Goal: Complete application form: Complete application form

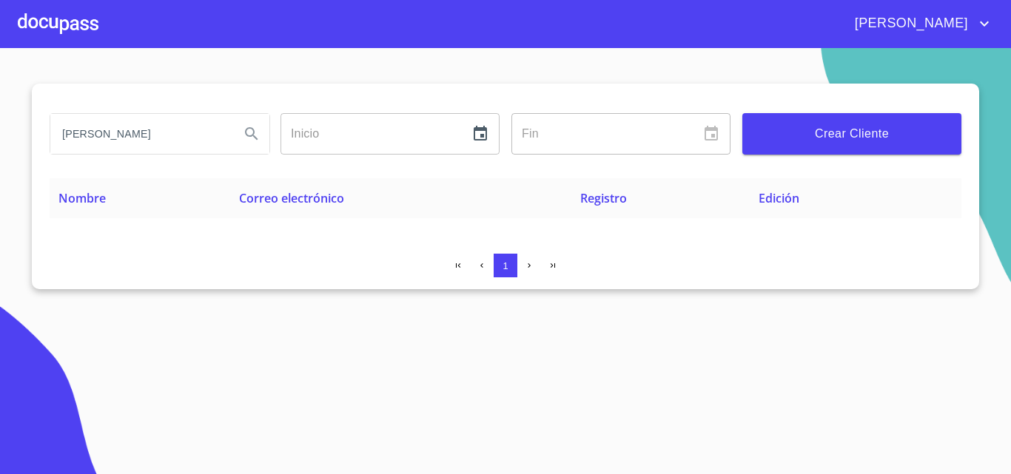
click at [38, 17] on div at bounding box center [58, 23] width 81 height 47
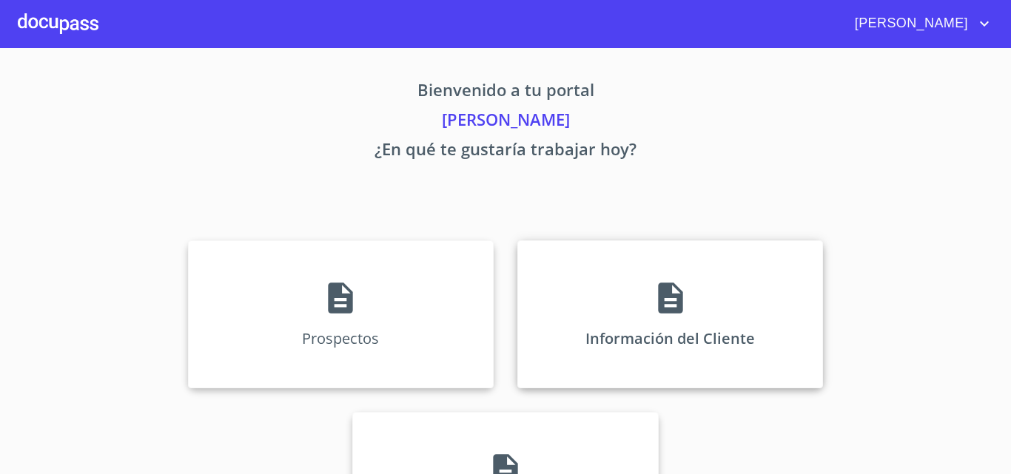
click at [672, 328] on div "Información del Cliente" at bounding box center [670, 314] width 306 height 148
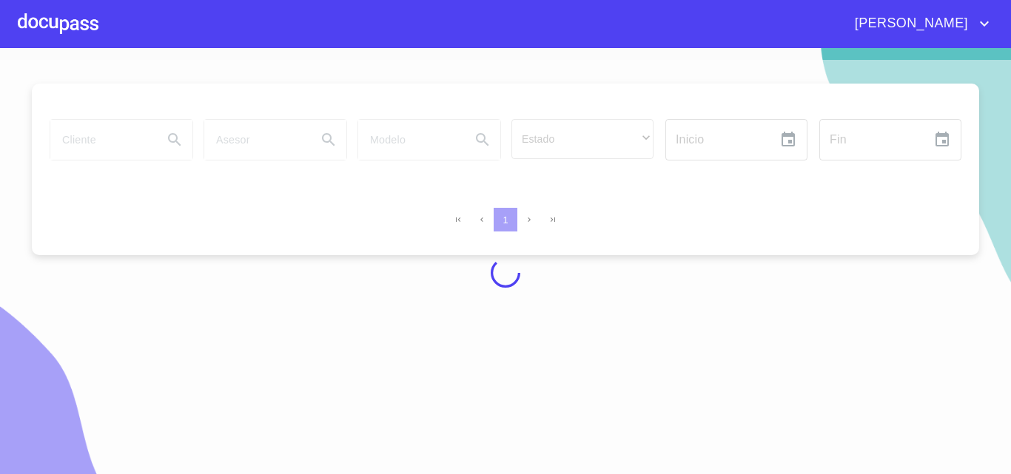
click at [65, 23] on div at bounding box center [58, 23] width 81 height 47
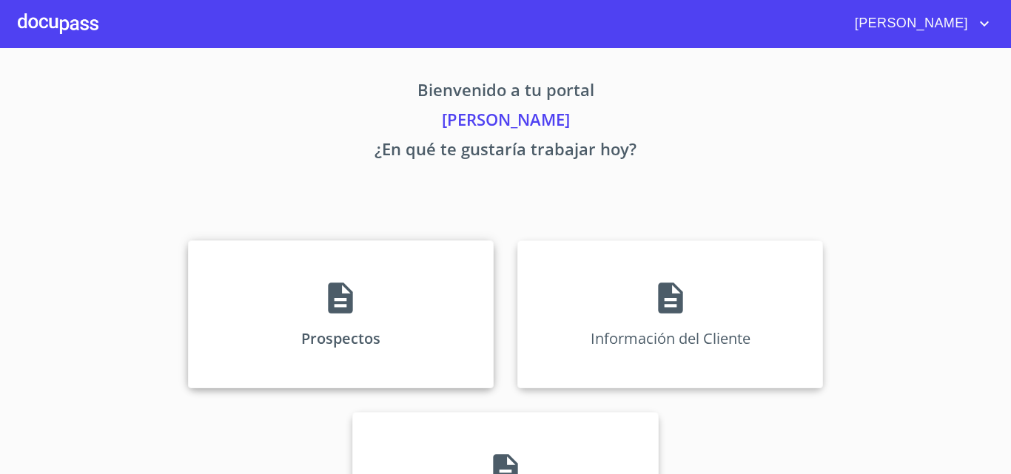
click at [283, 306] on div "Prospectos" at bounding box center [341, 314] width 306 height 148
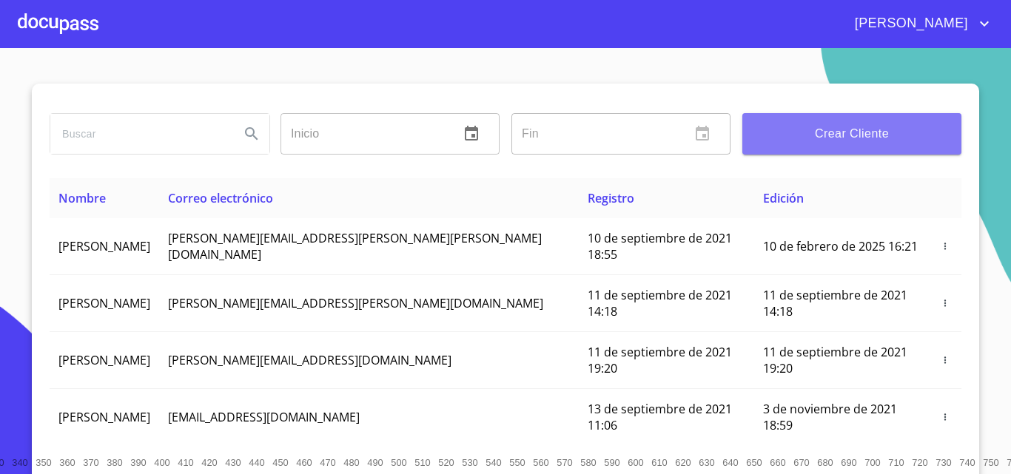
click at [804, 135] on span "Crear Cliente" at bounding box center [851, 134] width 195 height 21
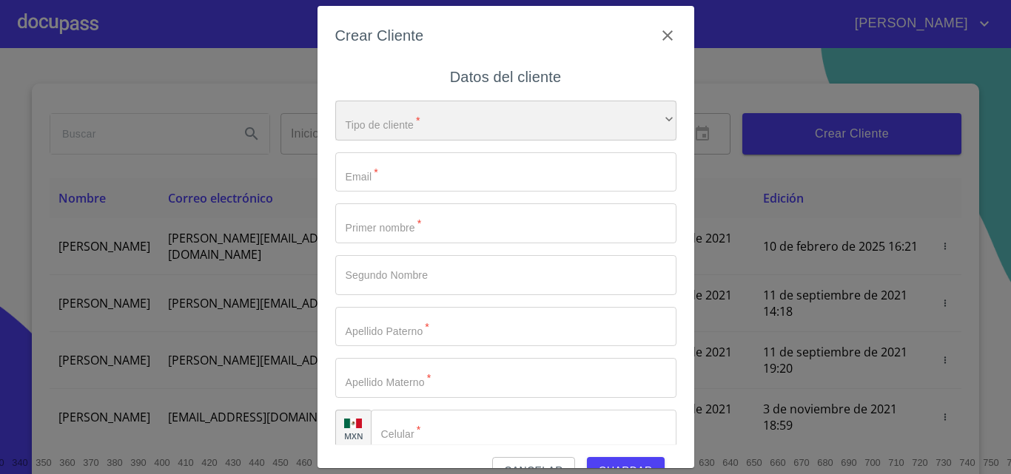
click at [456, 112] on div "​" at bounding box center [505, 121] width 341 height 40
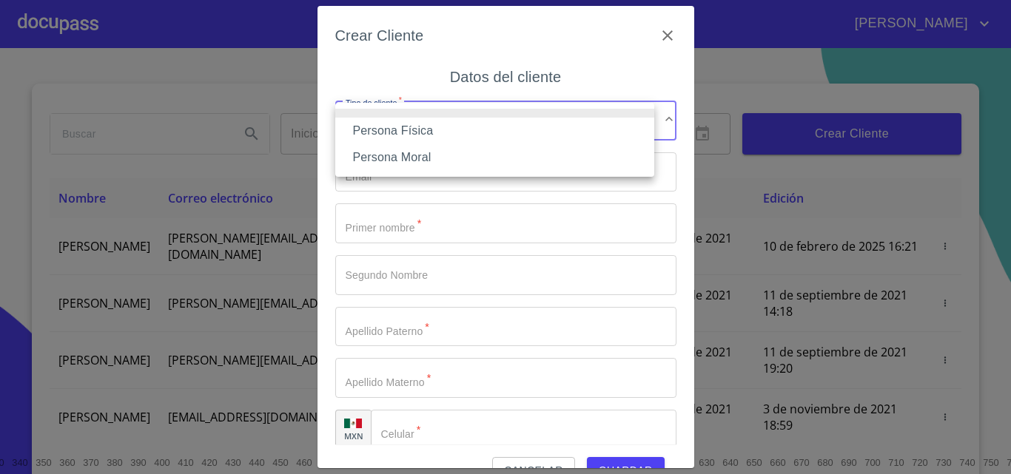
click at [398, 133] on li "Persona Física" at bounding box center [494, 131] width 319 height 27
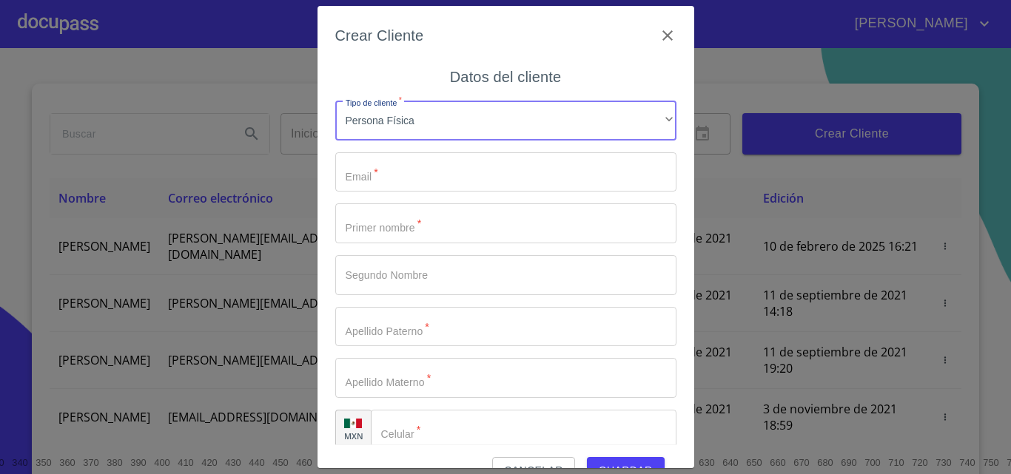
click at [395, 177] on input "Tipo de cliente   *" at bounding box center [505, 172] width 341 height 40
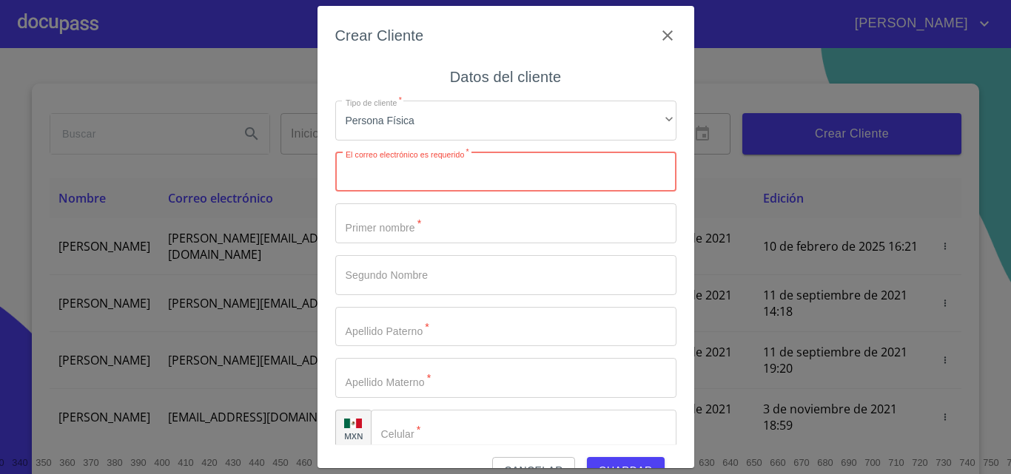
paste input "[EMAIL_ADDRESS][DOMAIN_NAME]"
type input "[EMAIL_ADDRESS][DOMAIN_NAME]"
click at [344, 70] on div "Datos del cliente Tipo de cliente   * Persona Física ​ El correo electrónico es…" at bounding box center [505, 255] width 341 height 380
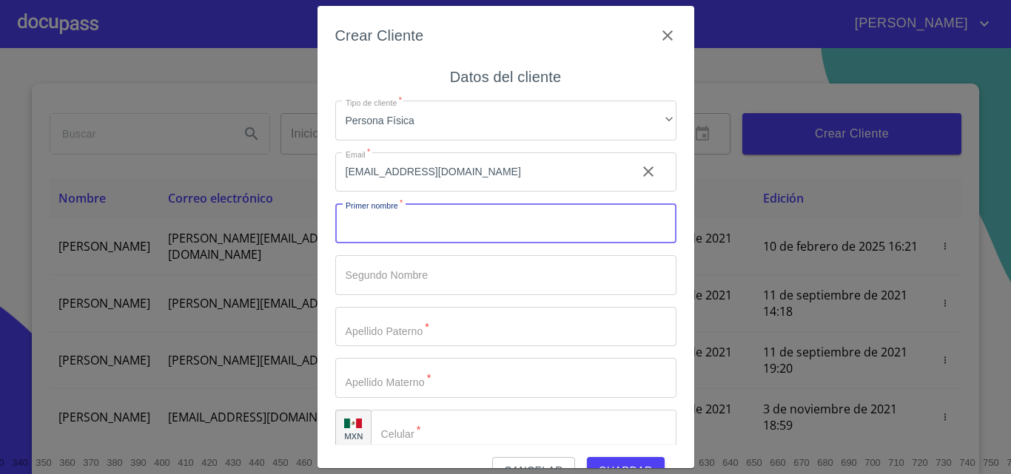
click at [383, 220] on input "Tipo de cliente   *" at bounding box center [505, 223] width 341 height 40
type input "[PERSON_NAME]"
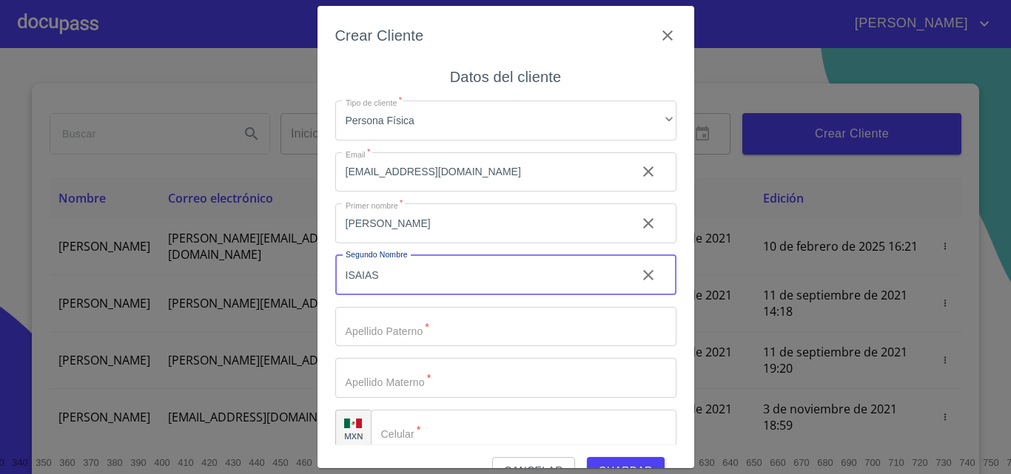
type input "ISAIAS"
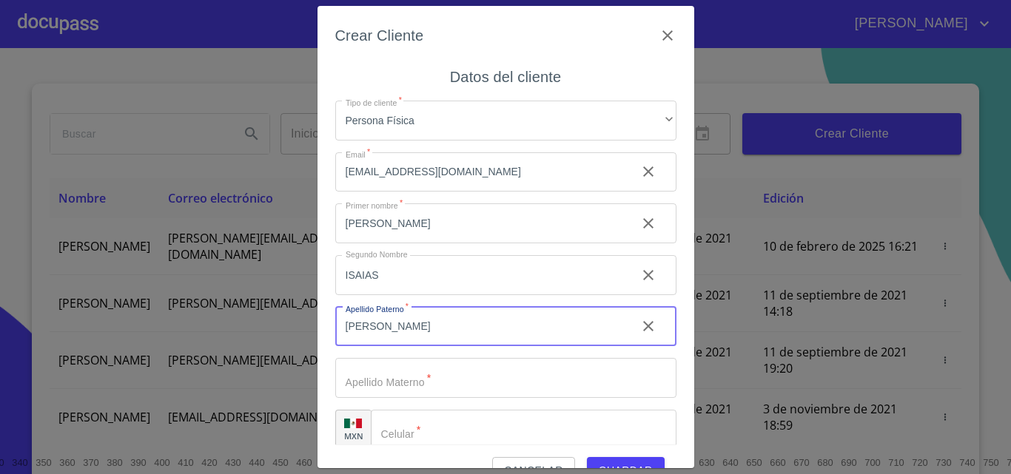
type input "[PERSON_NAME]"
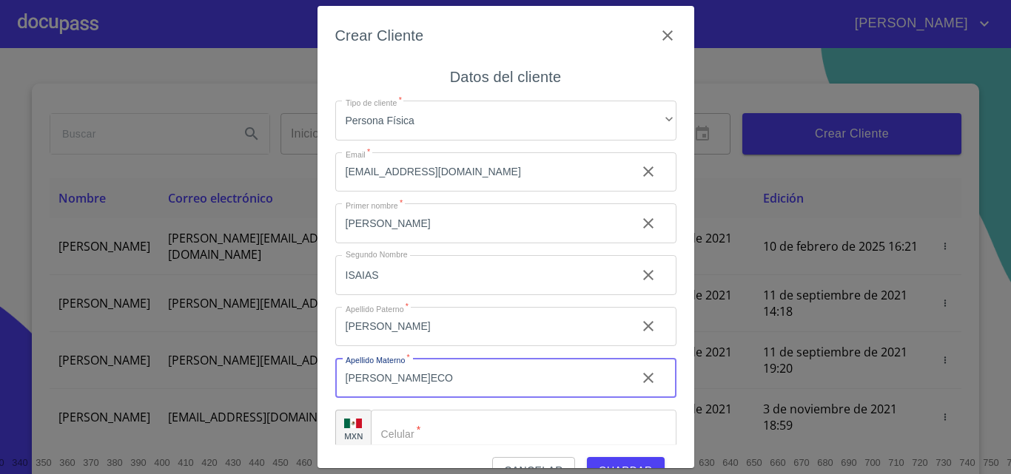
type input "[PERSON_NAME]ECO"
click at [387, 52] on div "Crear Cliente" at bounding box center [505, 44] width 341 height 41
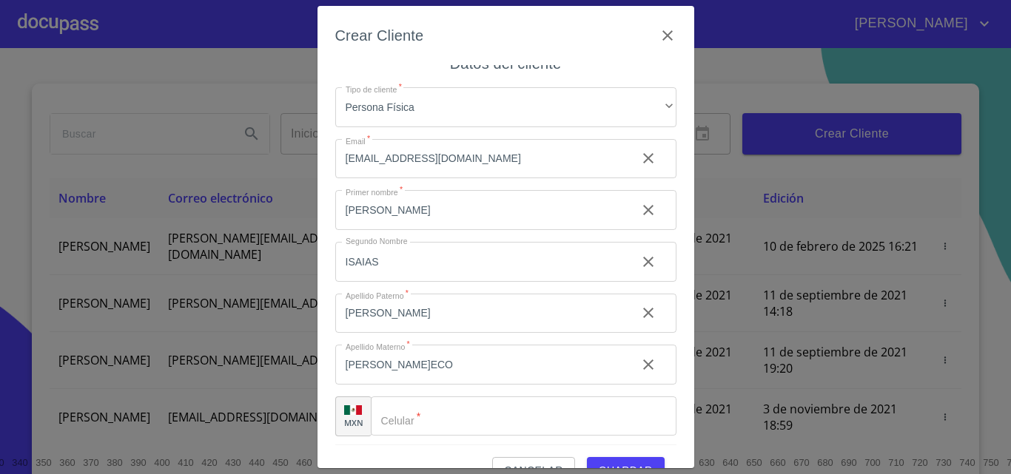
scroll to position [17, 0]
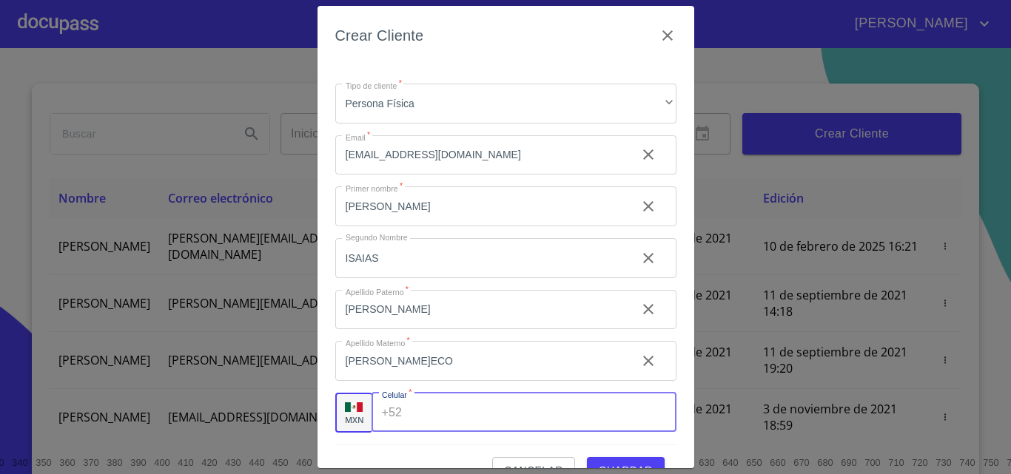
click at [419, 403] on input "Tipo de cliente   *" at bounding box center [542, 413] width 268 height 40
paste input "[PHONE_NUMBER]"
type input "[PHONE_NUMBER]"
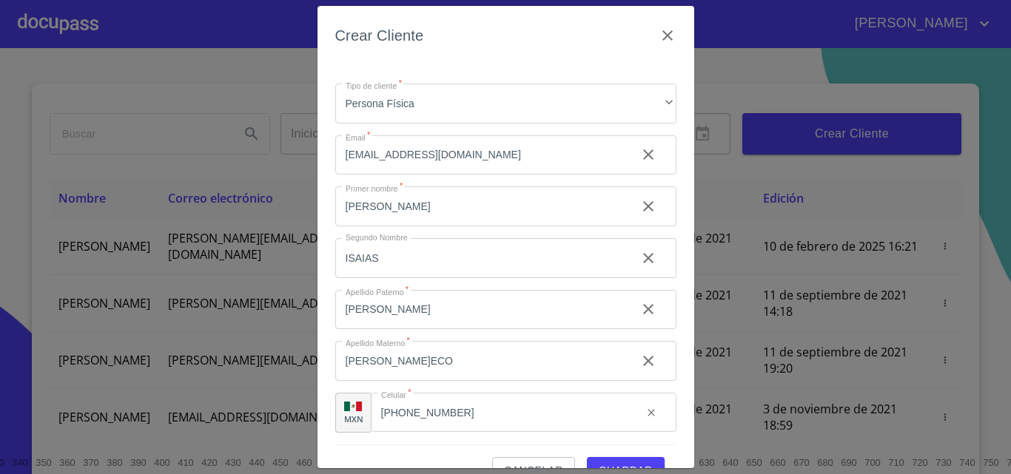
click at [542, 62] on div "Crear Cliente" at bounding box center [505, 44] width 341 height 41
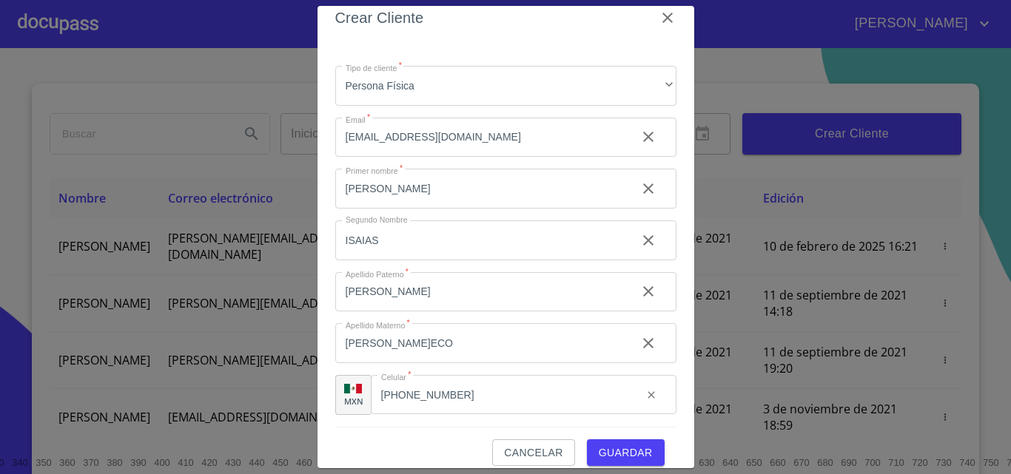
scroll to position [33, 0]
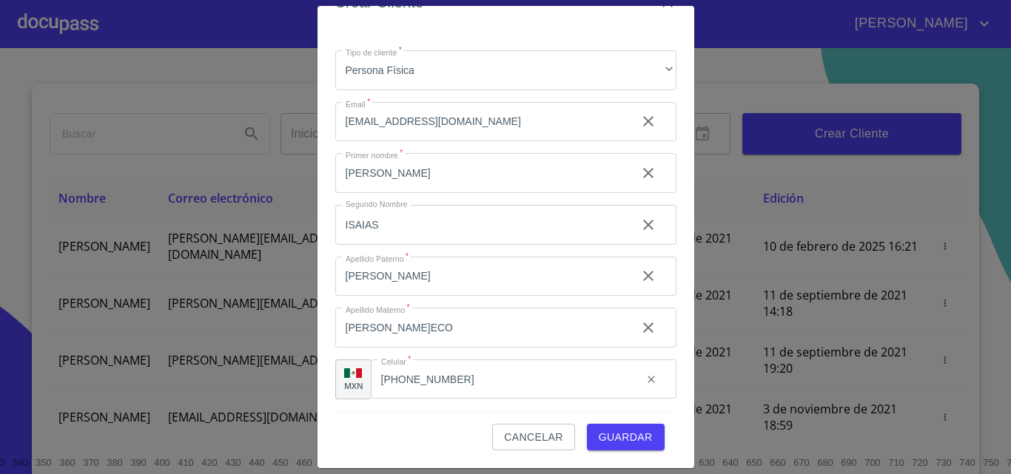
click at [620, 442] on span "Guardar" at bounding box center [626, 437] width 54 height 18
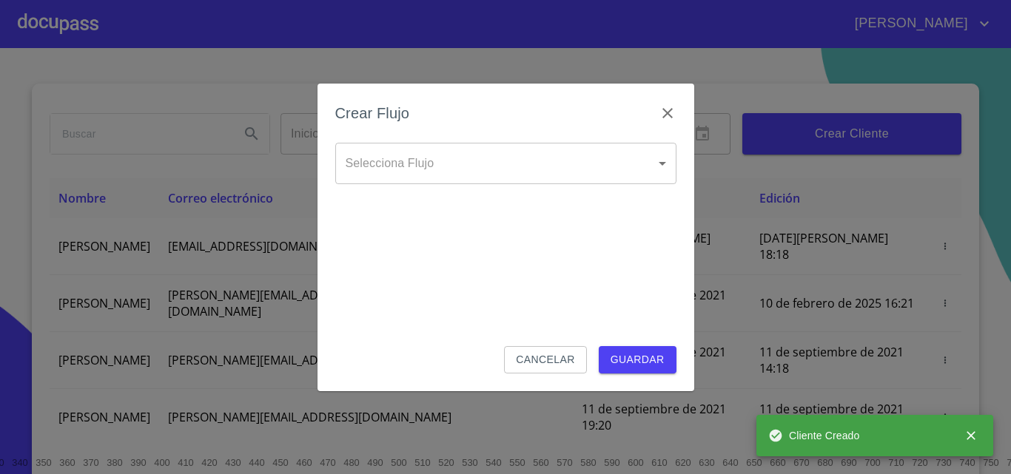
click at [444, 176] on body "[PERSON_NAME] ​ Fin ​ Crear Cliente Nombre Correo electrónico Registro Edición …" at bounding box center [505, 237] width 1011 height 474
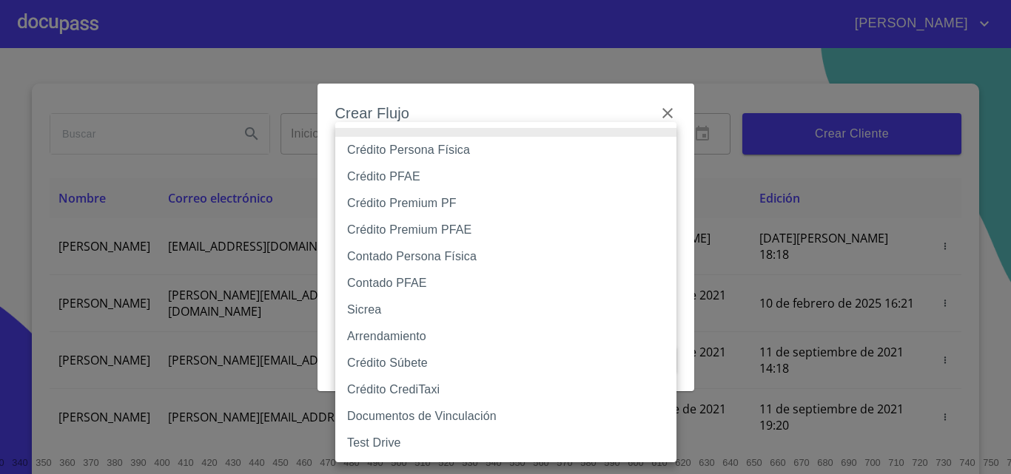
click at [434, 155] on li "Crédito Persona Física" at bounding box center [505, 150] width 341 height 27
type input "6009fb3c7d1714eb8809aa97"
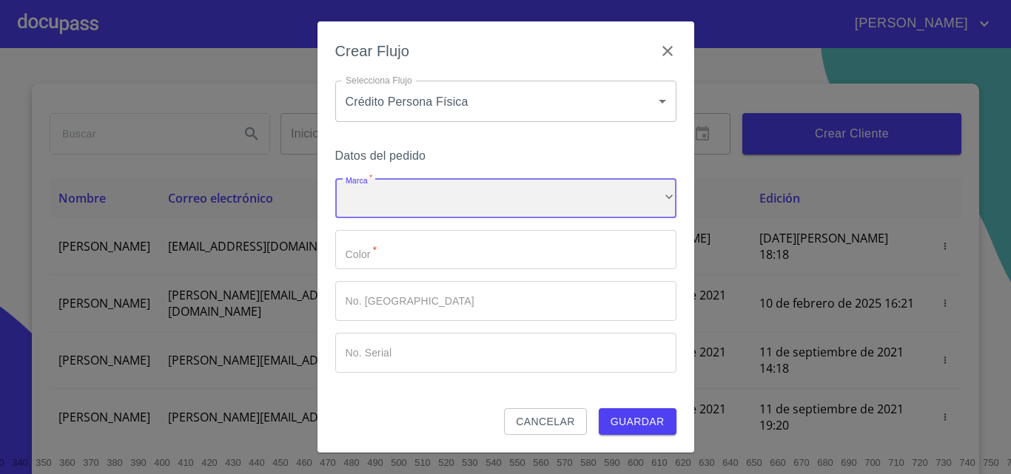
click at [388, 202] on div "​" at bounding box center [505, 198] width 341 height 40
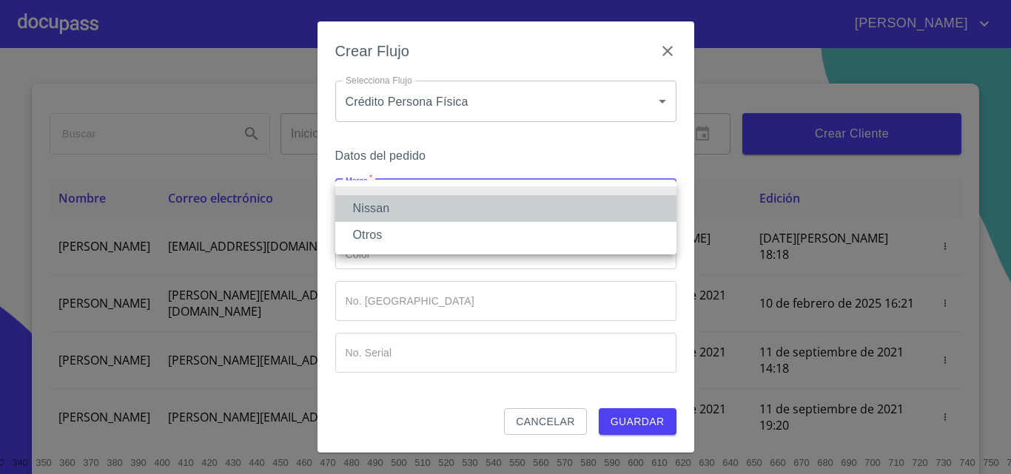
click at [388, 209] on li "Nissan" at bounding box center [505, 208] width 341 height 27
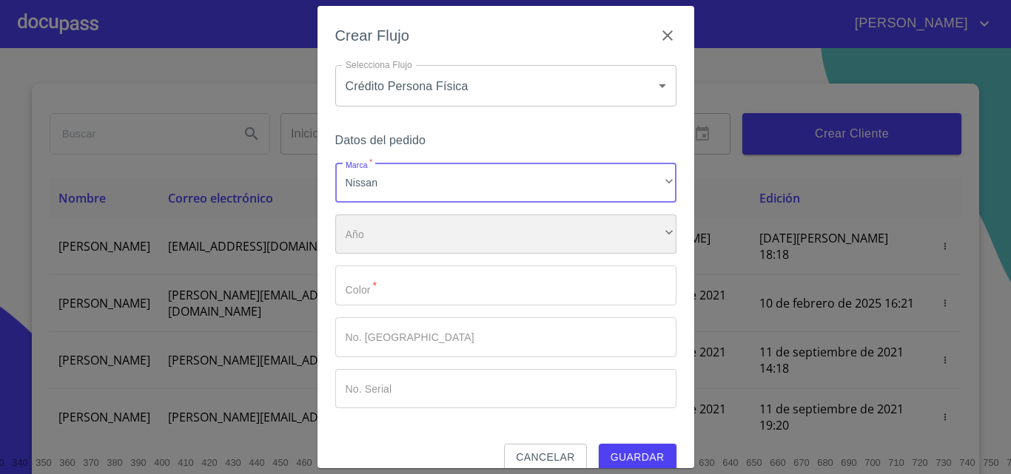
click at [392, 226] on div "​" at bounding box center [505, 235] width 341 height 40
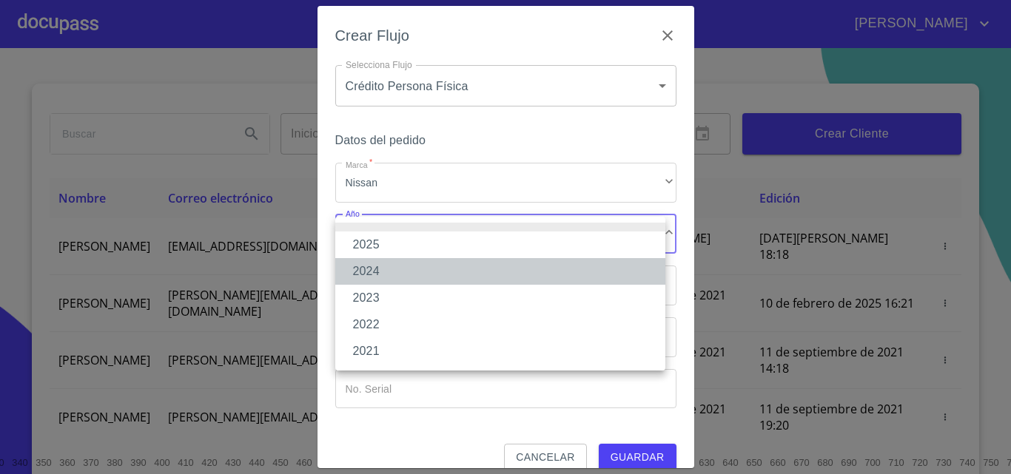
click at [377, 272] on li "2024" at bounding box center [500, 271] width 330 height 27
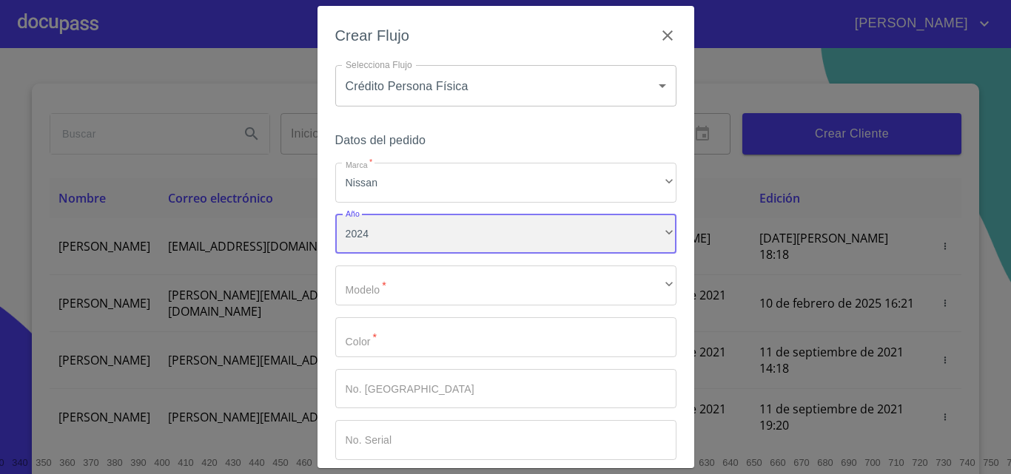
click at [386, 237] on div "2024" at bounding box center [505, 235] width 341 height 40
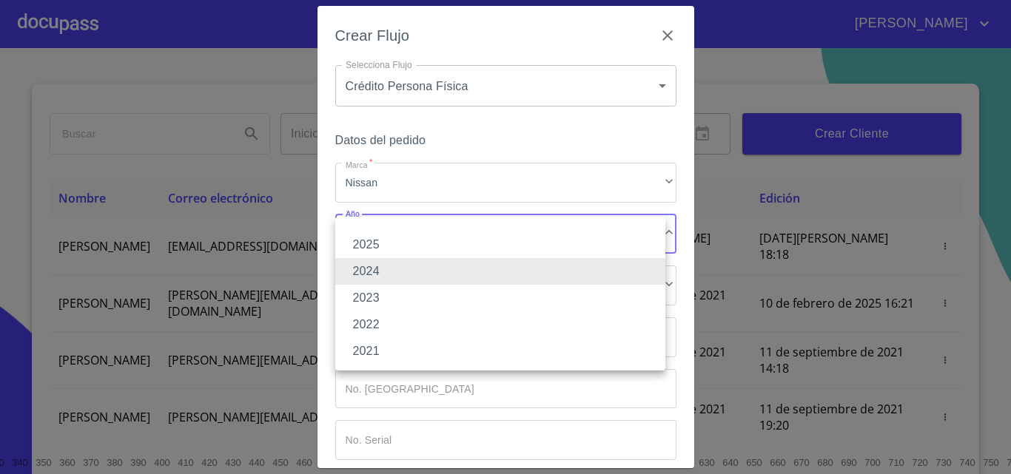
click at [383, 246] on li "2025" at bounding box center [500, 245] width 330 height 27
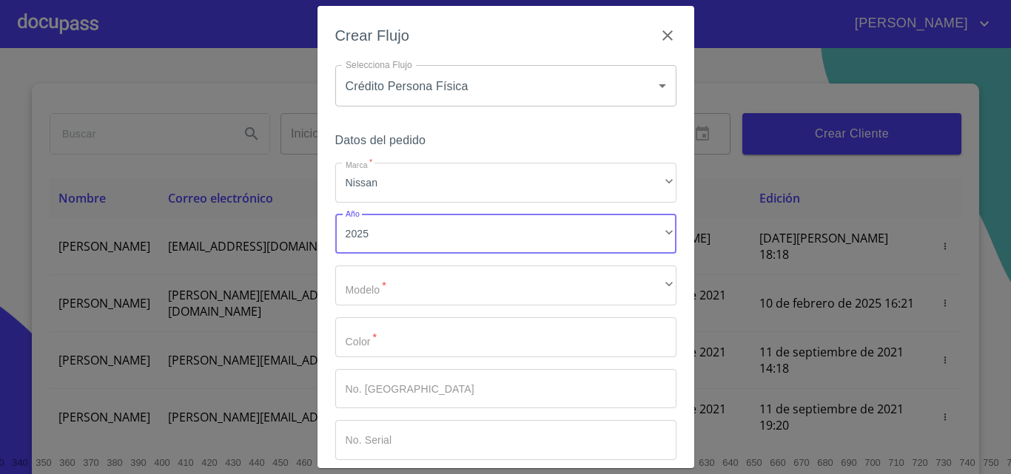
click at [534, 42] on div "Crear Flujo" at bounding box center [505, 44] width 341 height 41
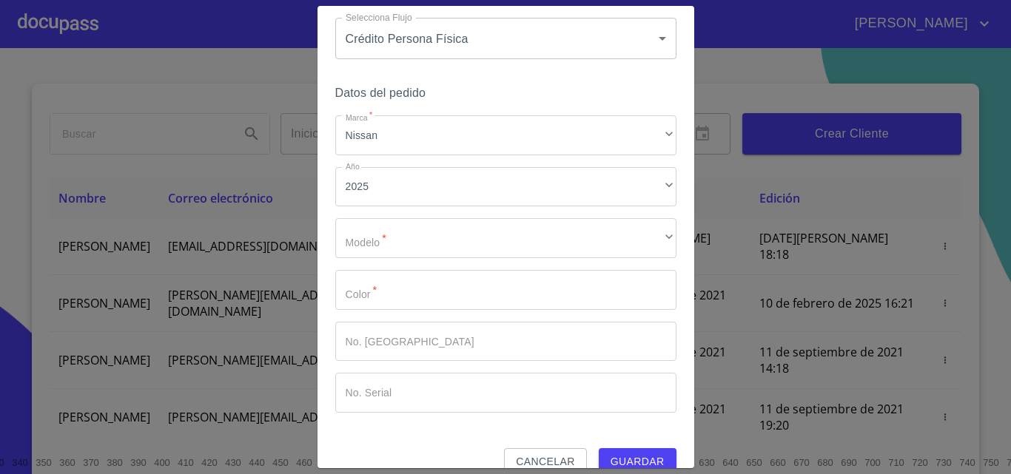
scroll to position [72, 0]
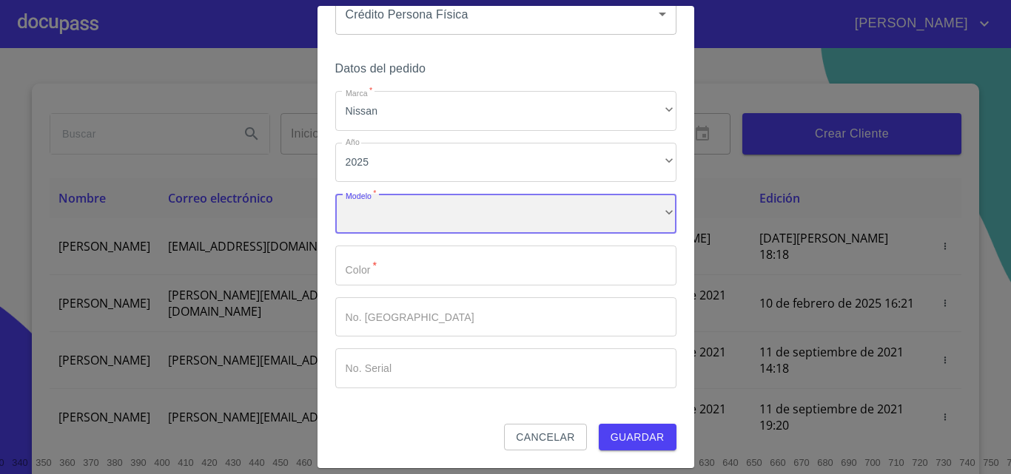
click at [390, 212] on div "​" at bounding box center [505, 214] width 341 height 40
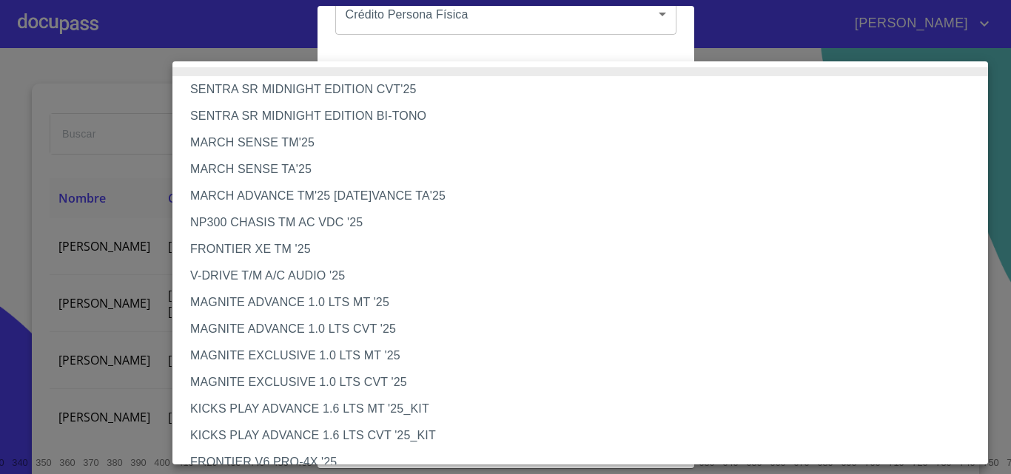
scroll to position [386, 0]
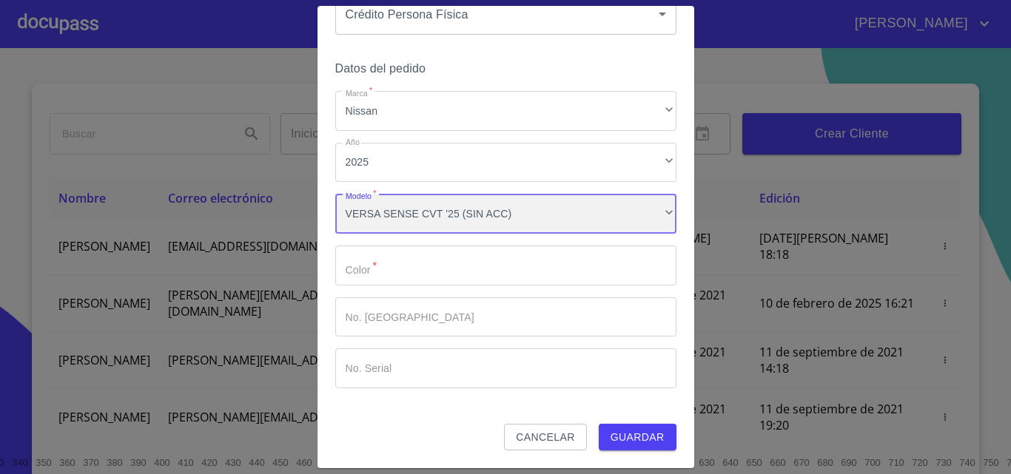
click at [385, 206] on div "VERSA SENSE CVT '25 (SIN ACC)" at bounding box center [505, 214] width 341 height 40
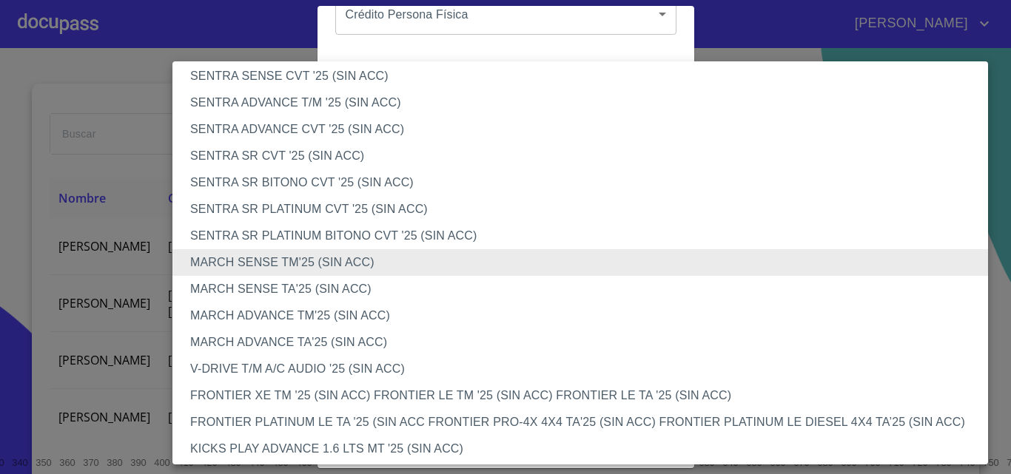
scroll to position [40, 0]
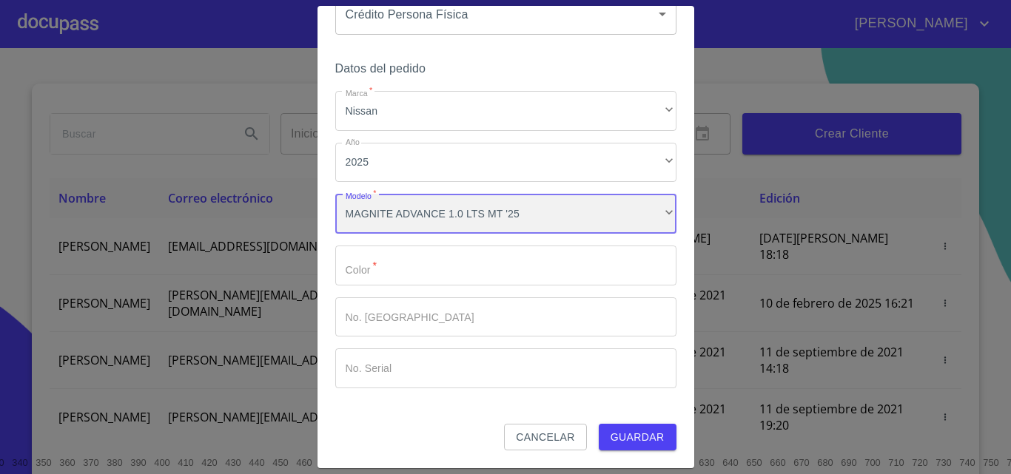
click at [372, 229] on div "MAGNITE ADVANCE 1.0 LTS MT '25" at bounding box center [505, 214] width 341 height 40
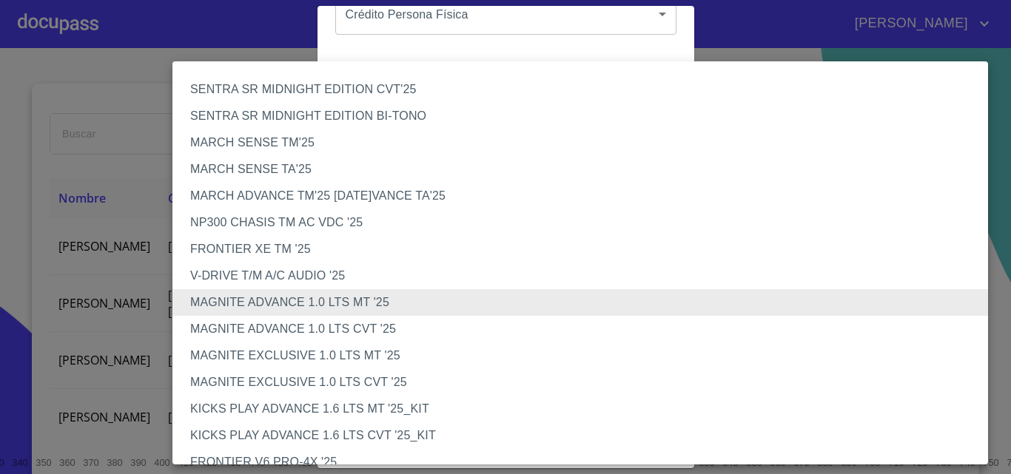
click at [345, 366] on li "MAGNITE EXCLUSIVE 1.0 LTS MT '25" at bounding box center [585, 356] width 826 height 27
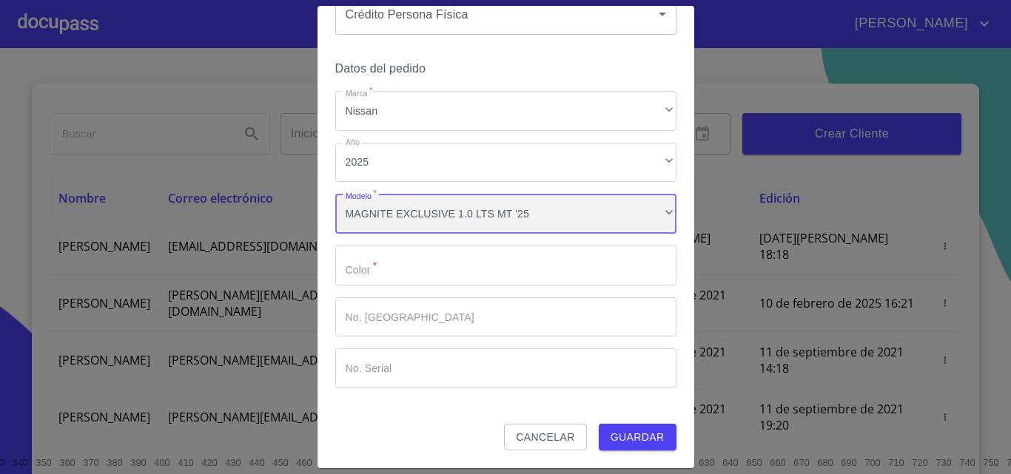
click at [397, 199] on div "MAGNITE EXCLUSIVE 1.0 LTS MT '25" at bounding box center [505, 214] width 341 height 40
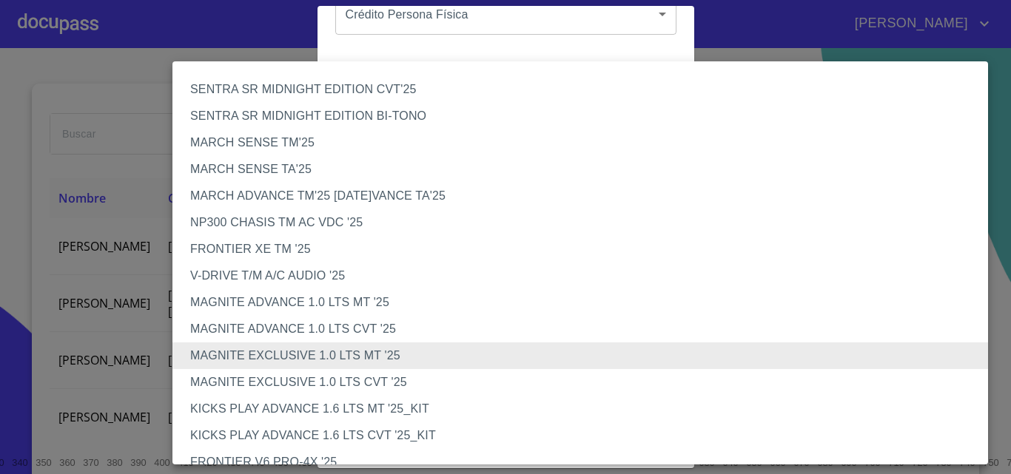
click at [360, 382] on li "MAGNITE EXCLUSIVE 1.0 LTS CVT '25" at bounding box center [585, 382] width 826 height 27
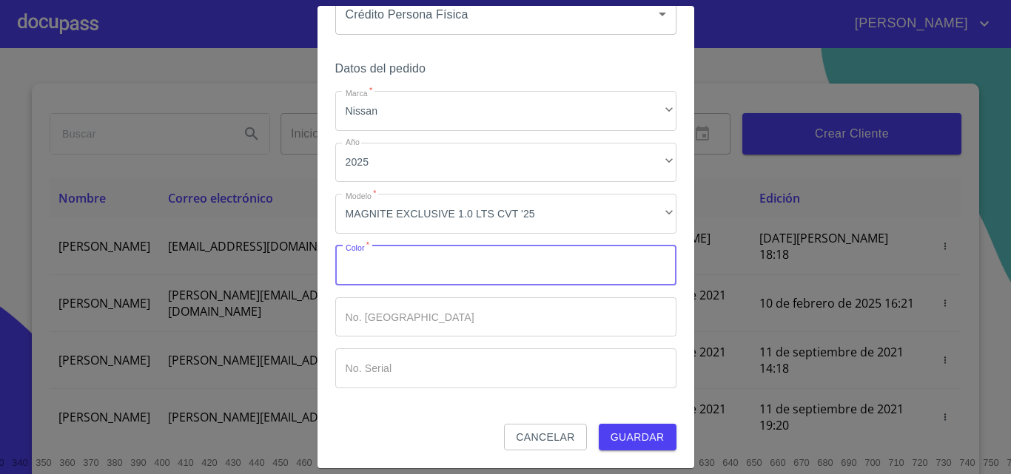
click at [379, 272] on input "Marca   *" at bounding box center [505, 266] width 341 height 40
type input "r"
type input "T"
type input "ROJO"
click at [618, 437] on span "Guardar" at bounding box center [637, 437] width 54 height 18
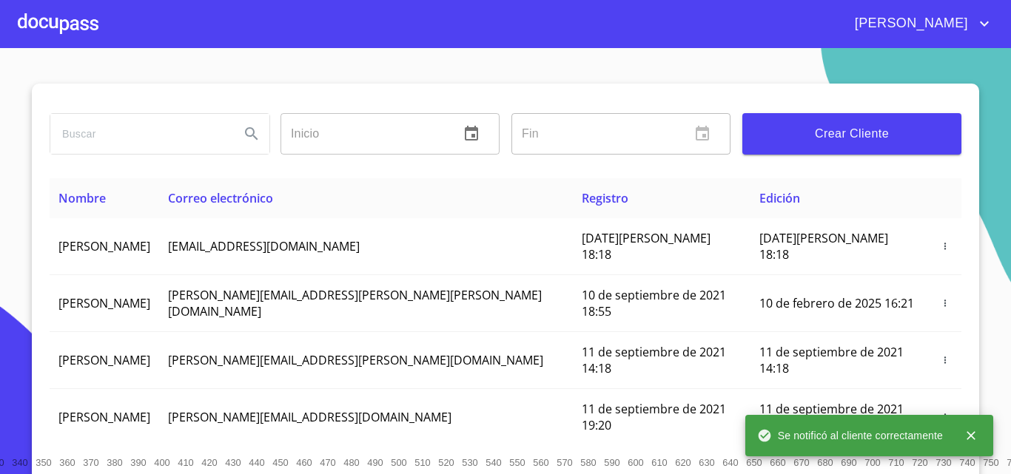
click at [84, 43] on div at bounding box center [58, 23] width 81 height 47
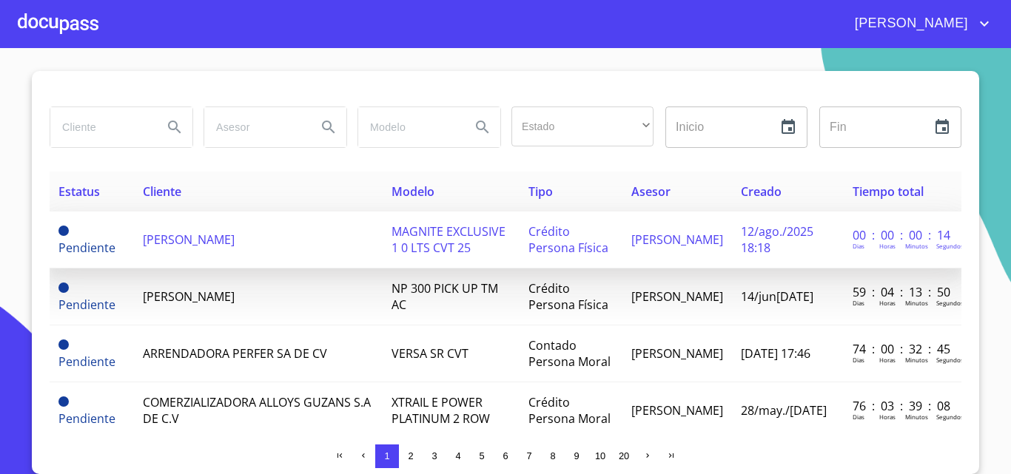
click at [210, 235] on span "[PERSON_NAME]" at bounding box center [189, 240] width 92 height 16
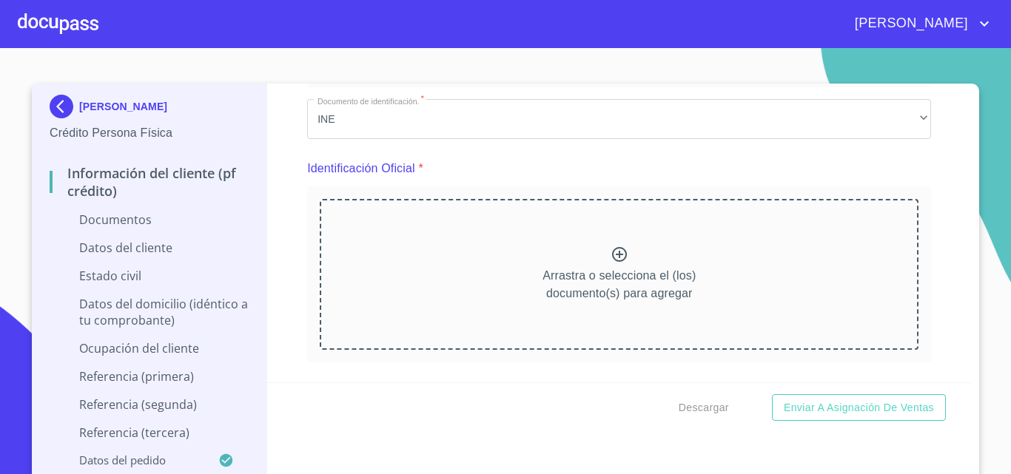
scroll to position [148, 0]
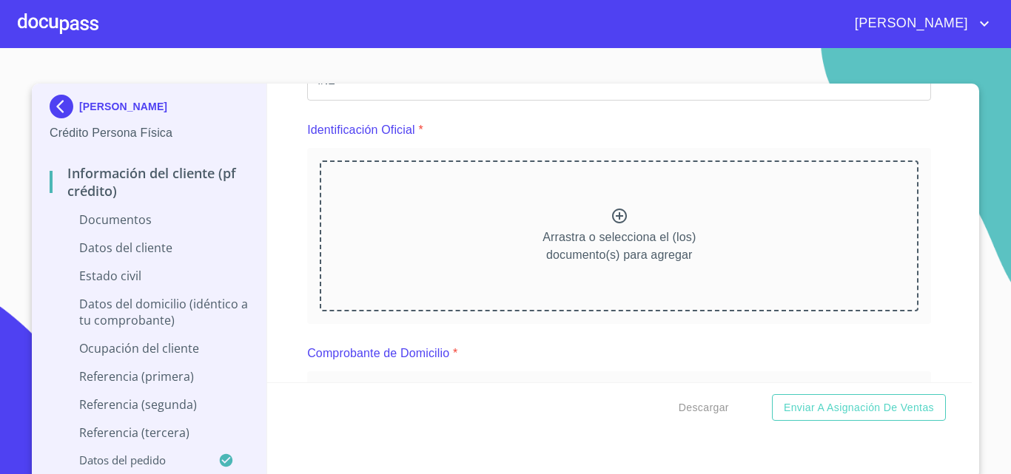
click at [610, 228] on div at bounding box center [619, 217] width 18 height 21
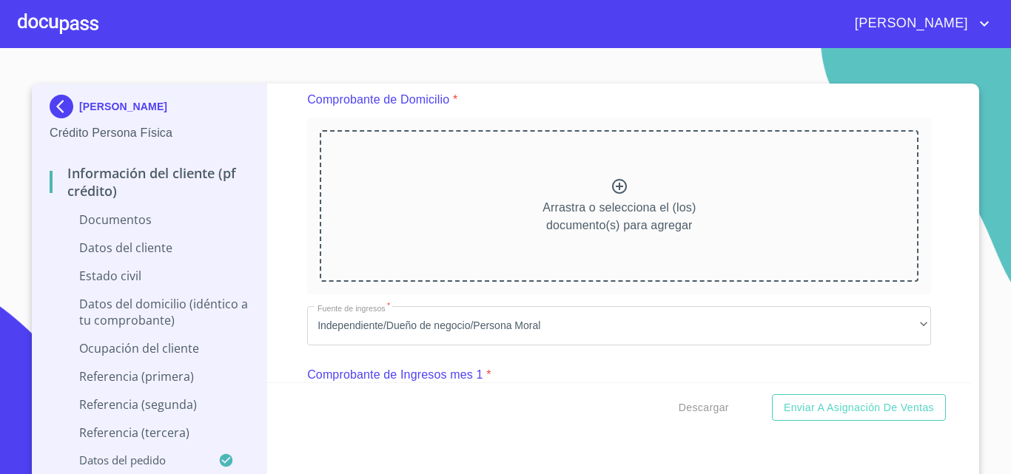
scroll to position [814, 0]
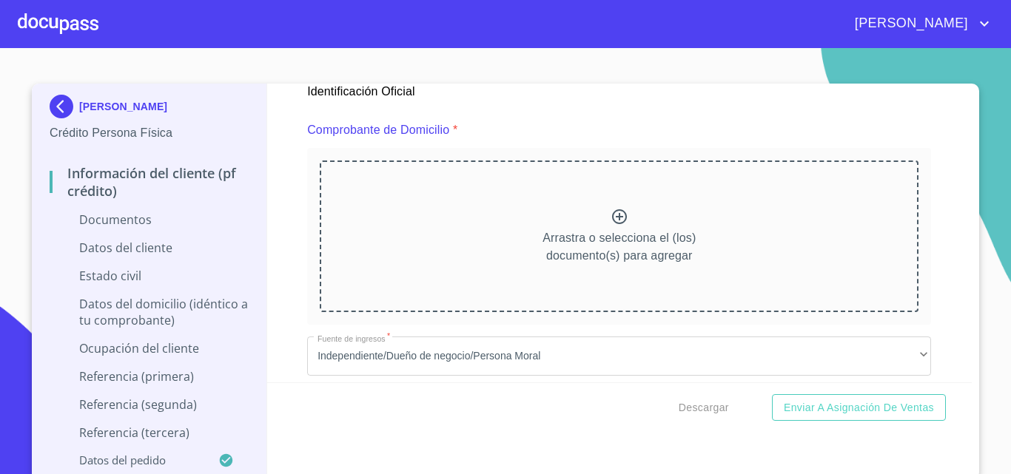
click at [589, 224] on div "Arrastra o selecciona el (los) documento(s) para agregar" at bounding box center [619, 236] width 599 height 151
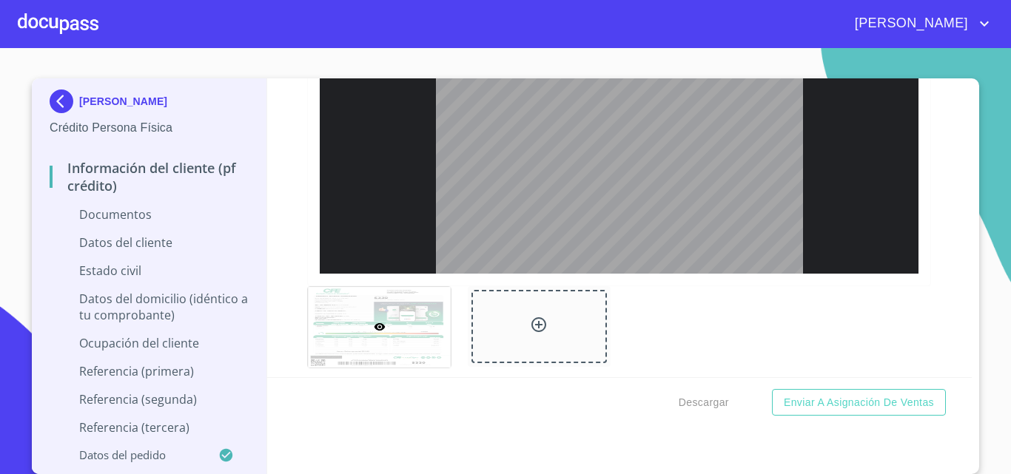
scroll to position [1480, 0]
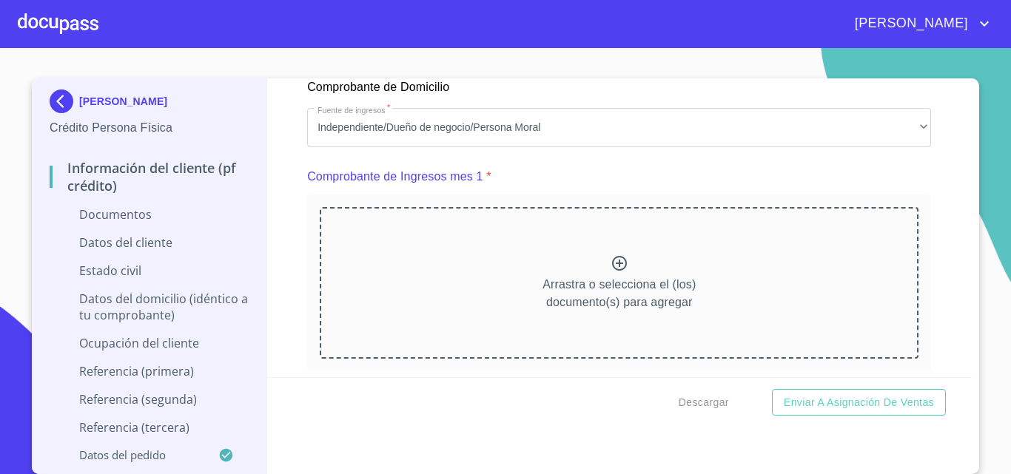
click at [593, 271] on div "Arrastra o selecciona el (los) documento(s) para agregar" at bounding box center [619, 282] width 599 height 151
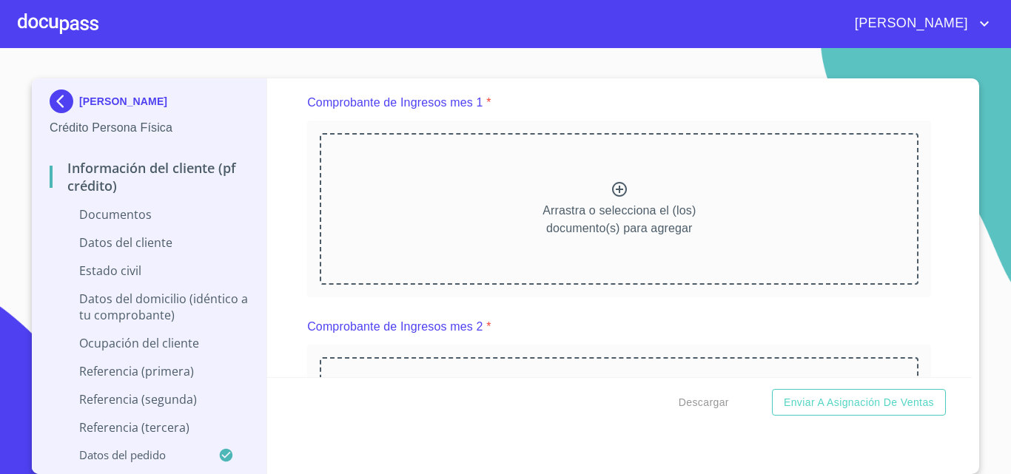
click at [612, 197] on icon at bounding box center [619, 189] width 15 height 15
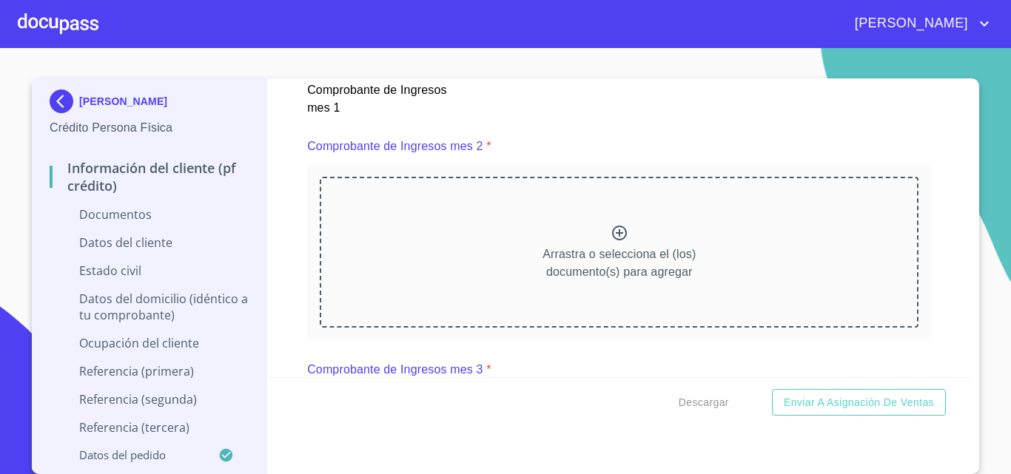
scroll to position [2219, 0]
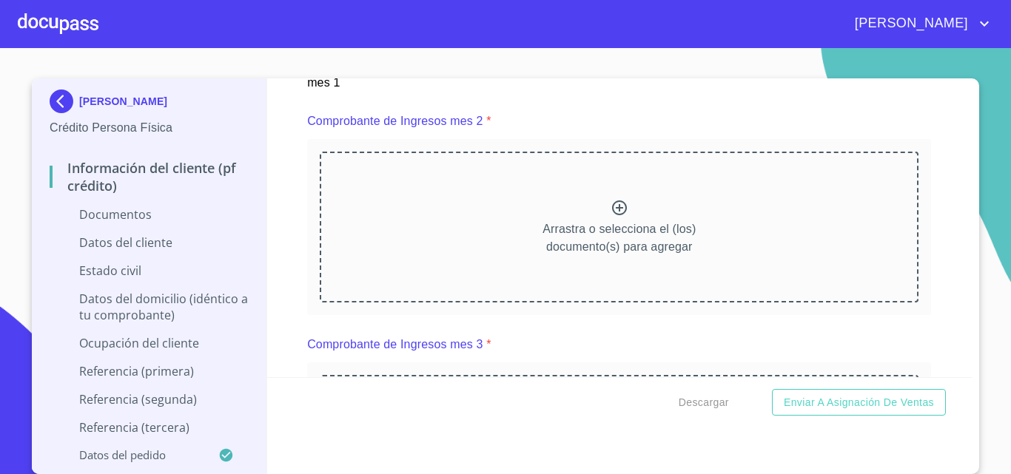
click at [612, 217] on icon at bounding box center [619, 208] width 18 height 18
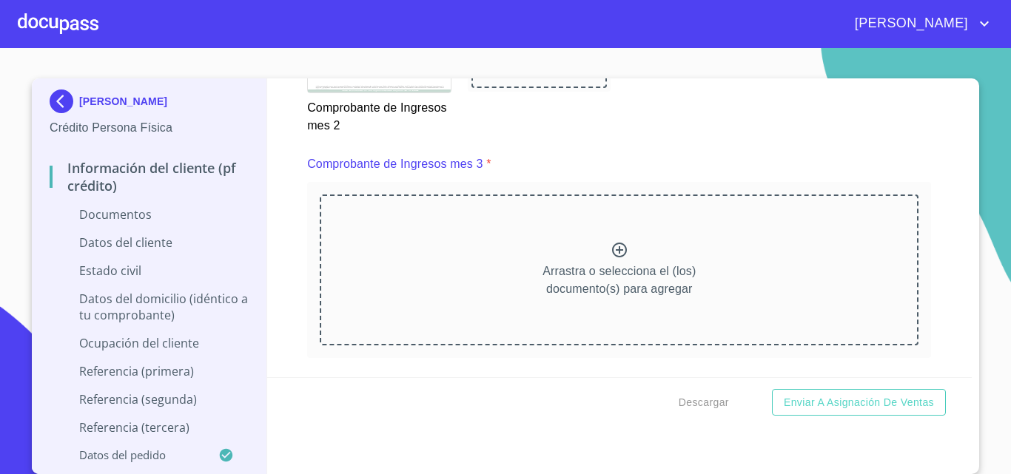
scroll to position [2885, 0]
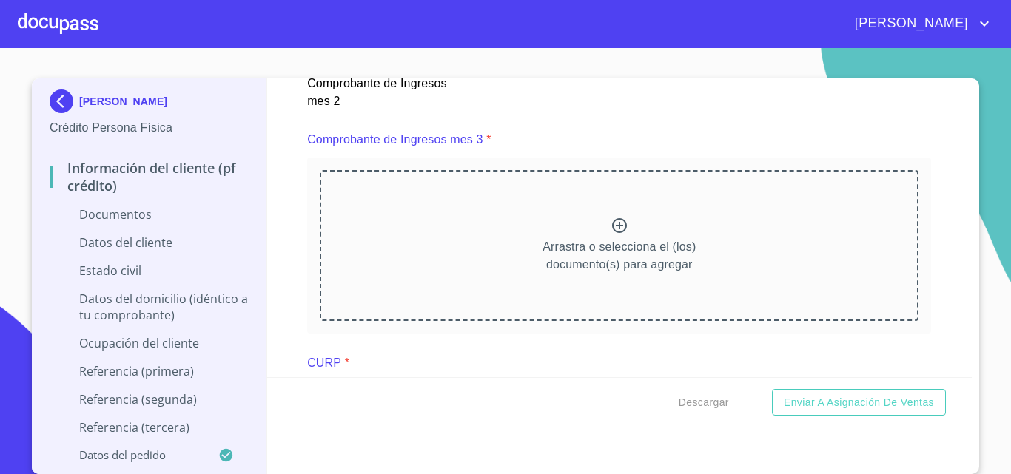
click at [588, 244] on div "Arrastra o selecciona el (los) documento(s) para agregar" at bounding box center [619, 245] width 599 height 151
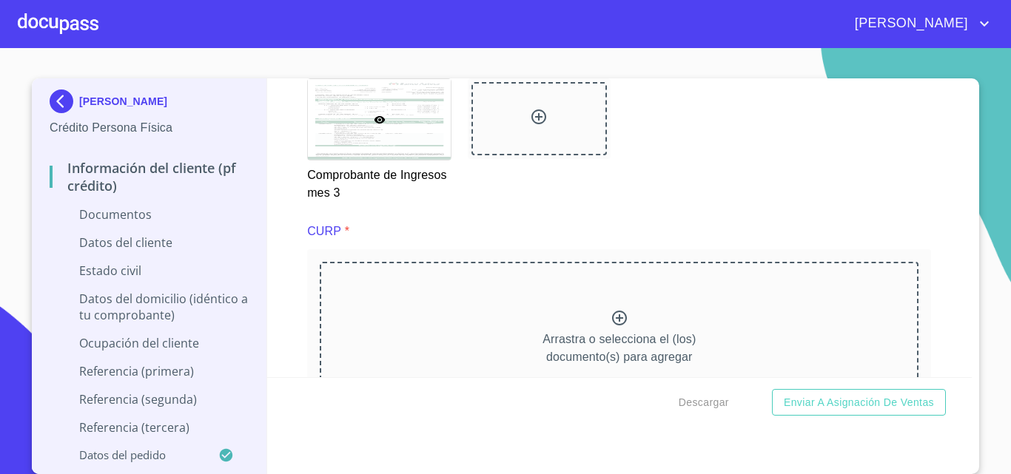
scroll to position [3551, 0]
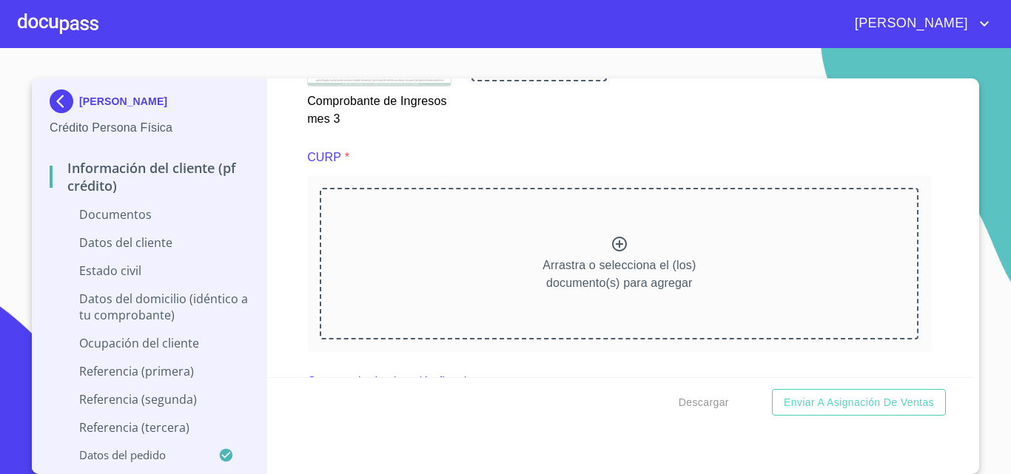
click at [610, 253] on icon at bounding box center [619, 244] width 18 height 18
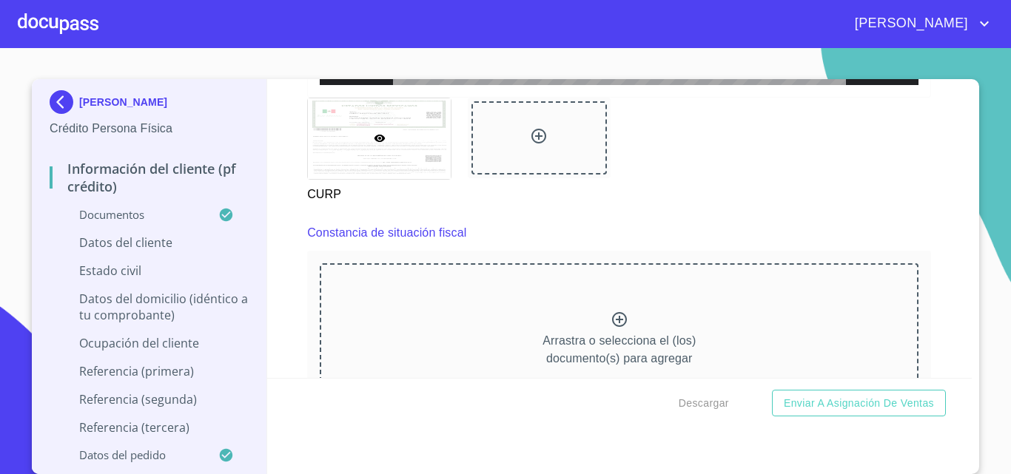
scroll to position [4217, 0]
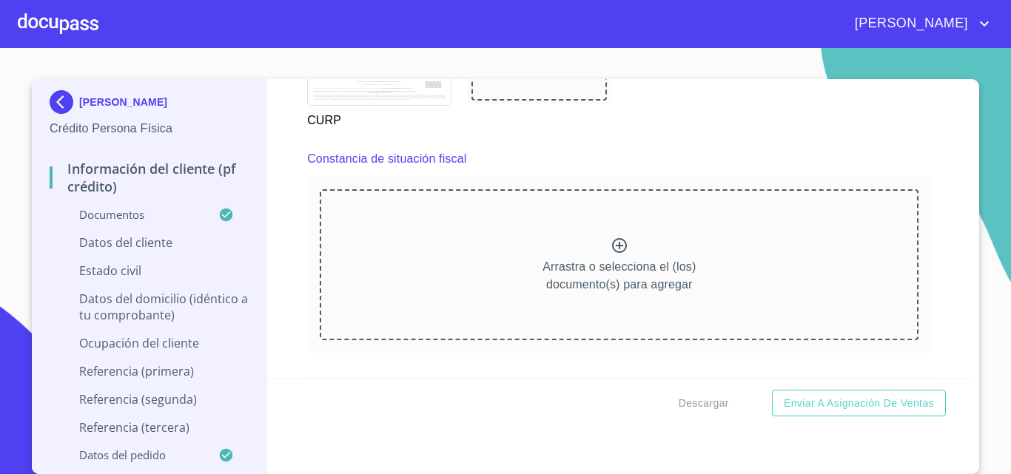
click at [610, 254] on icon at bounding box center [619, 246] width 18 height 18
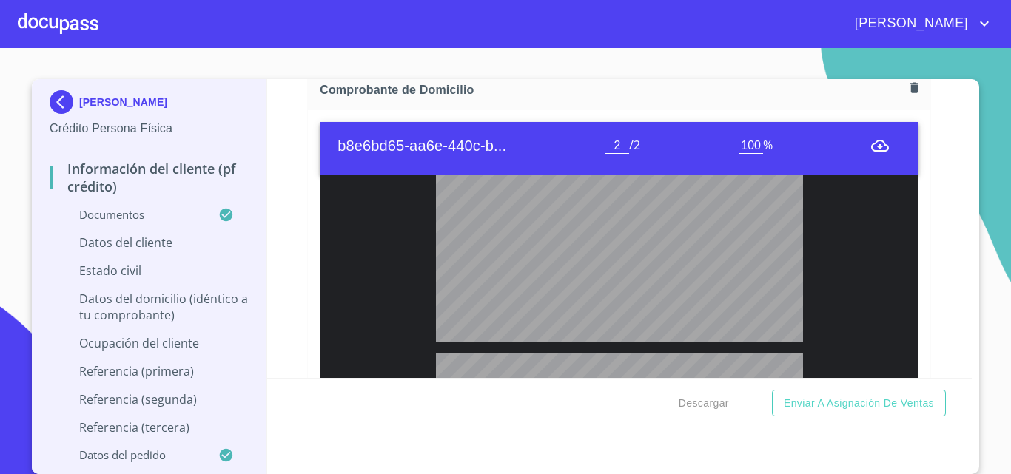
scroll to position [1036, 0]
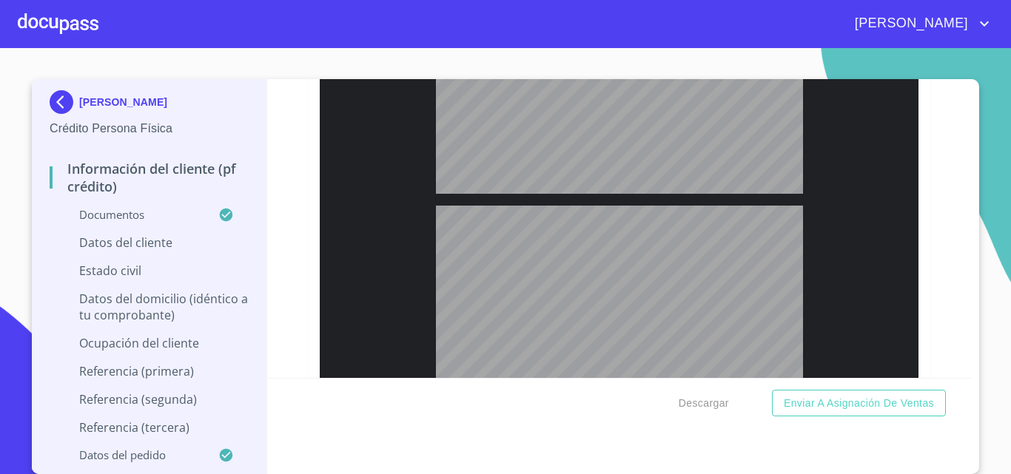
type input "1"
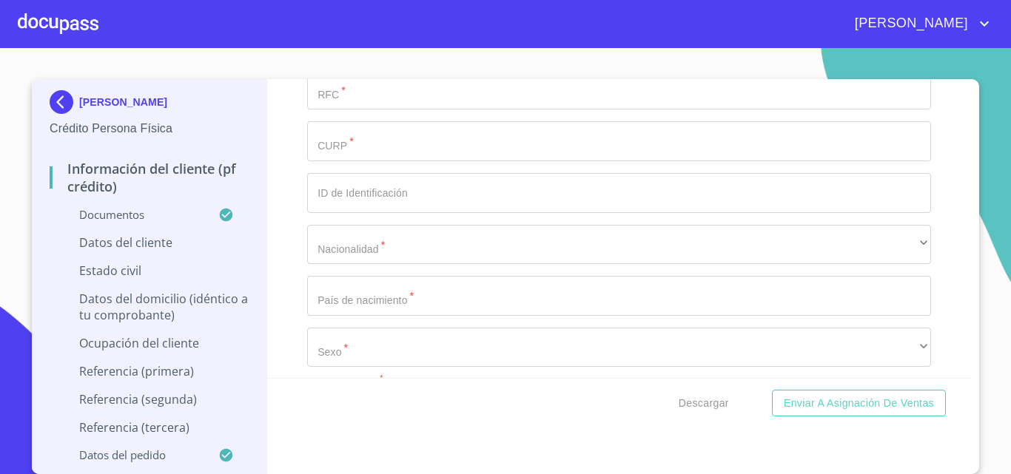
scroll to position [4883, 0]
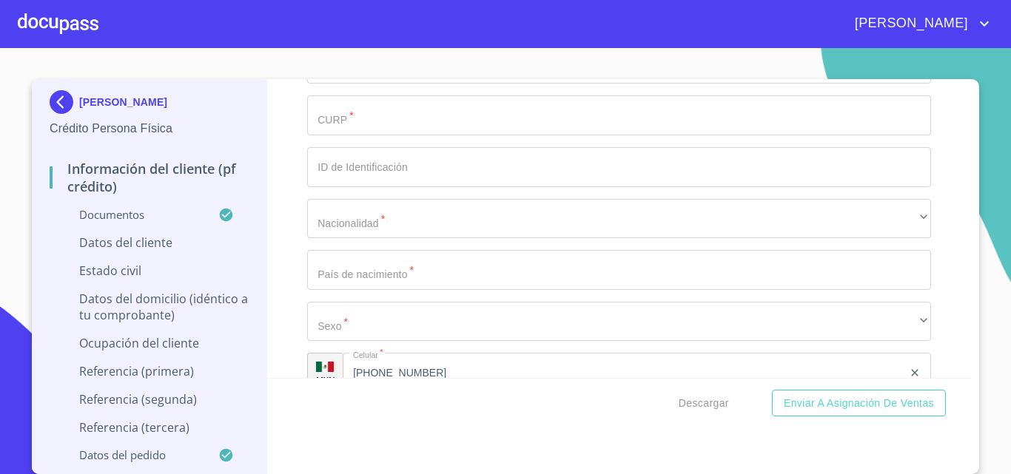
click at [903, 21] on icon "button" at bounding box center [912, 13] width 18 height 18
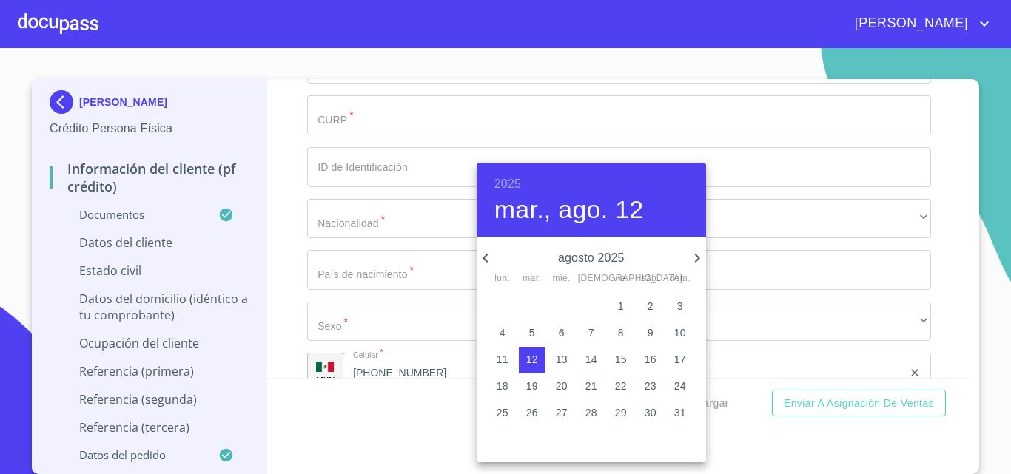
click at [494, 185] on h6 "2025" at bounding box center [507, 184] width 27 height 21
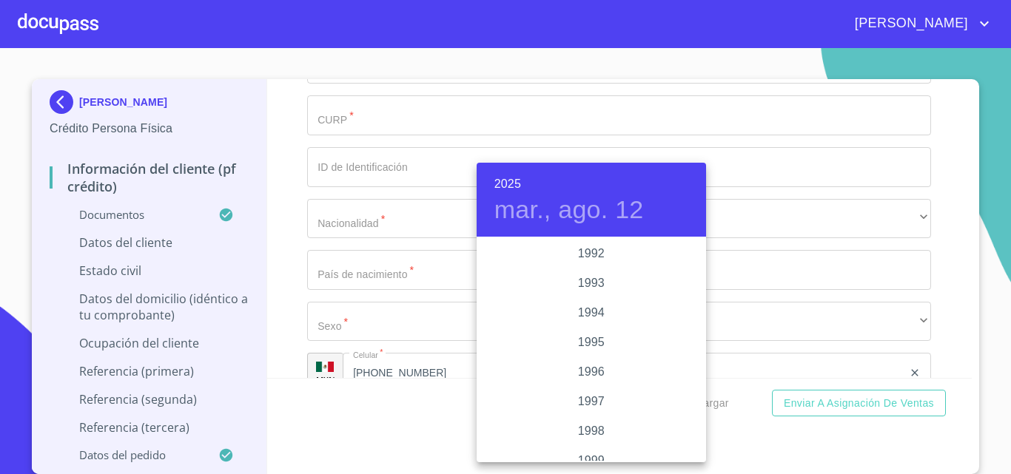
scroll to position [1909, 0]
click at [579, 294] on div "1991" at bounding box center [590, 298] width 229 height 30
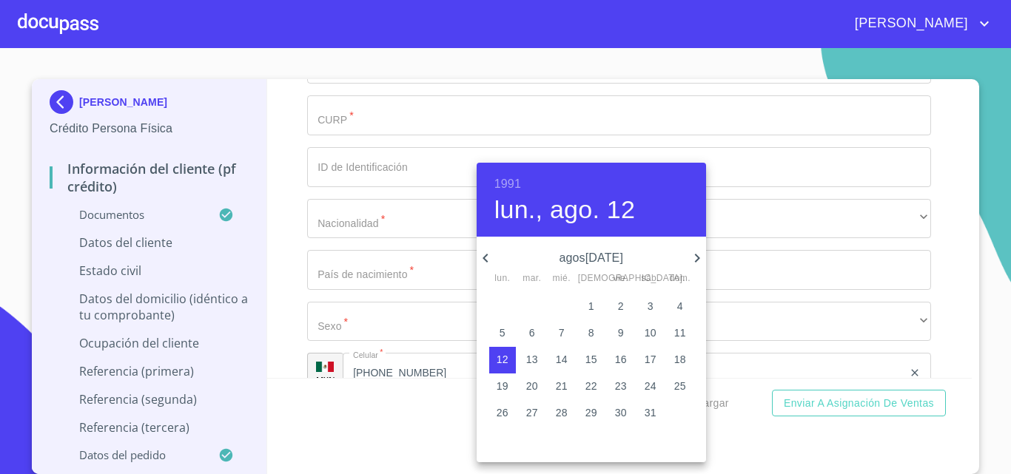
click at [486, 259] on icon "button" at bounding box center [485, 258] width 18 height 18
click at [485, 259] on icon "button" at bounding box center [484, 258] width 5 height 9
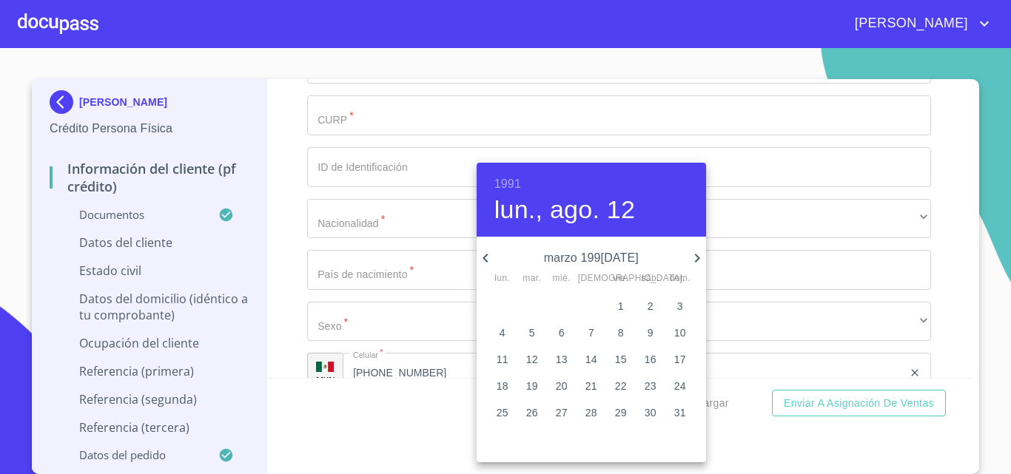
click at [485, 259] on icon "button" at bounding box center [484, 258] width 5 height 9
click at [557, 384] on p "20" at bounding box center [562, 386] width 12 height 15
type input "20 de feb. de 1991"
click at [283, 282] on div at bounding box center [505, 237] width 1011 height 474
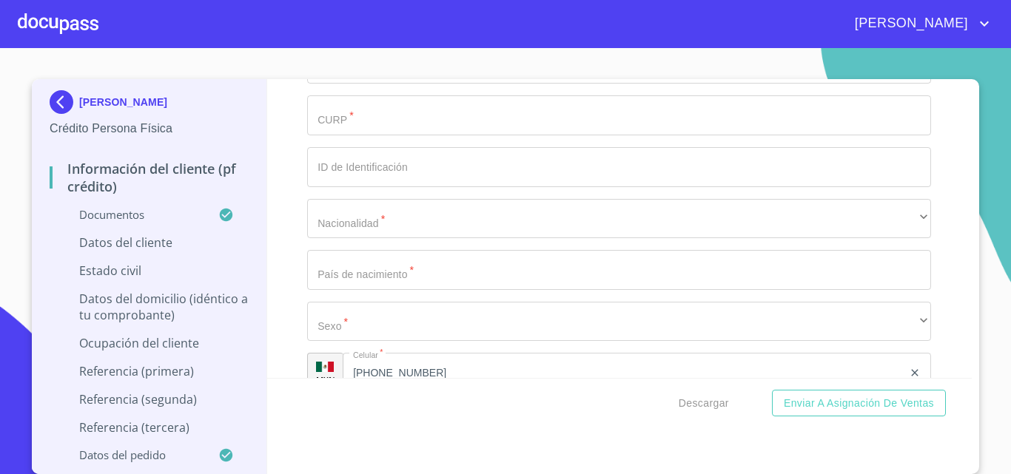
paste input "GAPF910220"
type input "GAPF9102209F3"
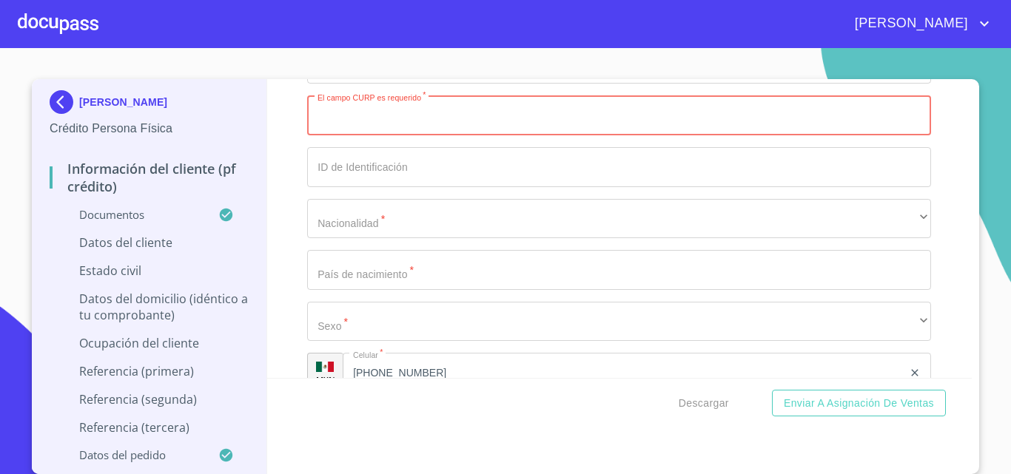
paste input "GAPF910220HJCRCR07"
type input "GAPF910220HJCRCR07"
click at [269, 299] on div "Información del cliente (PF crédito) Documentos Documento de identificación.   …" at bounding box center [619, 228] width 705 height 299
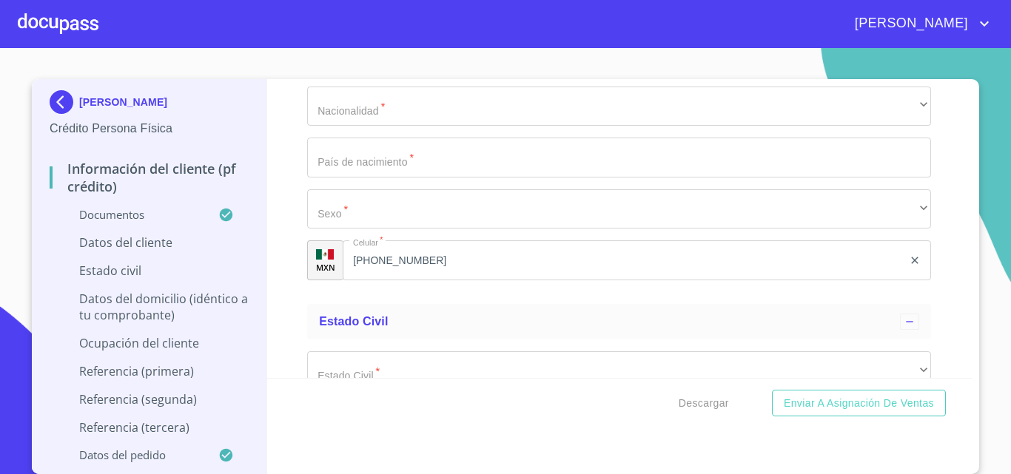
scroll to position [5031, 0]
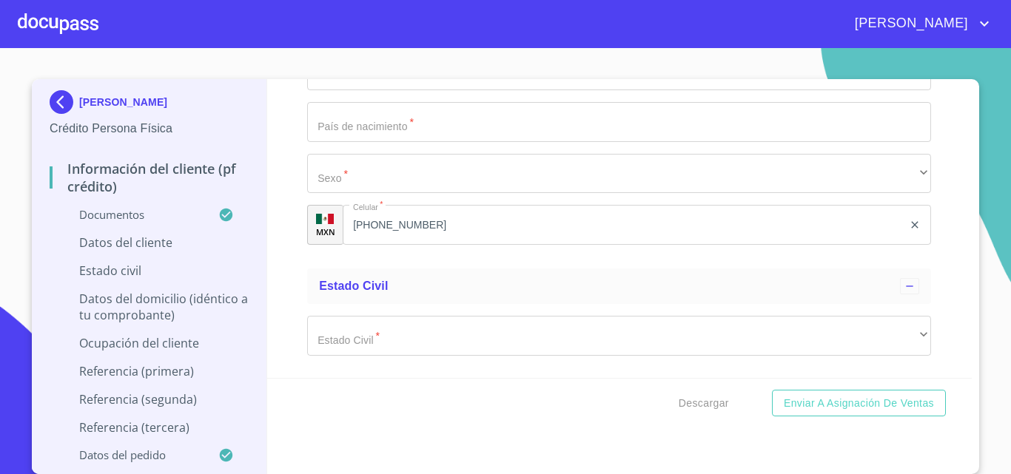
type input "2461025501"
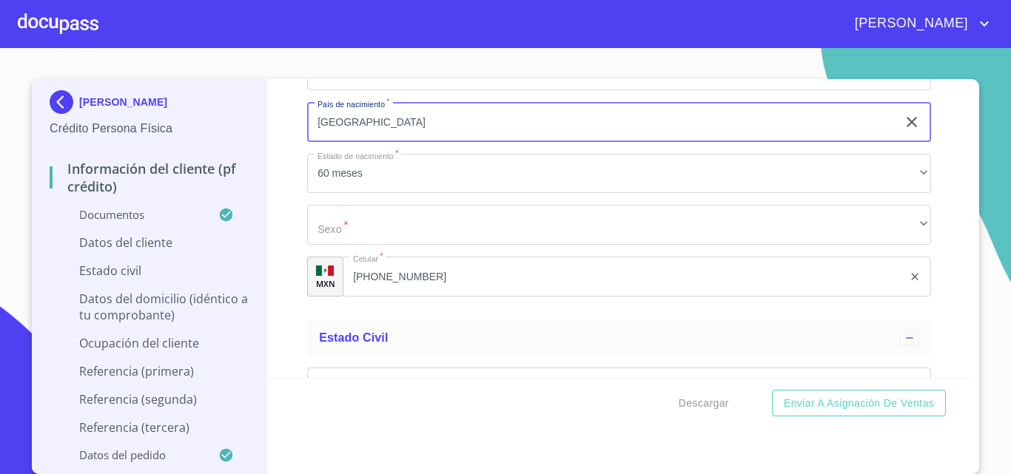
type input "[GEOGRAPHIC_DATA]"
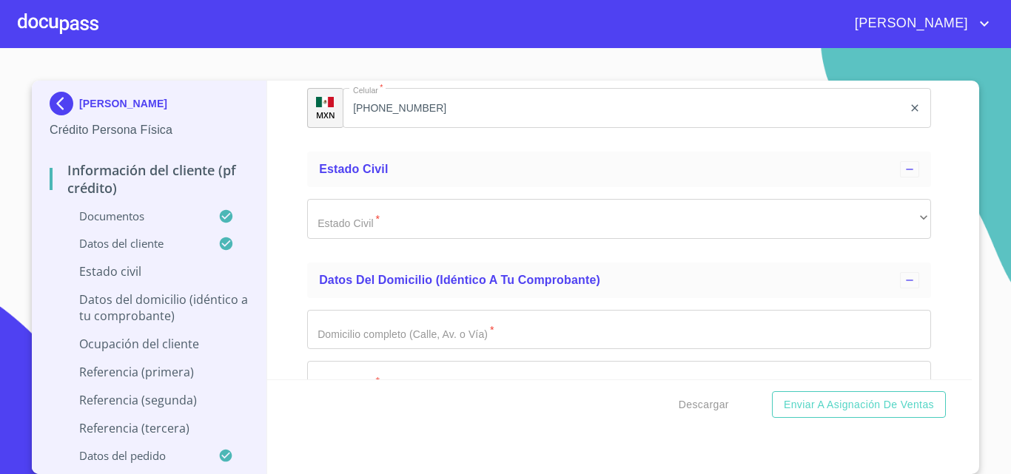
scroll to position [3, 0]
click at [277, 277] on div "Información del cliente (PF crédito) Documentos Documento de identificación.   …" at bounding box center [619, 230] width 705 height 299
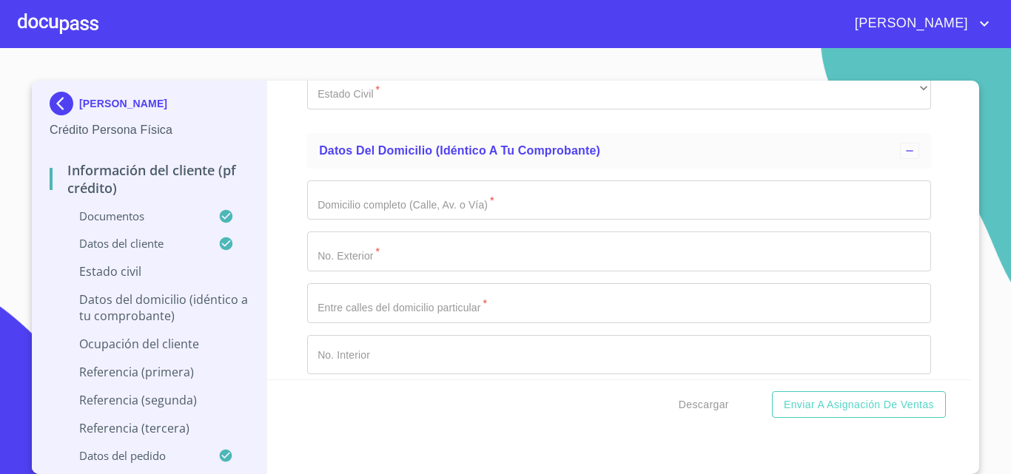
scroll to position [5423, 0]
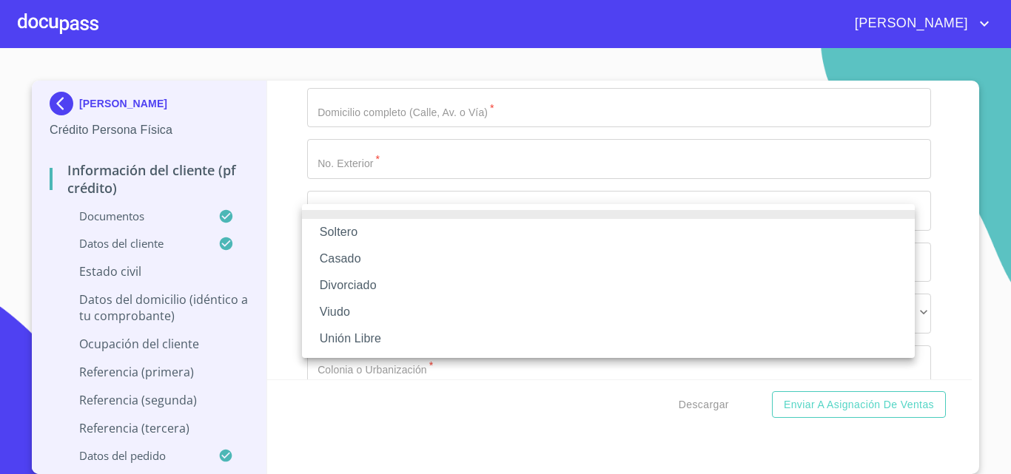
click at [346, 254] on li "Casado" at bounding box center [608, 259] width 613 height 27
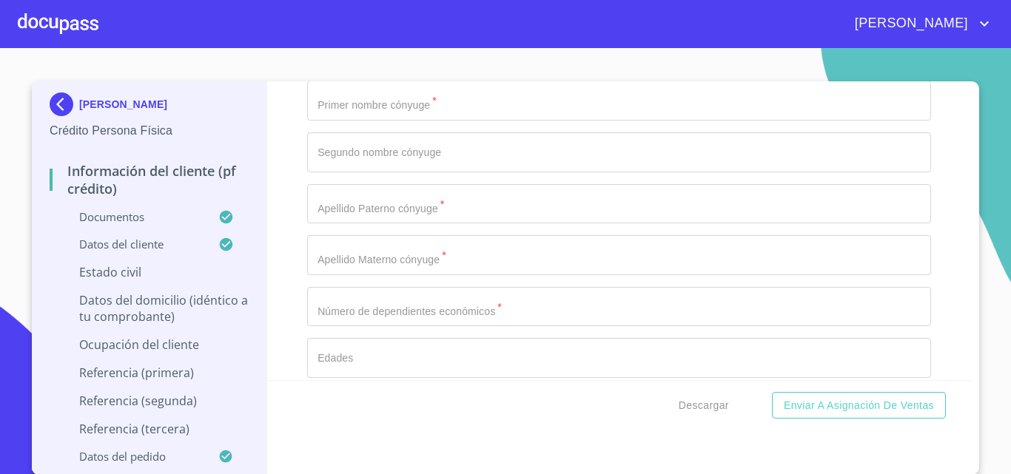
scroll to position [3, 0]
click at [340, 69] on div "​" at bounding box center [619, 49] width 624 height 40
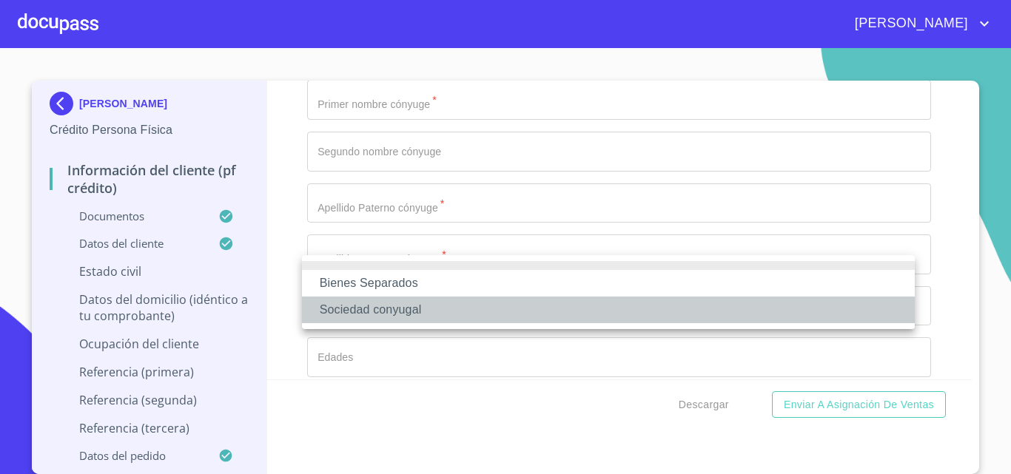
click at [338, 309] on li "Sociedad conyugal" at bounding box center [608, 310] width 613 height 27
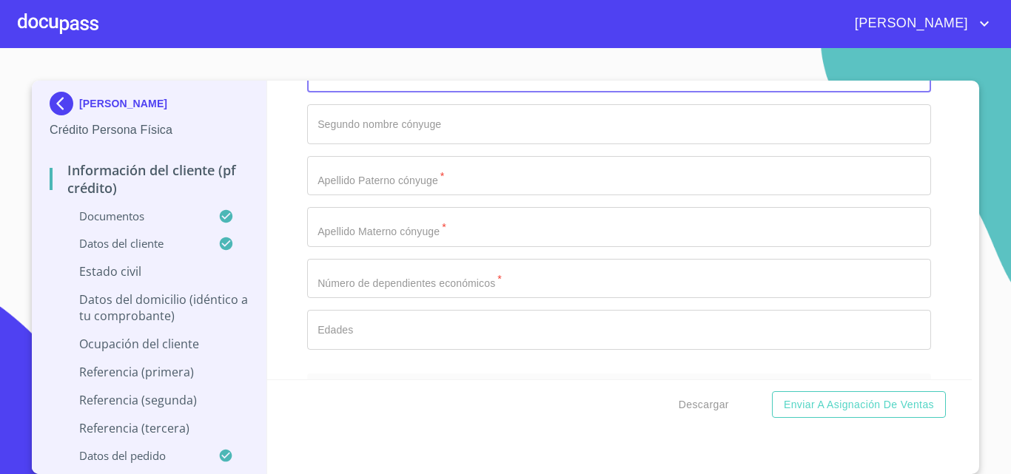
scroll to position [5497, 0]
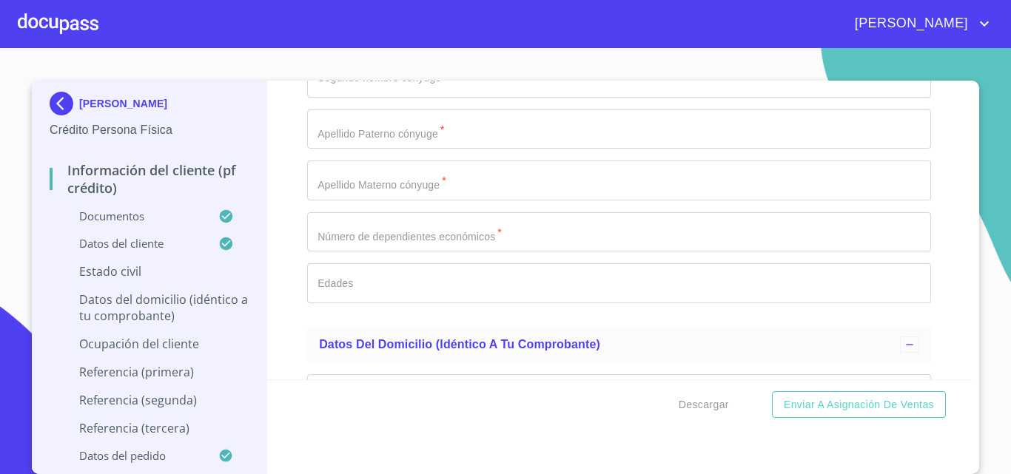
type input "ANAYANZI"
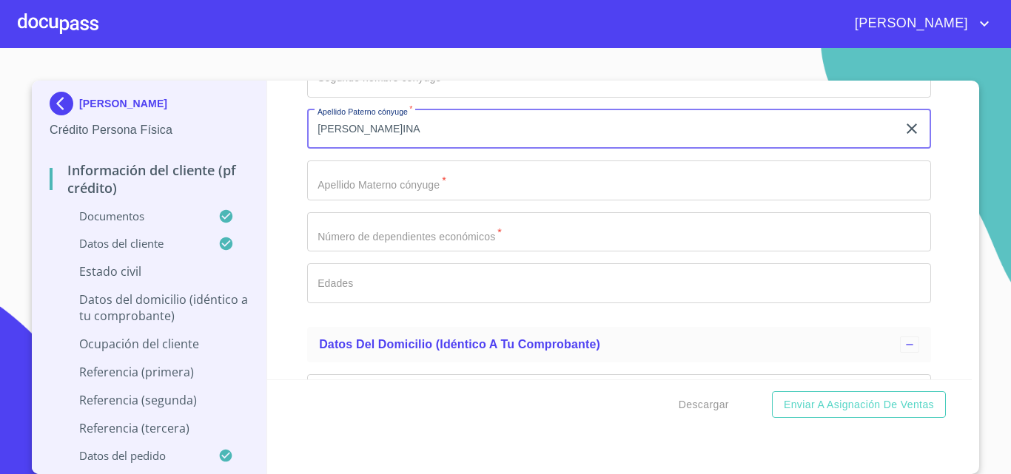
type input "[PERSON_NAME]INA"
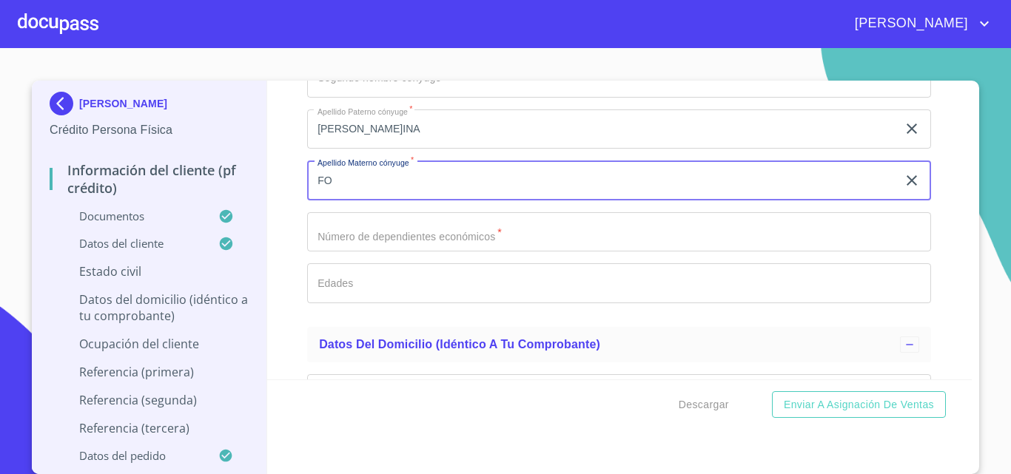
scroll to position [5672, 0]
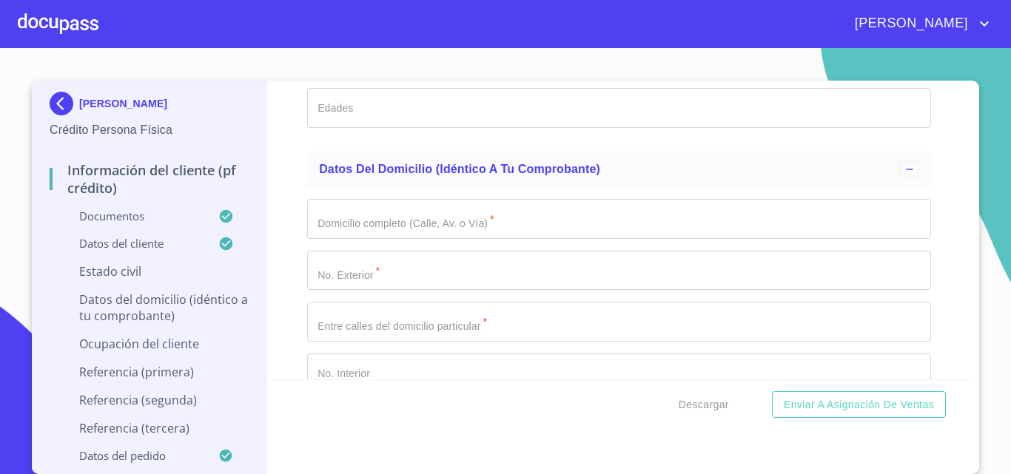
type input "F"
type input "[PERSON_NAME]UEZ"
type input "0"
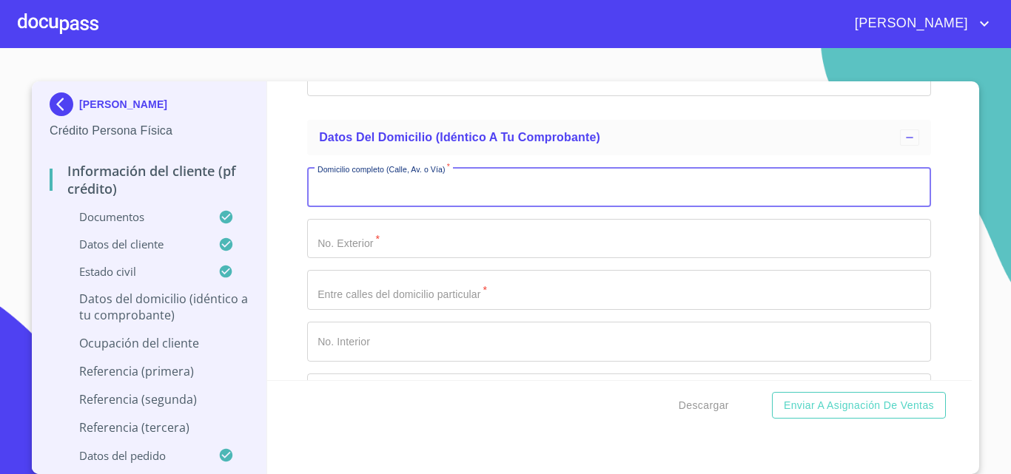
scroll to position [5886, 0]
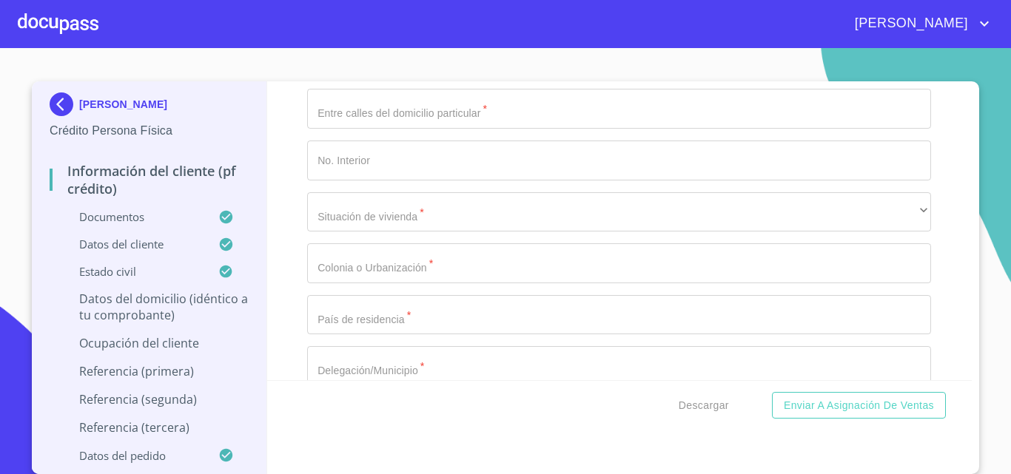
type input "PYA DE HORNOS"
type input "1333"
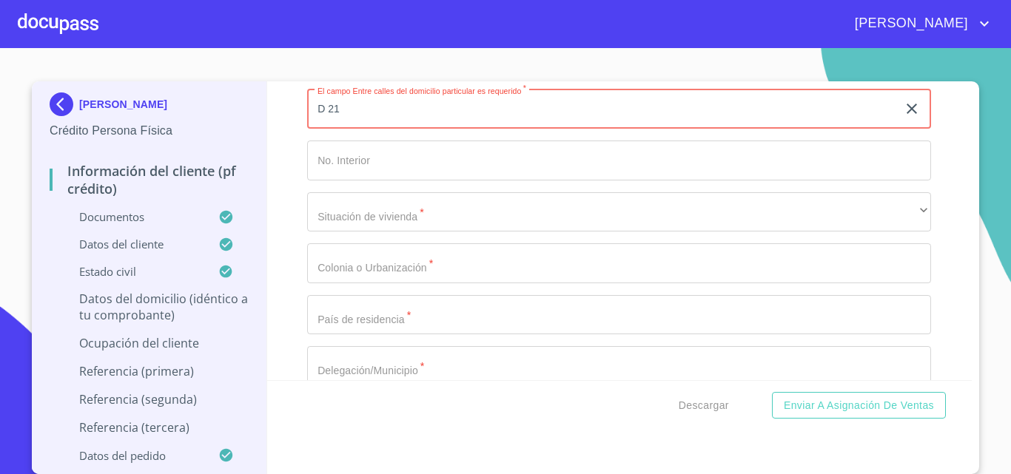
type input "D 21"
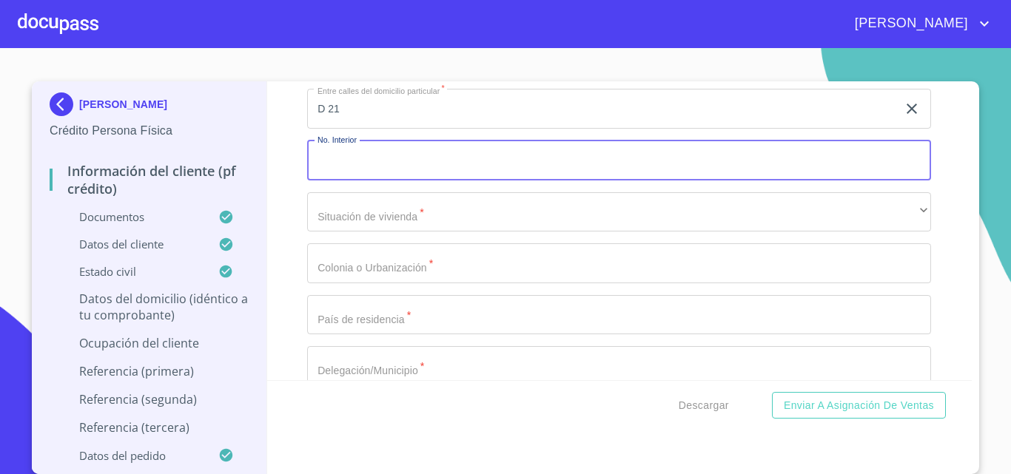
scroll to position [5911, 0]
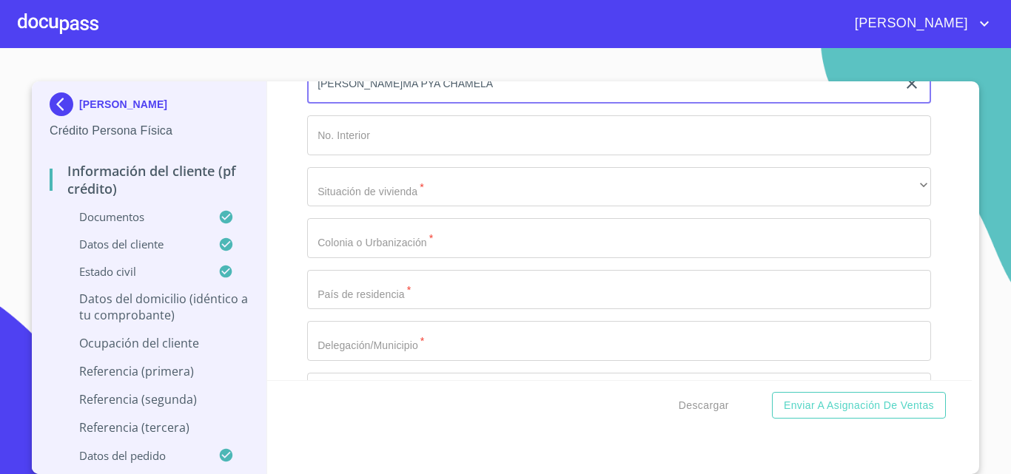
type input "[PERSON_NAME]MA PYA CHAMELA"
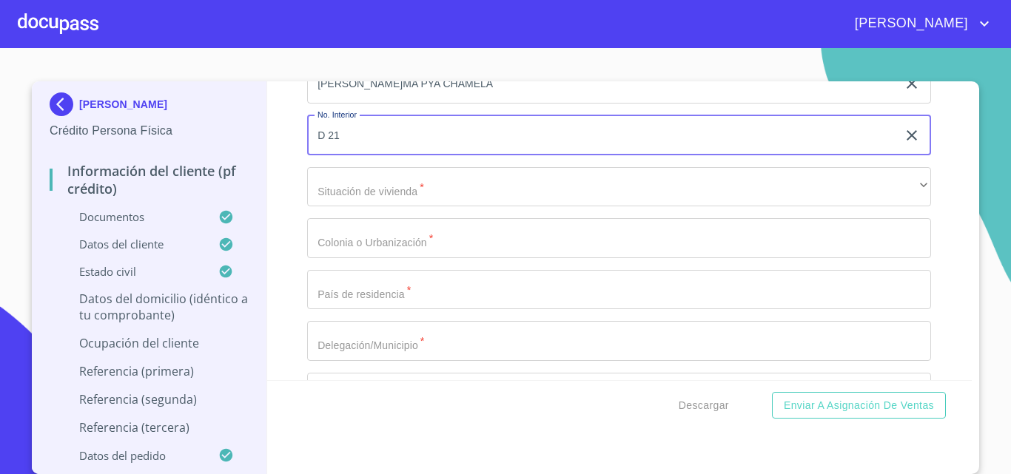
type input "D 21"
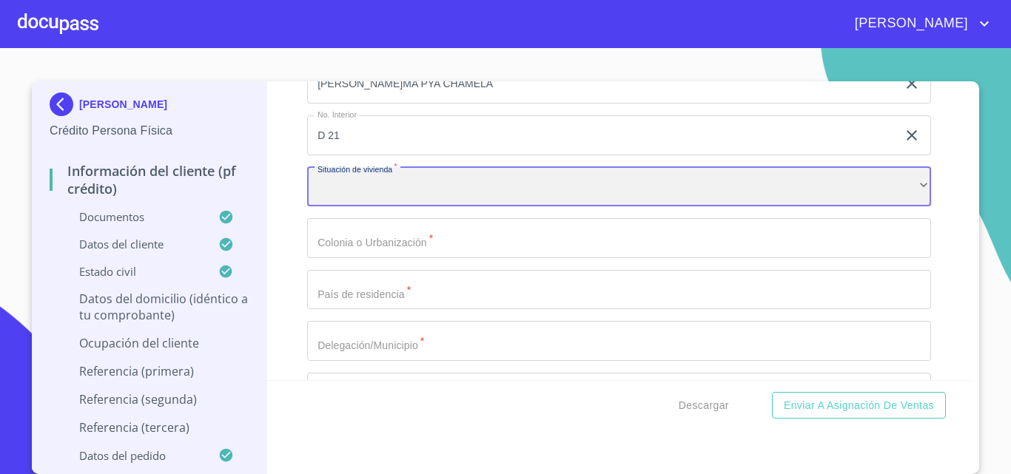
scroll to position [6092, 0]
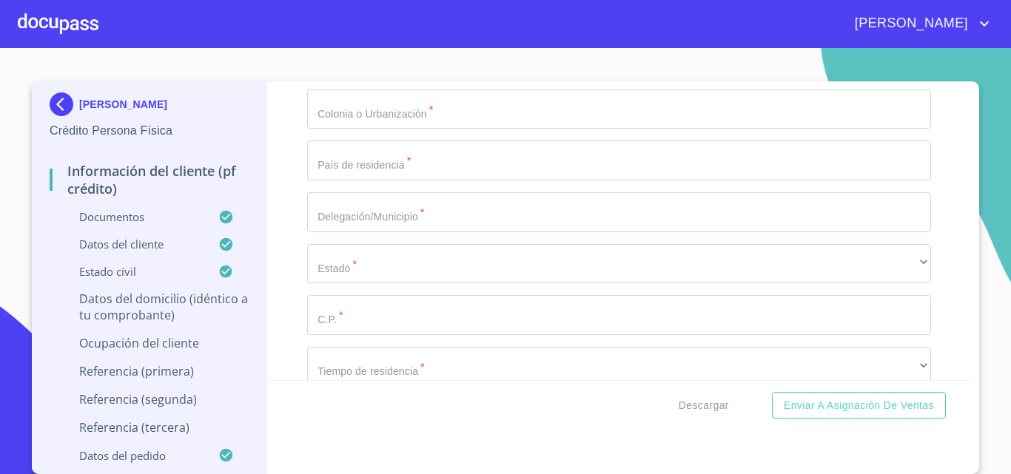
type input "$1,500,000"
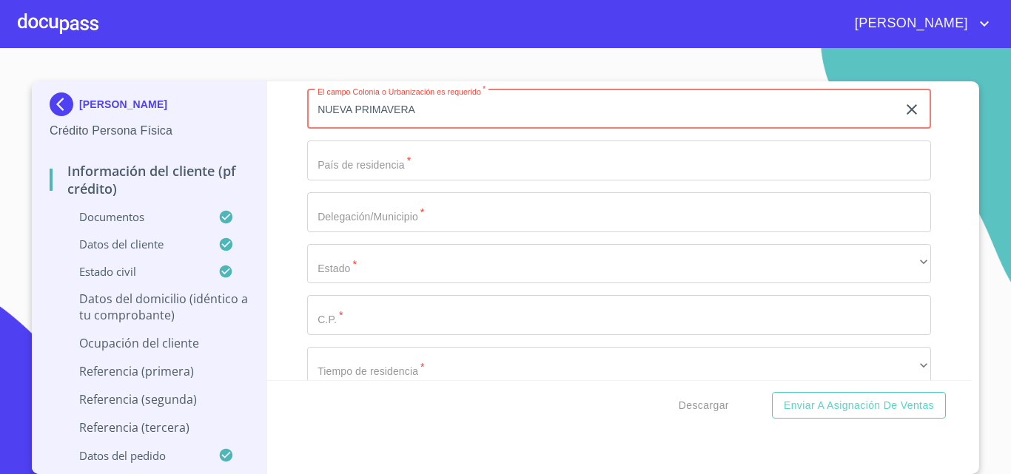
type input "NUEVA PRIMAVERA"
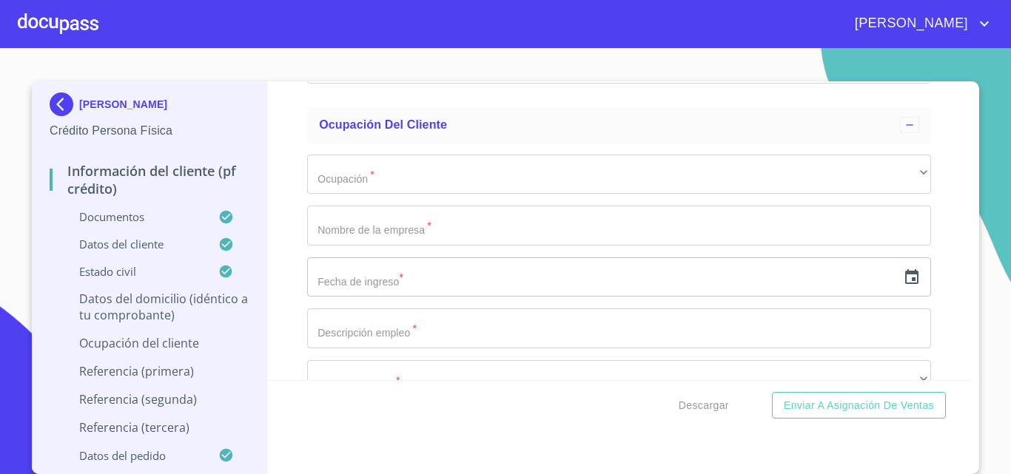
scroll to position [6314, 0]
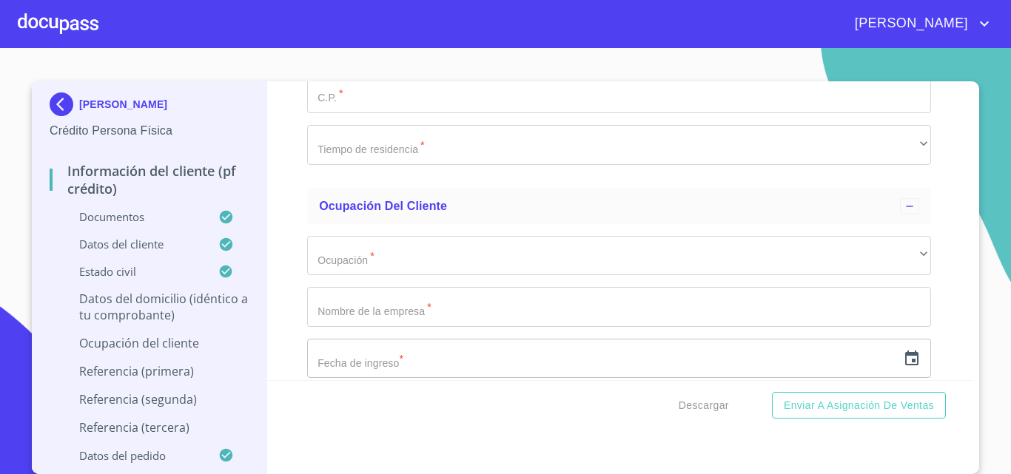
type input "[GEOGRAPHIC_DATA]"
type input "Z"
type input "ZAPOPAN"
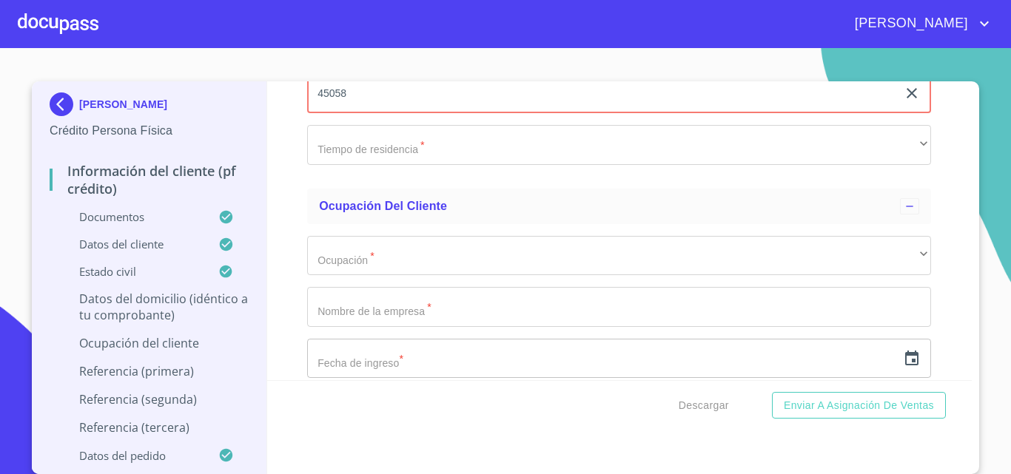
type input "45058"
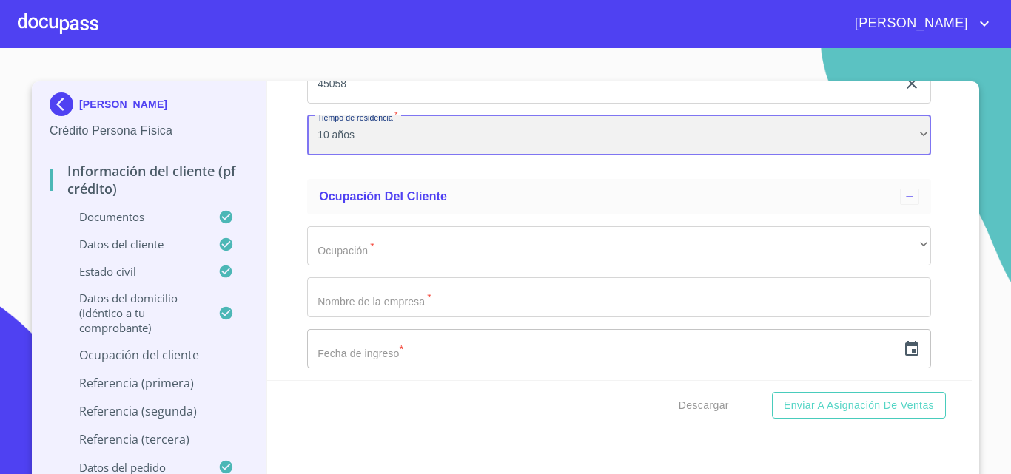
scroll to position [6619, 0]
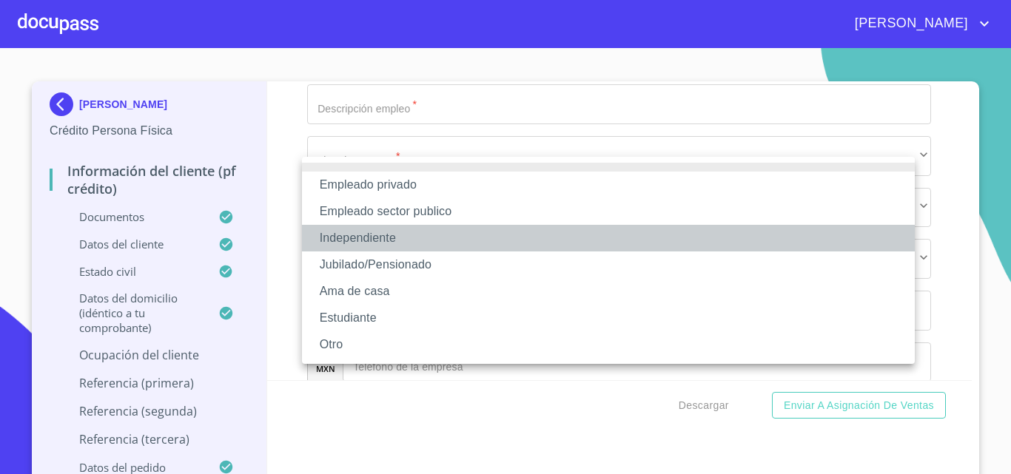
click at [343, 235] on li "Independiente" at bounding box center [608, 238] width 613 height 27
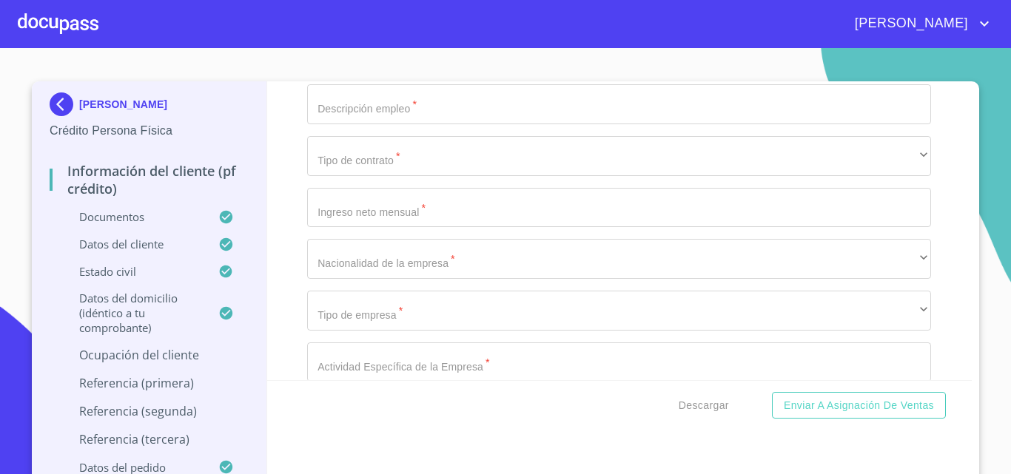
type input "[PERSON_NAME]"
click at [903, 62] on icon "button" at bounding box center [912, 53] width 18 height 18
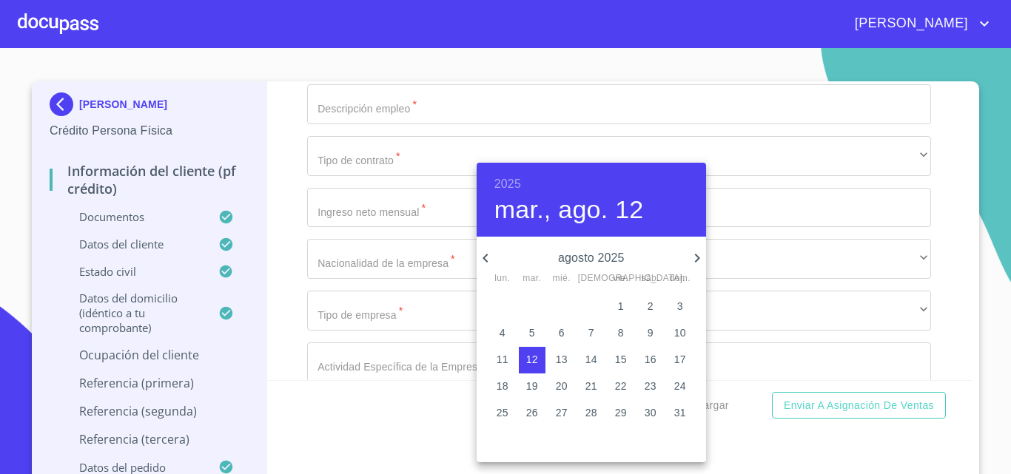
click at [518, 182] on h6 "2025" at bounding box center [507, 184] width 27 height 21
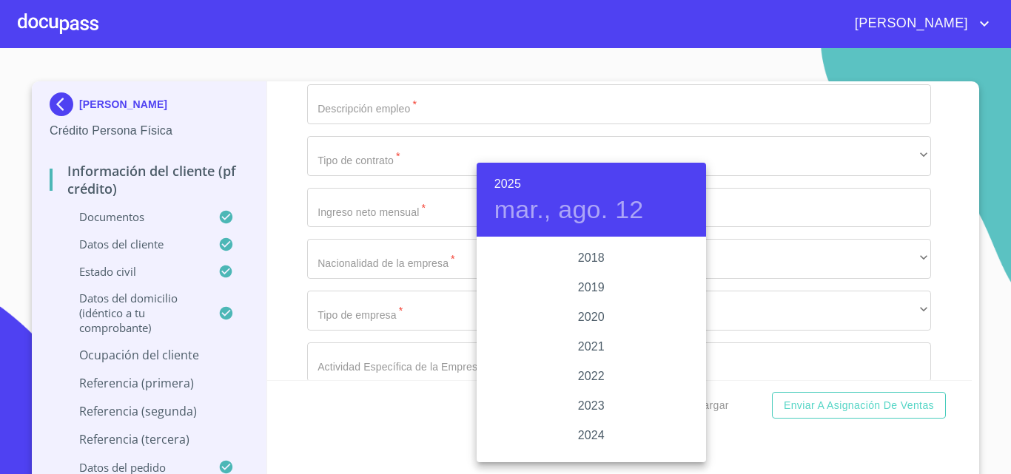
scroll to position [2723, 0]
click at [588, 304] on div "2019" at bounding box center [590, 313] width 229 height 30
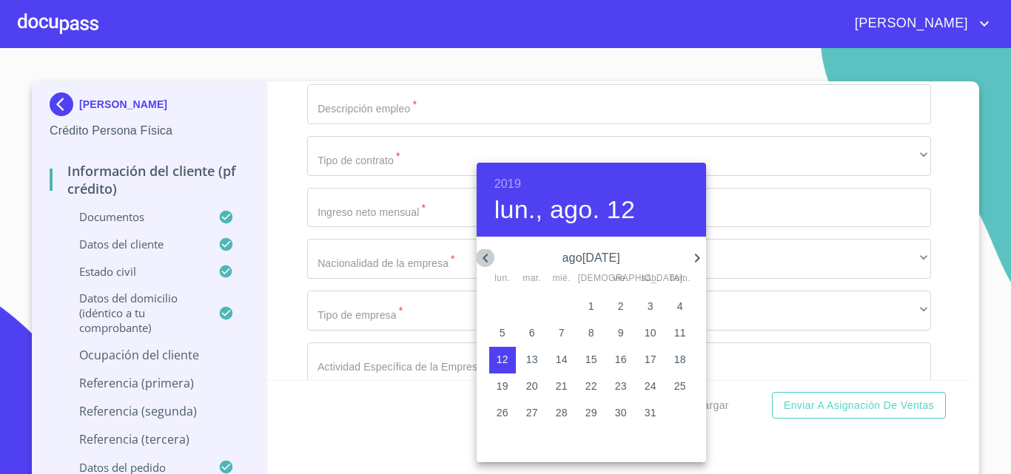
click at [491, 258] on icon "button" at bounding box center [485, 258] width 18 height 18
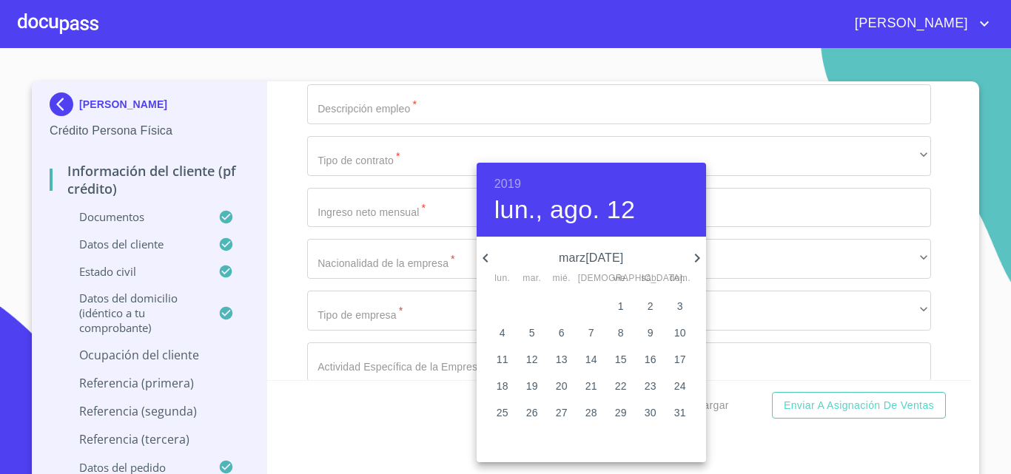
click at [485, 257] on icon "button" at bounding box center [484, 258] width 5 height 9
click at [647, 303] on p "2" at bounding box center [650, 306] width 6 height 15
type input "2 de feb. de 2019"
click at [290, 279] on div at bounding box center [505, 237] width 1011 height 474
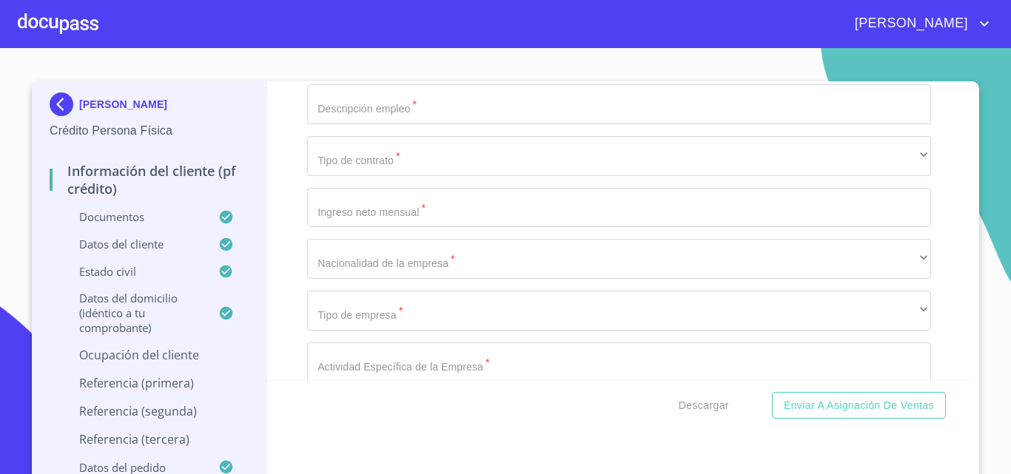
scroll to position [6693, 0]
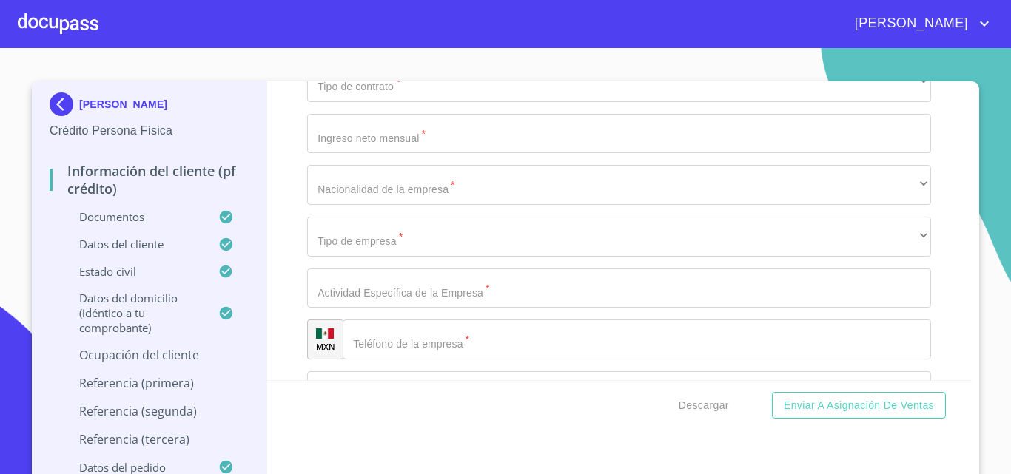
type input "CERRAJERO"
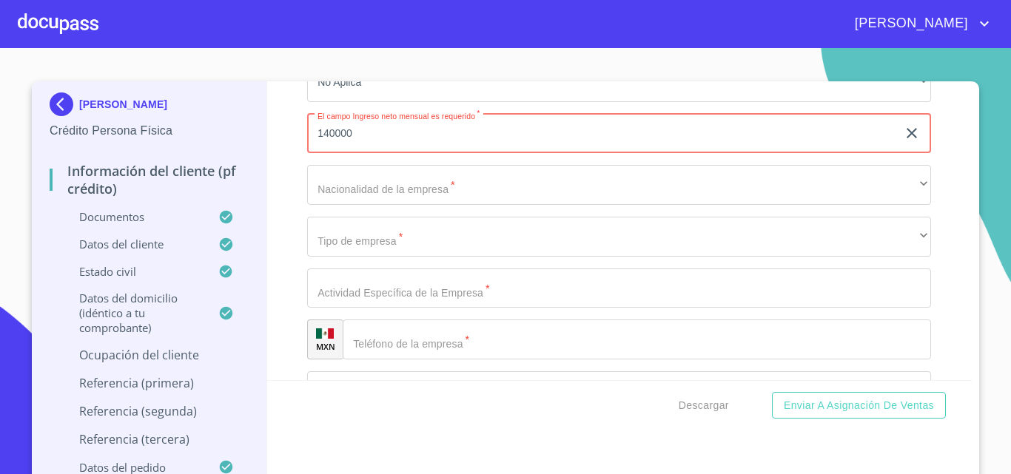
type input "140000"
click at [283, 274] on div "Información del cliente (PF crédito) Documentos Documento de identificación.   …" at bounding box center [619, 230] width 705 height 299
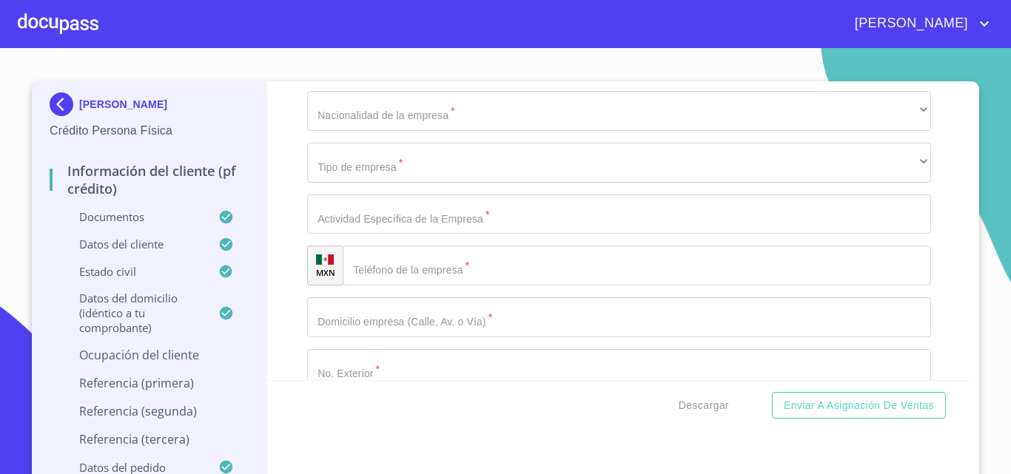
scroll to position [6841, 0]
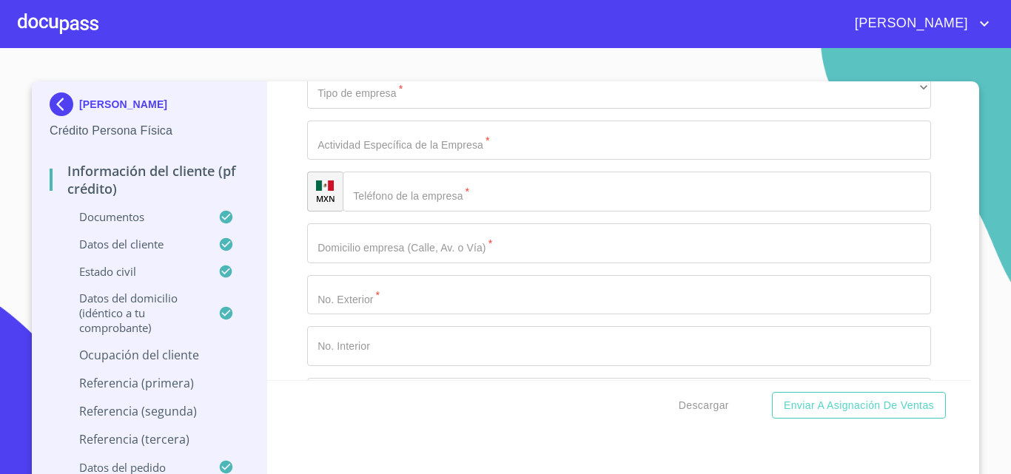
click at [338, 57] on div "​" at bounding box center [619, 37] width 624 height 40
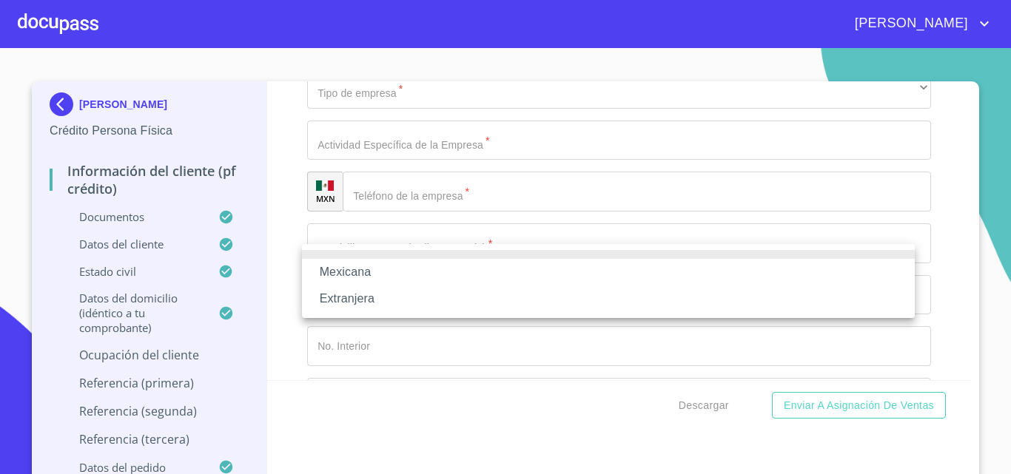
click at [338, 263] on li "Mexicana" at bounding box center [608, 272] width 613 height 27
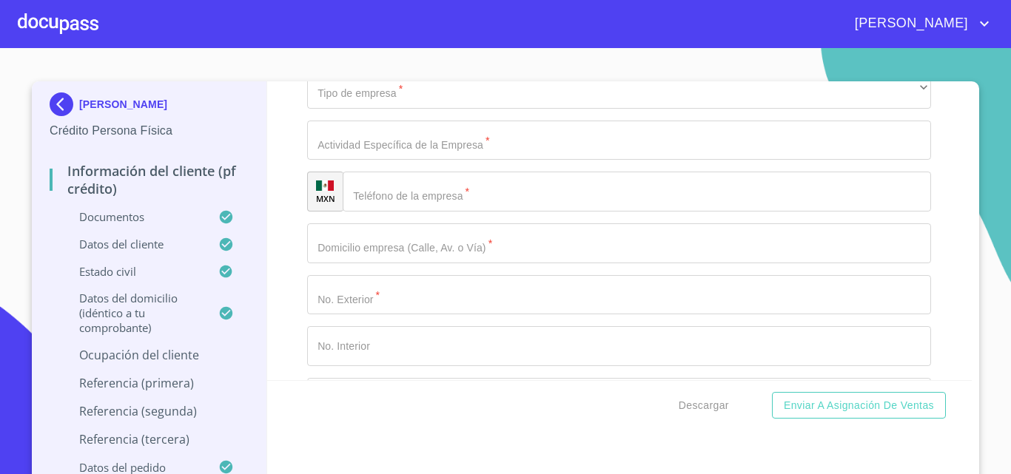
click at [275, 280] on div "Información del cliente (PF crédito) Documentos Documento de identificación.   …" at bounding box center [619, 230] width 705 height 299
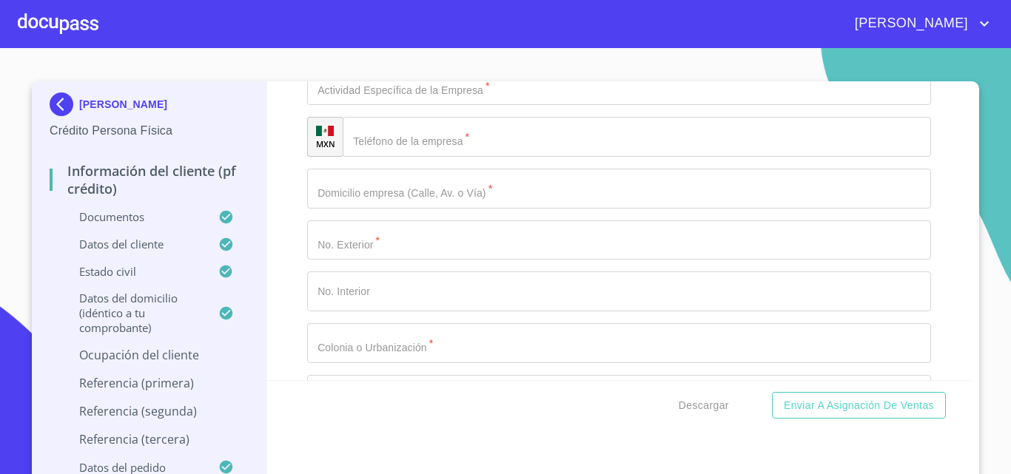
scroll to position [6915, 0]
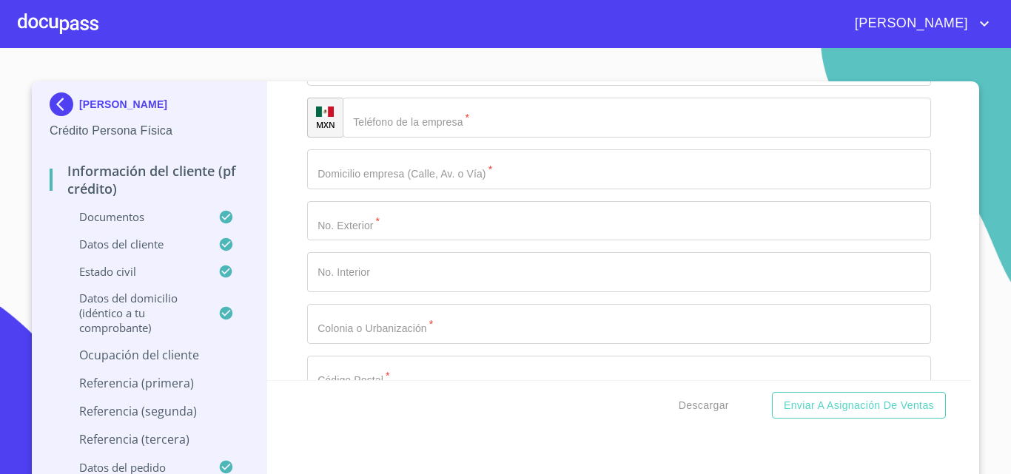
click at [340, 35] on div "​" at bounding box center [619, 15] width 624 height 40
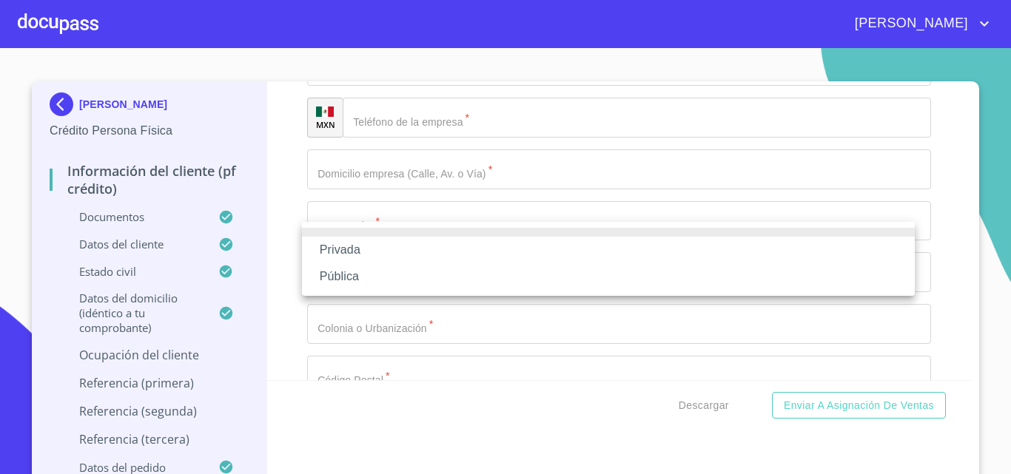
click at [335, 253] on li "Privada" at bounding box center [608, 250] width 613 height 27
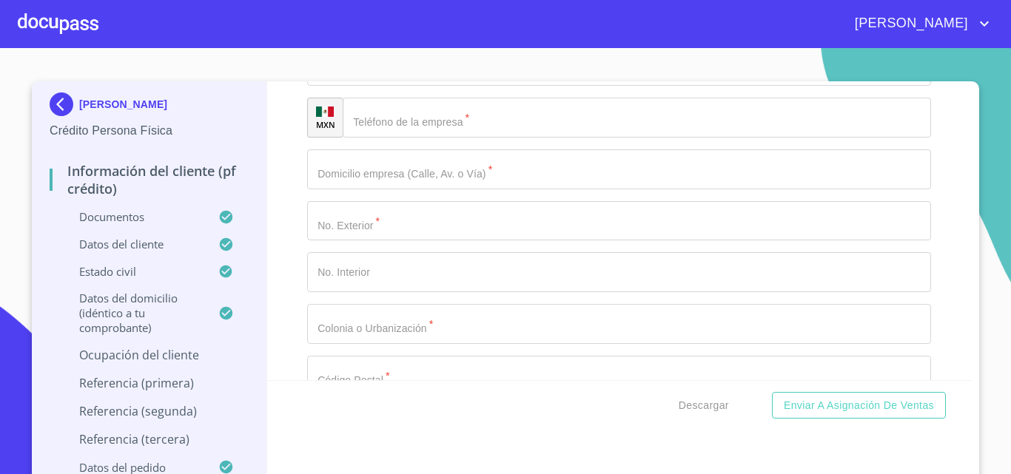
type input "CERRAJERIA"
click at [290, 311] on div "Información del cliente (PF crédito) Documentos Documento de identificación.   …" at bounding box center [619, 230] width 705 height 299
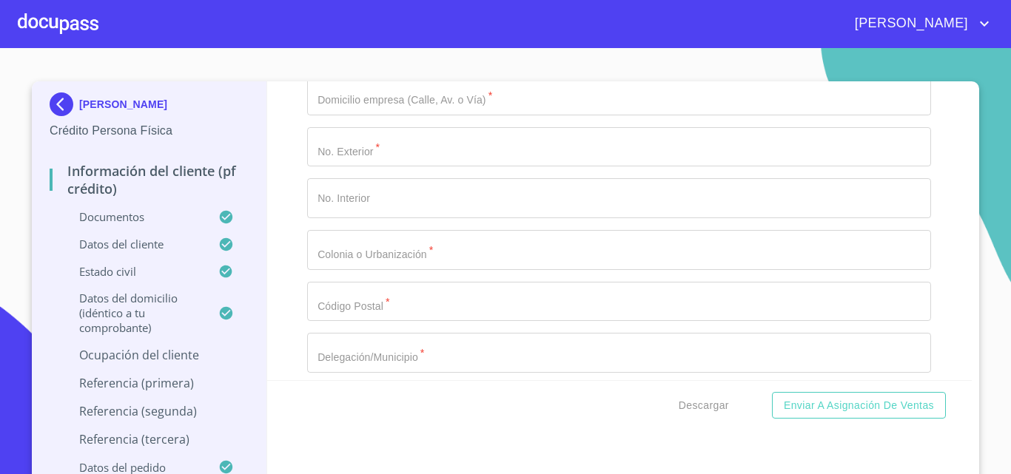
click at [433, 64] on input "Documento de identificación.   *" at bounding box center [637, 44] width 588 height 40
paste input "[PHONE_NUMBER]"
type input "[PHONE_NUMBER]"
click at [280, 260] on div "Información del cliente (PF crédito) Documentos Documento de identificación.   …" at bounding box center [619, 230] width 705 height 299
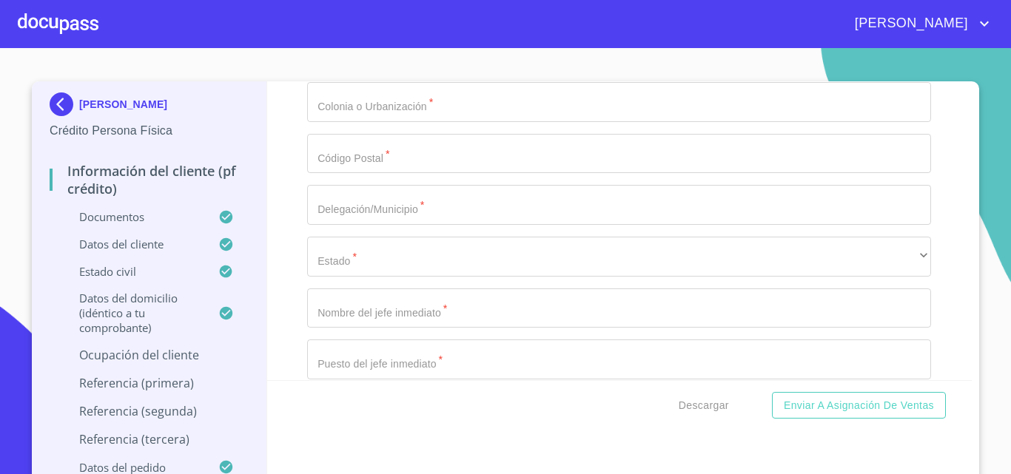
type input "PLAYA DE HORNOS"
type input "3"
type input "1333"
type input "32"
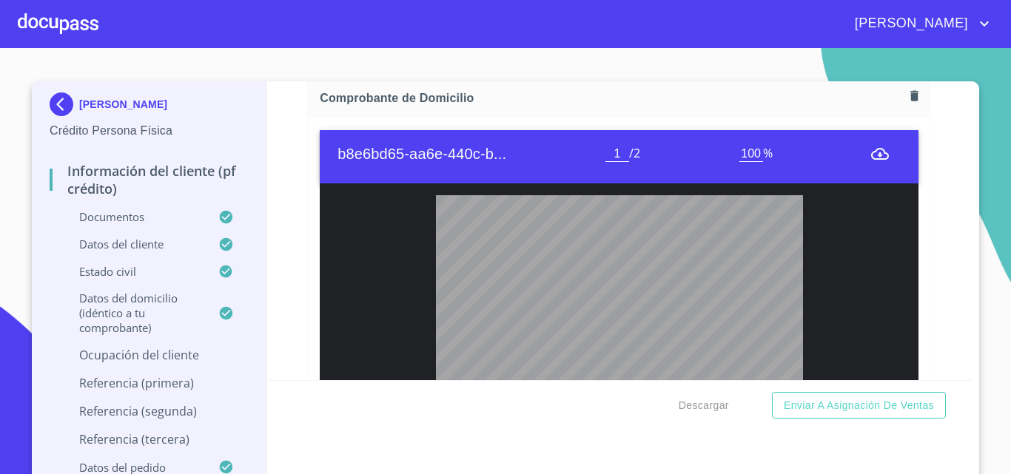
scroll to position [849, 0]
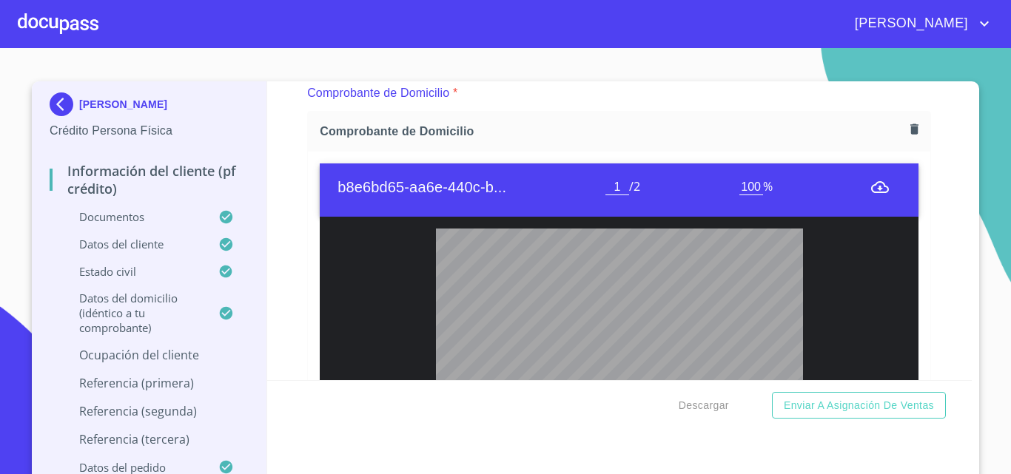
click at [910, 126] on icon "button" at bounding box center [914, 129] width 8 height 10
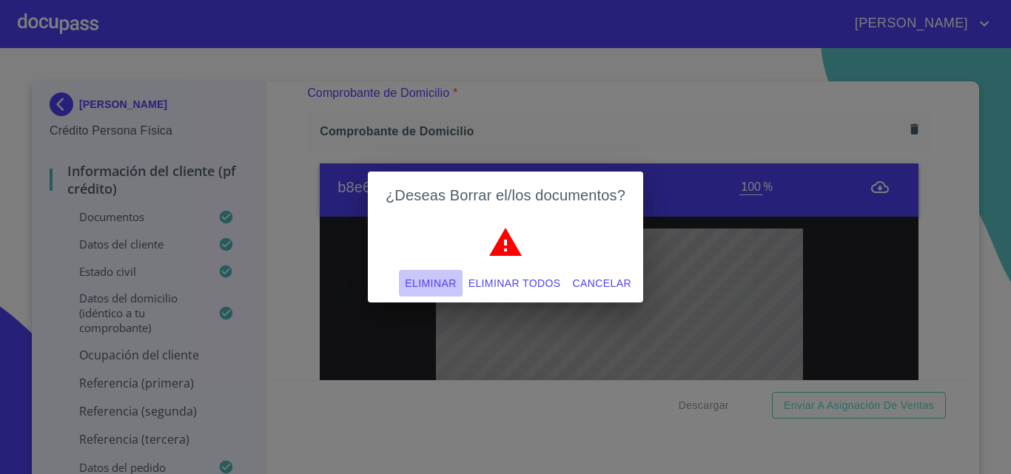
click at [434, 281] on span "Eliminar" at bounding box center [430, 283] width 51 height 18
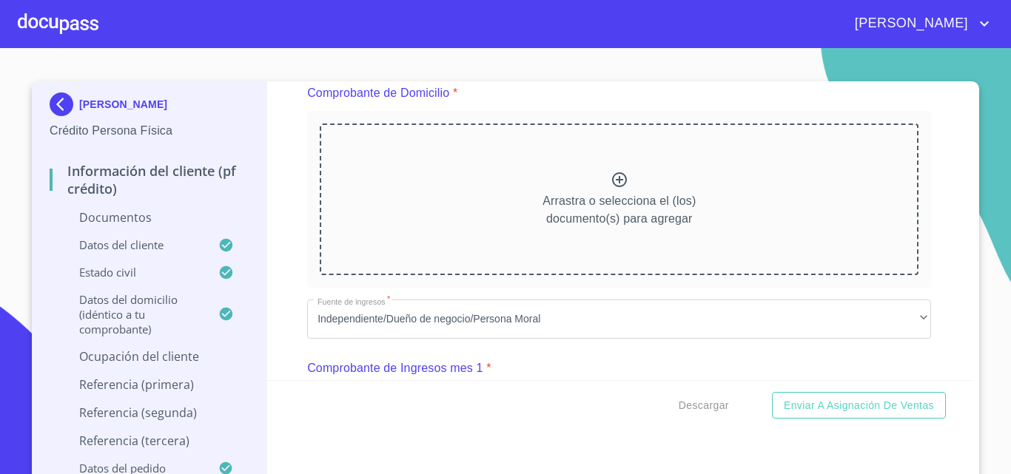
click at [612, 180] on icon at bounding box center [619, 179] width 15 height 15
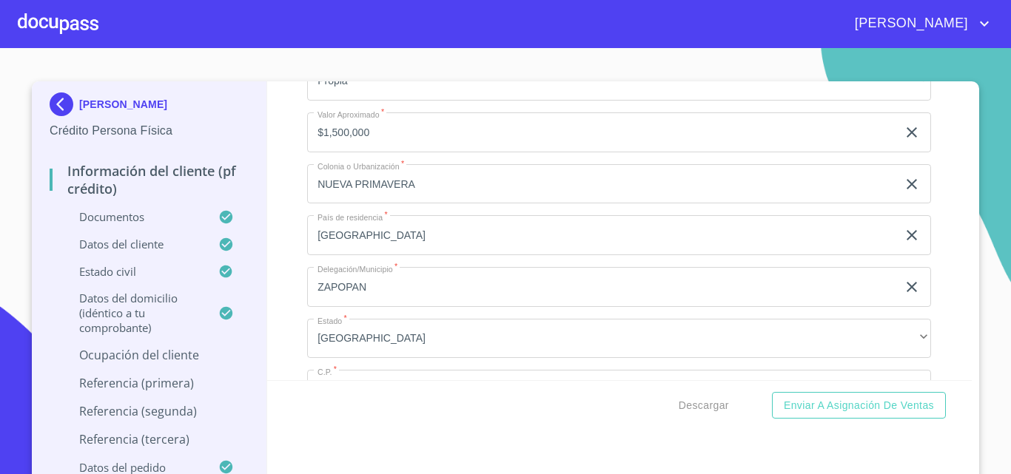
scroll to position [6027, 0]
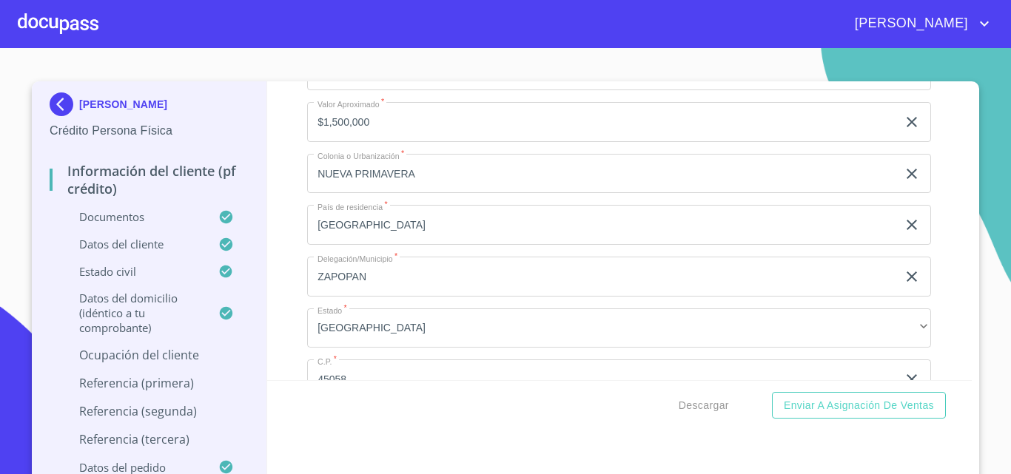
drag, startPoint x: 413, startPoint y: 237, endPoint x: 218, endPoint y: 218, distance: 195.5
click at [218, 218] on div "[PERSON_NAME] Persona Física Información del cliente (PF crédito) Documentos Da…" at bounding box center [502, 282] width 940 height 403
type input "32 MZ 6"
click at [269, 229] on div "Información del cliente (PF crédito) Documentos Documento de identificación.   …" at bounding box center [619, 230] width 705 height 299
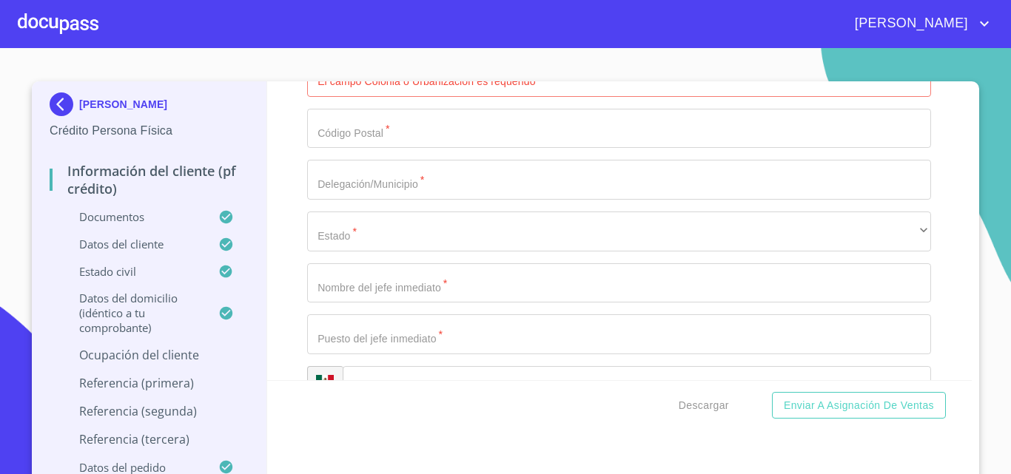
scroll to position [7137, 0]
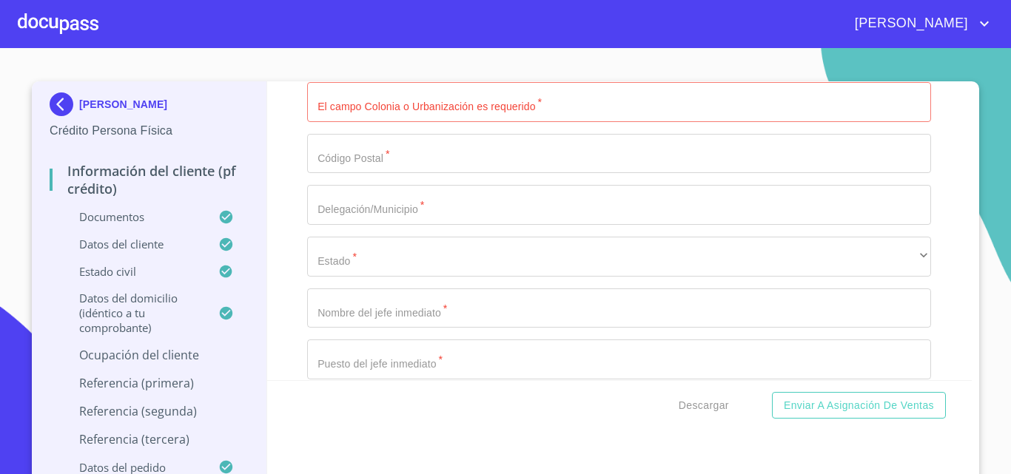
click at [385, 122] on input "Documento de identificación.   *" at bounding box center [619, 102] width 624 height 40
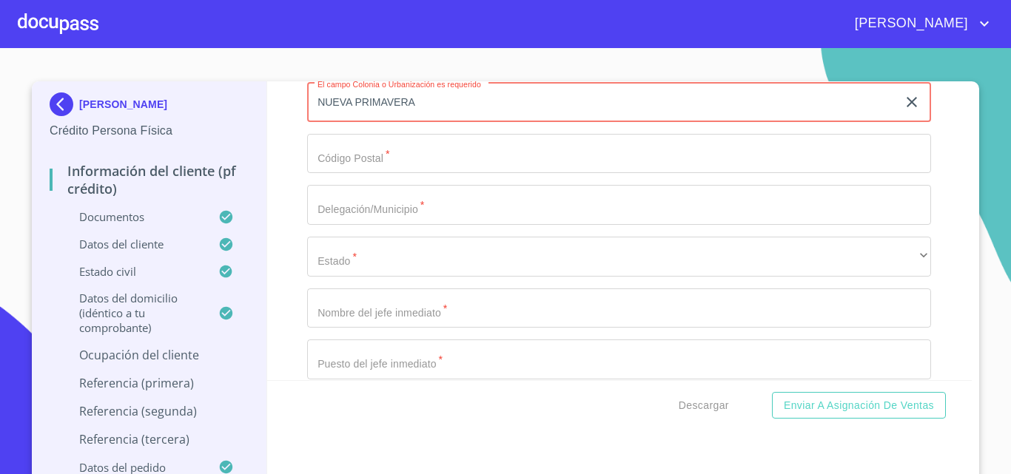
type input "NUEVA PRIMAVERA"
click at [274, 269] on div "Información del cliente (PF crédito) Documentos Documento de identificación.   …" at bounding box center [619, 230] width 705 height 299
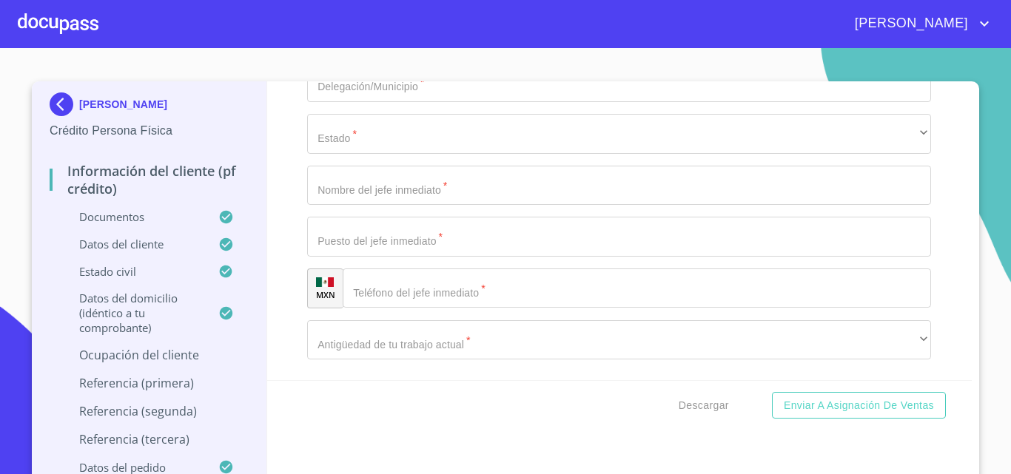
scroll to position [7285, 0]
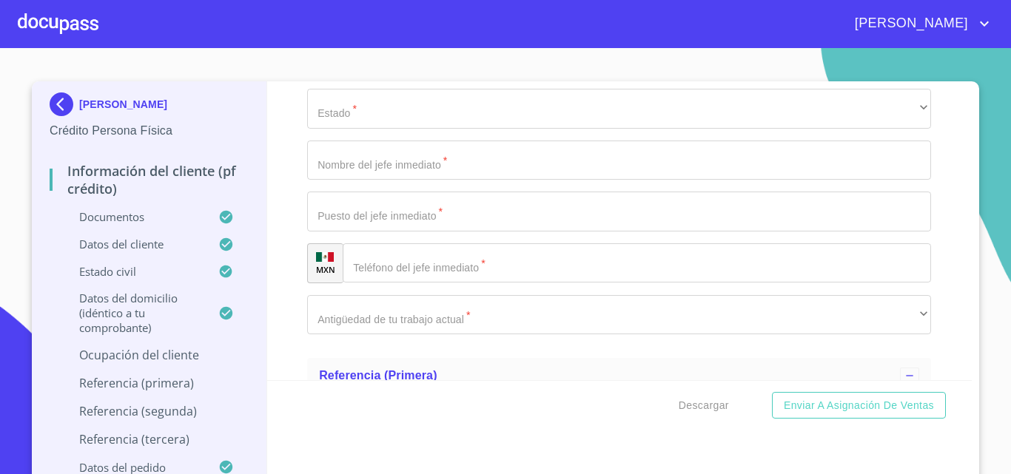
type input "45058"
click at [289, 235] on div "Información del cliente (PF crédito) Documentos Documento de identificación.   …" at bounding box center [619, 230] width 705 height 299
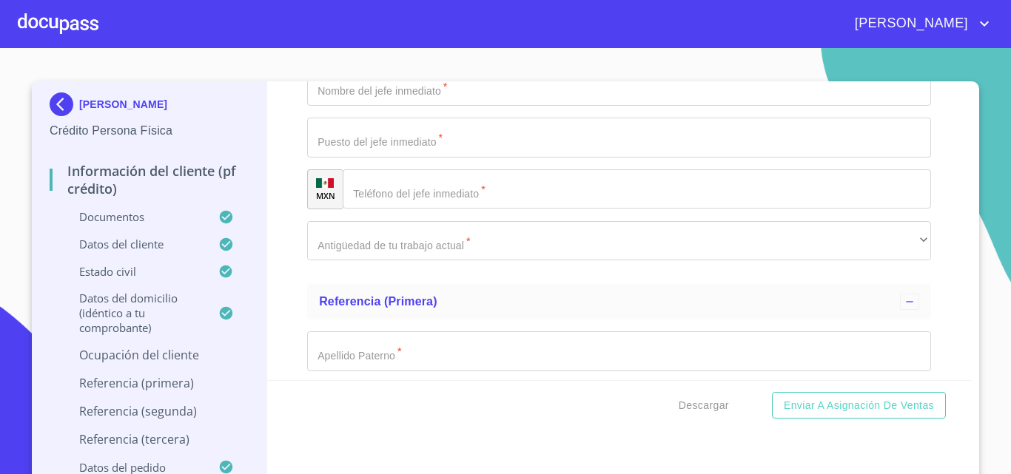
type input "ZAPOPAN"
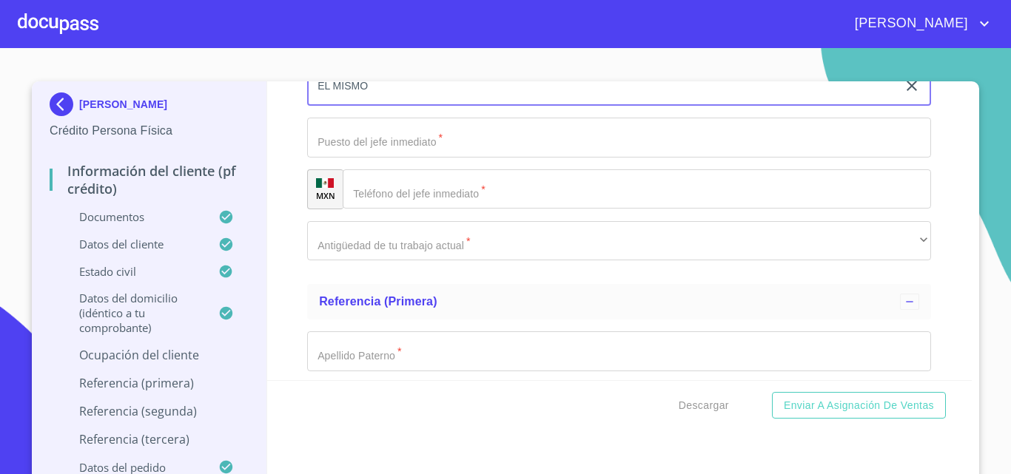
type input "EL MISMO"
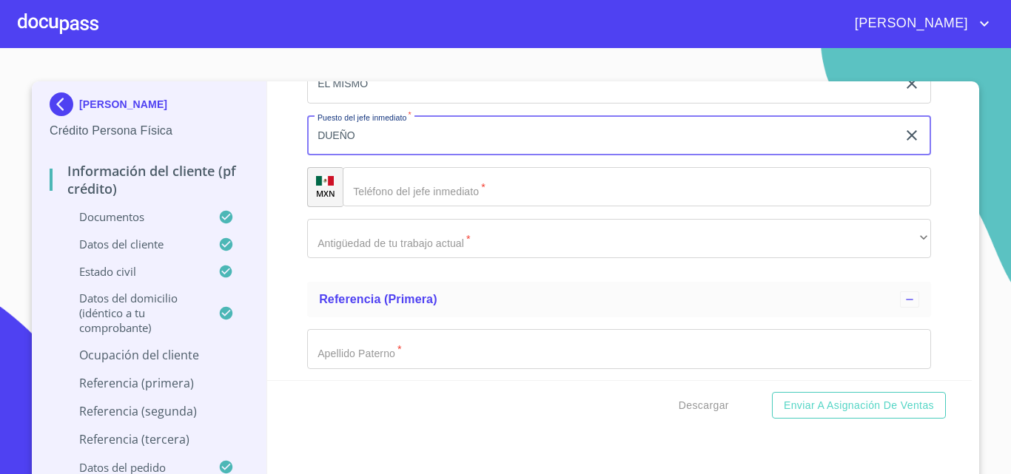
type input "DUEÑO"
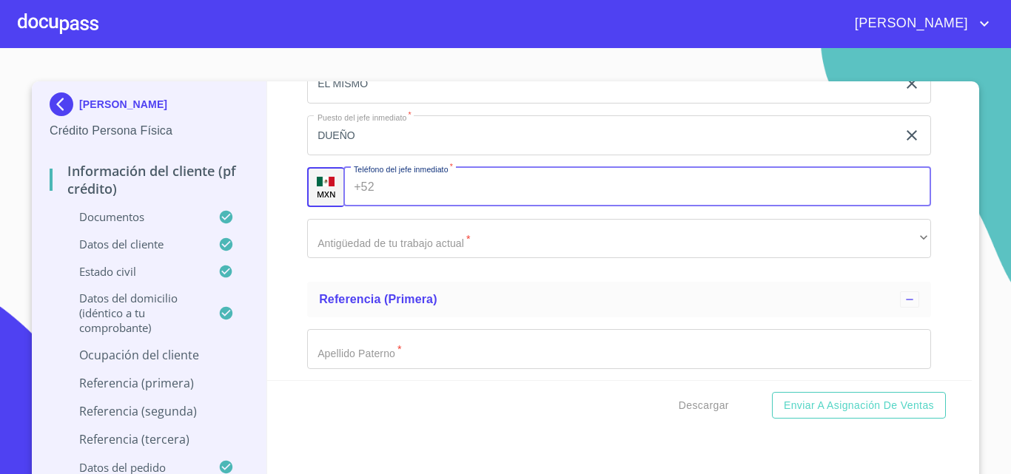
scroll to position [7542, 0]
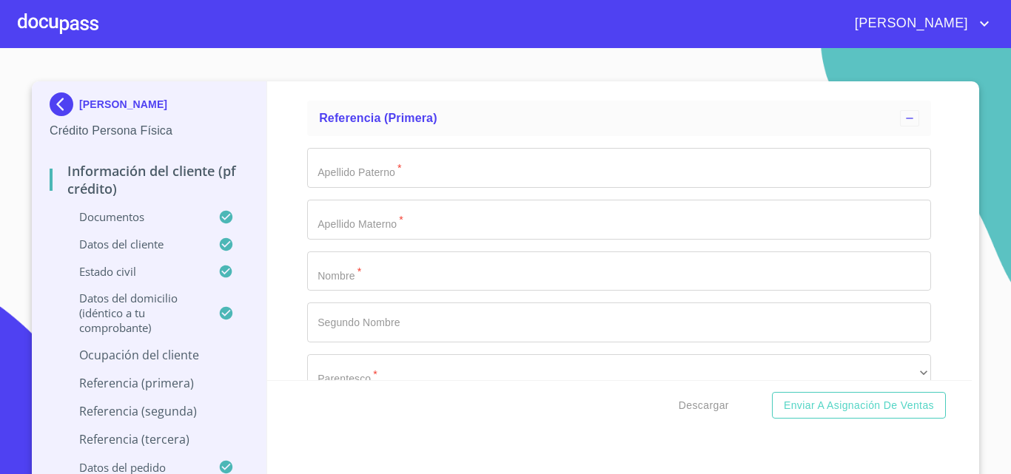
paste input "[PHONE_NUMBER]"
type input "[PHONE_NUMBER]"
click at [280, 233] on div "Información del cliente (PF crédito) Documentos Documento de identificación.   …" at bounding box center [619, 230] width 705 height 299
click at [307, 78] on div "​" at bounding box center [619, 58] width 624 height 40
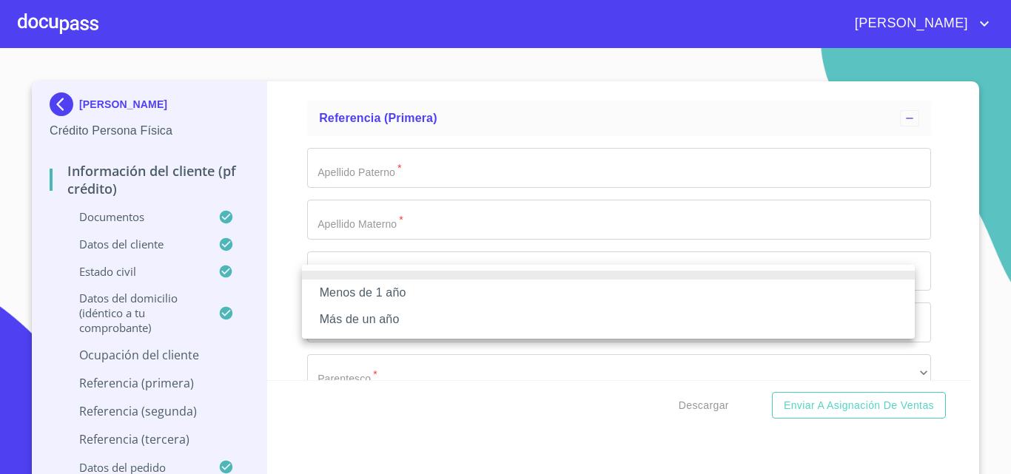
drag, startPoint x: 314, startPoint y: 317, endPoint x: 299, endPoint y: 304, distance: 19.4
click at [315, 317] on li "Más de un año" at bounding box center [608, 319] width 613 height 27
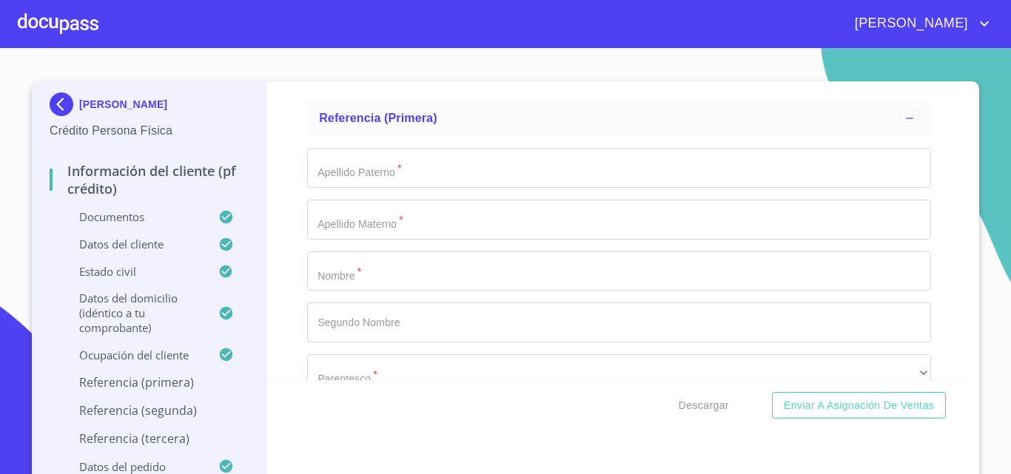
click at [272, 289] on div "Menos de 1 año Más de un año" at bounding box center [505, 237] width 1011 height 474
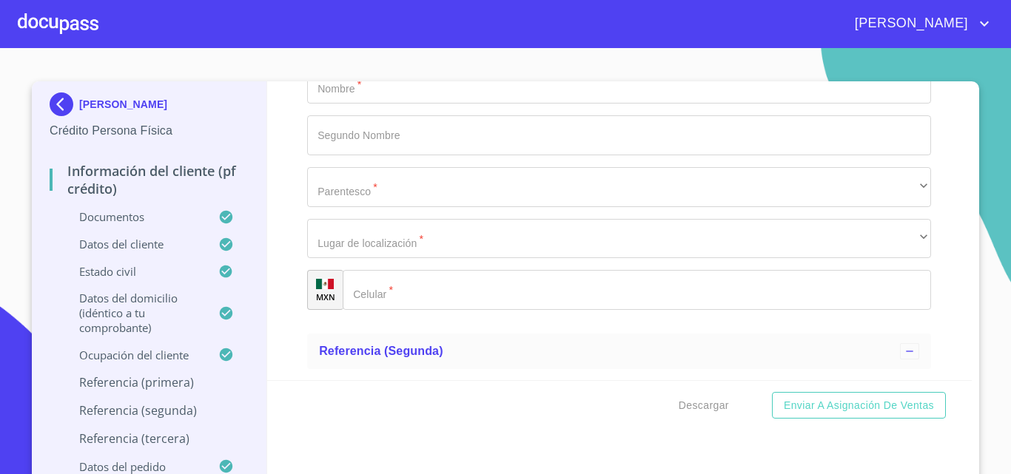
scroll to position [7764, 0]
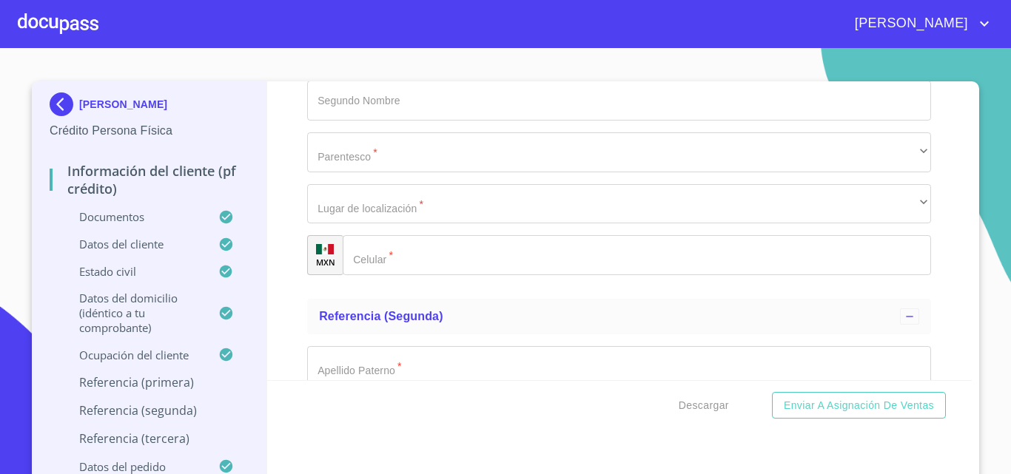
type input "[PERSON_NAME]UTIERREZ"
type input "[PERSON_NAME]UEZ"
type input "[PERSON_NAME]"
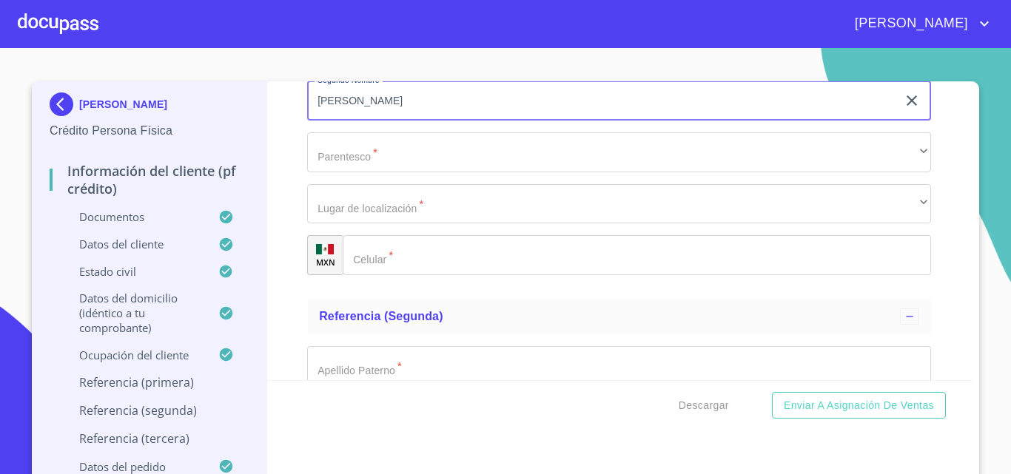
type input "[PERSON_NAME]"
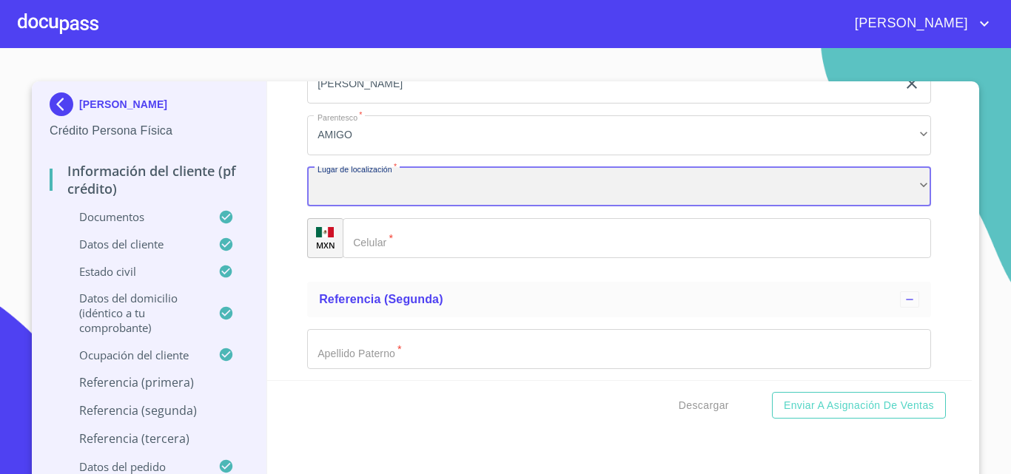
scroll to position [7962, 0]
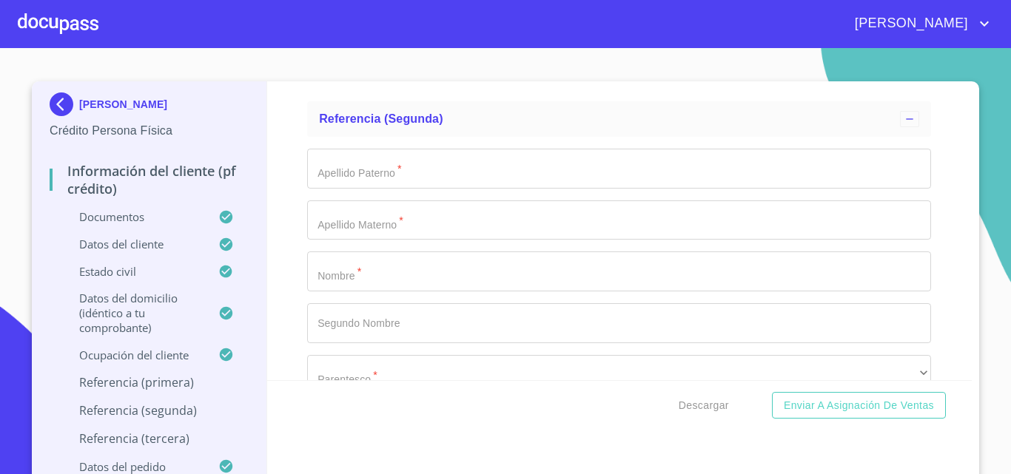
type input "[PHONE_NUMBER]"
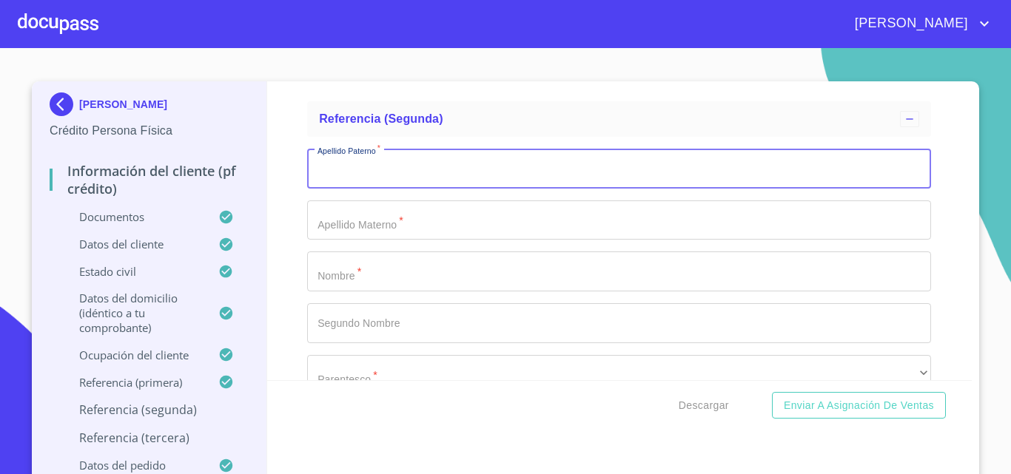
scroll to position [7995, 0]
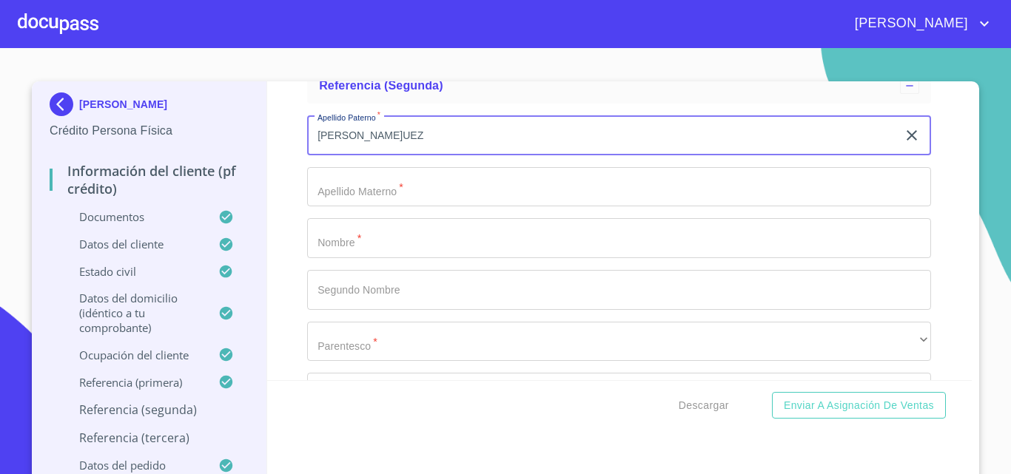
type input "[PERSON_NAME]UEZ"
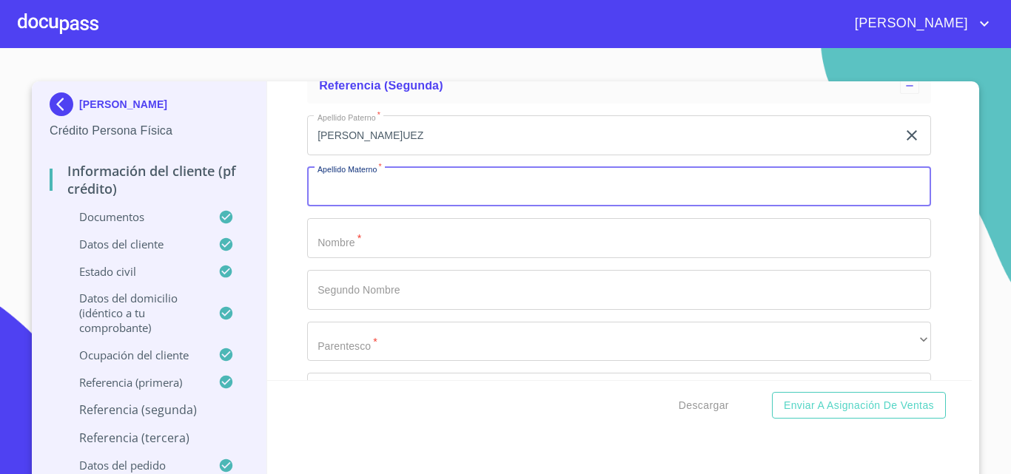
scroll to position [8176, 0]
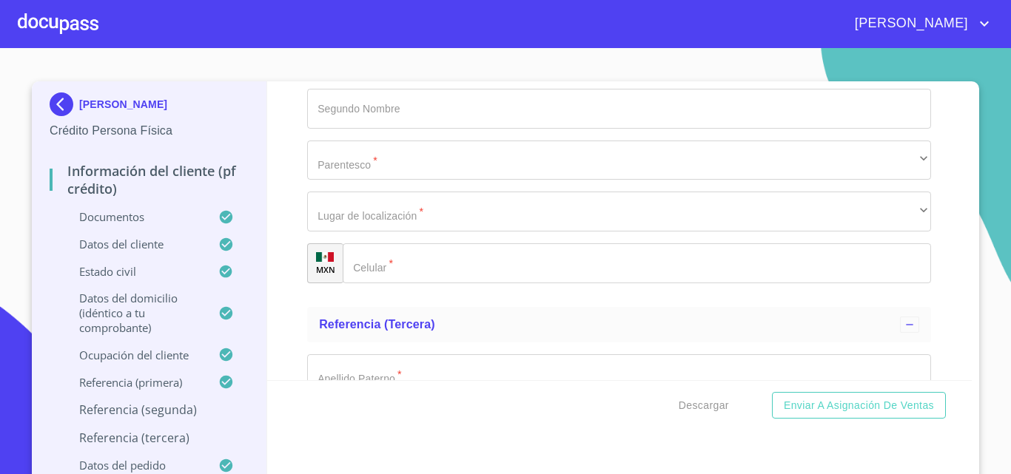
type input "[PERSON_NAME]"
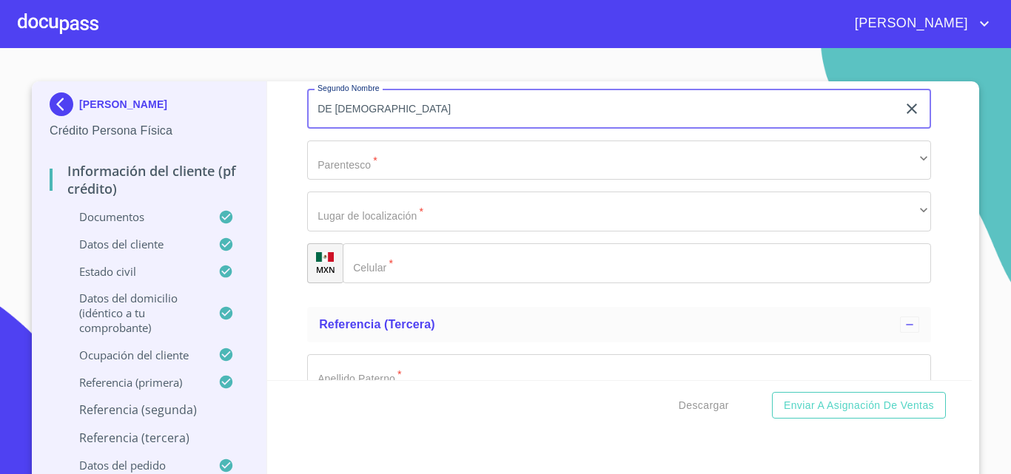
type input "DE [DEMOGRAPHIC_DATA]"
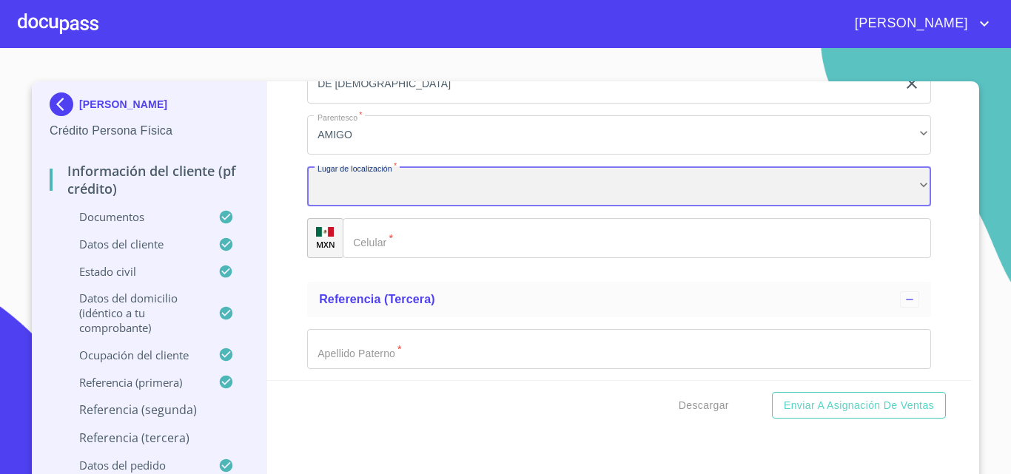
scroll to position [8382, 0]
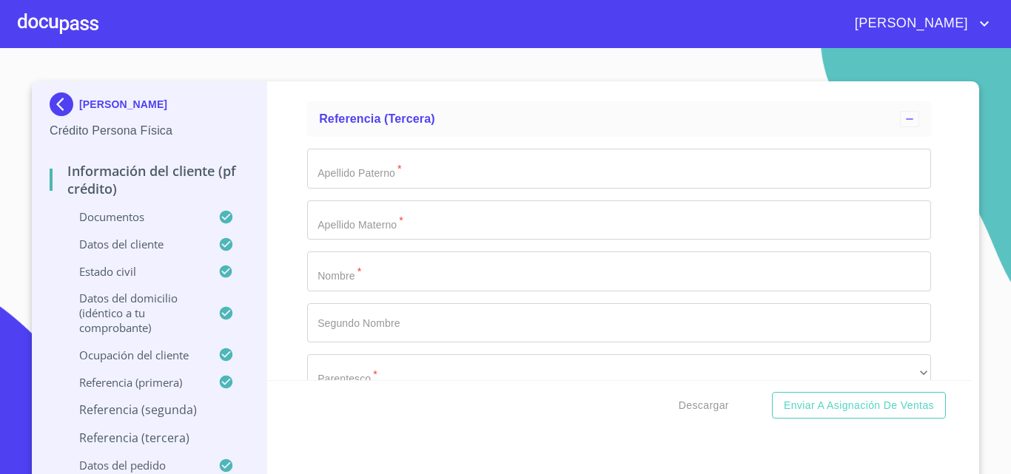
type input "[PHONE_NUMBER]"
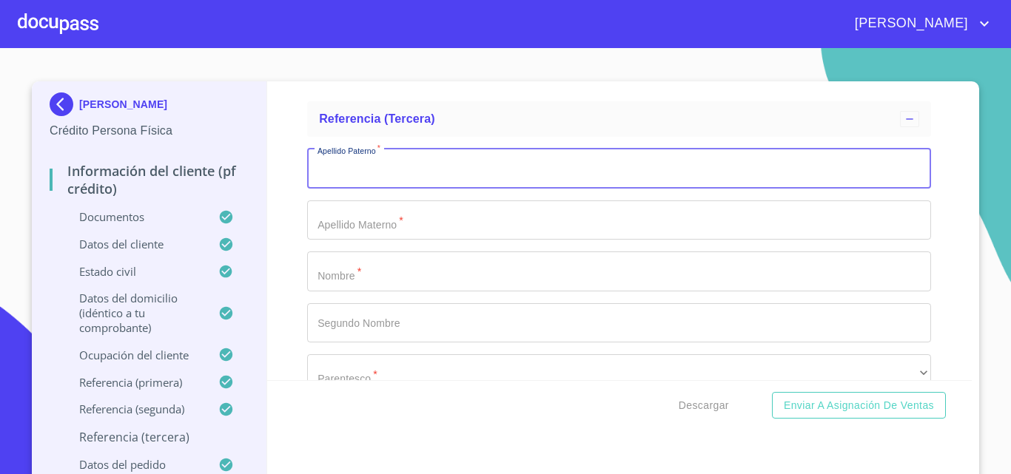
scroll to position [8415, 0]
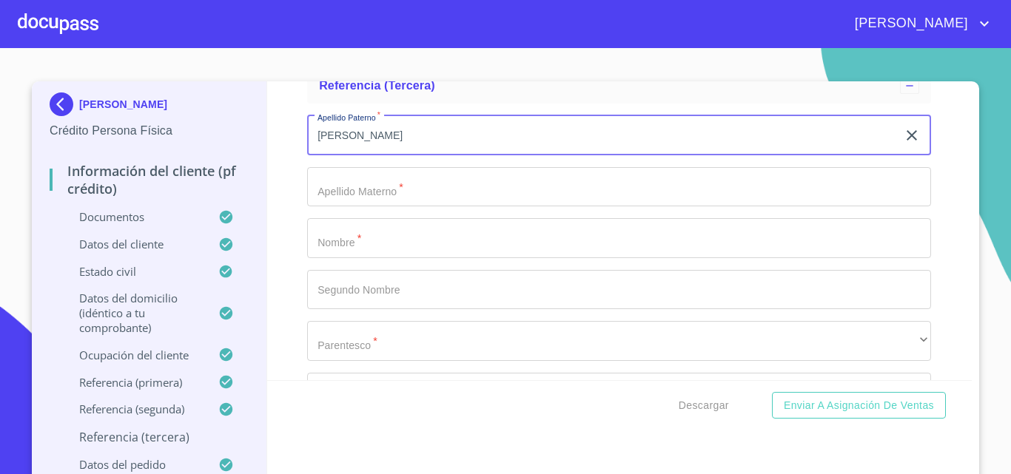
type input "[PERSON_NAME]"
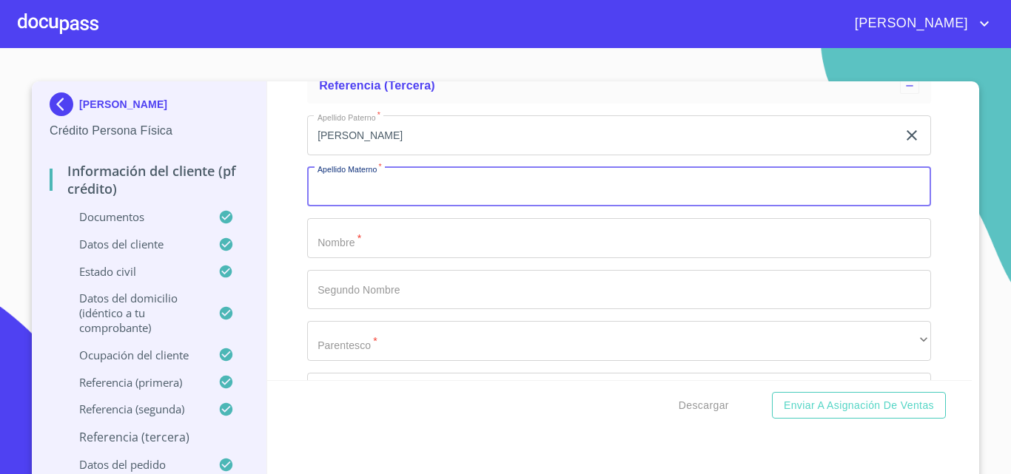
scroll to position [8596, 0]
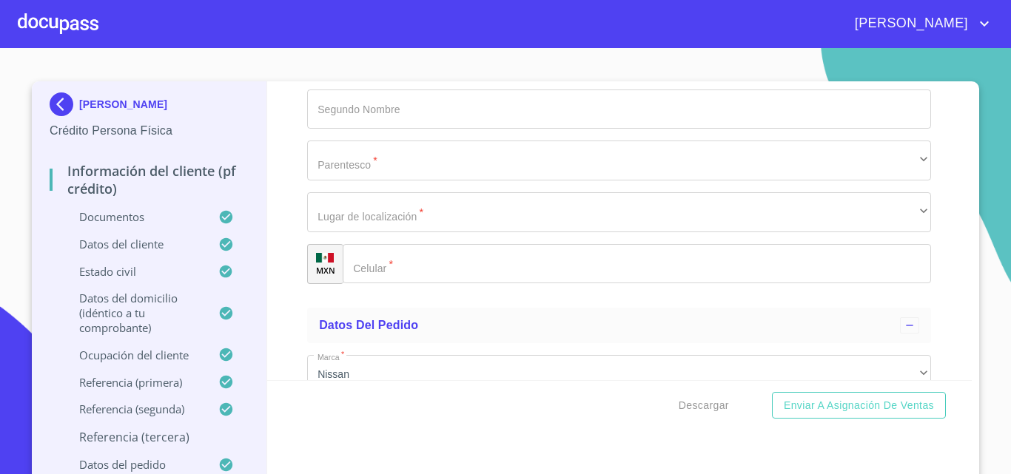
type input "[PERSON_NAME]ECO"
type input "[PERSON_NAME]"
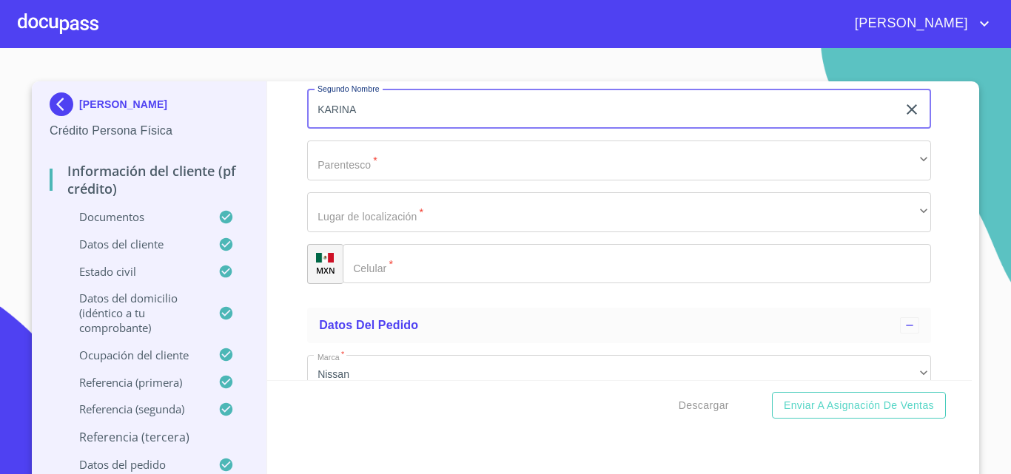
type input "KARINA"
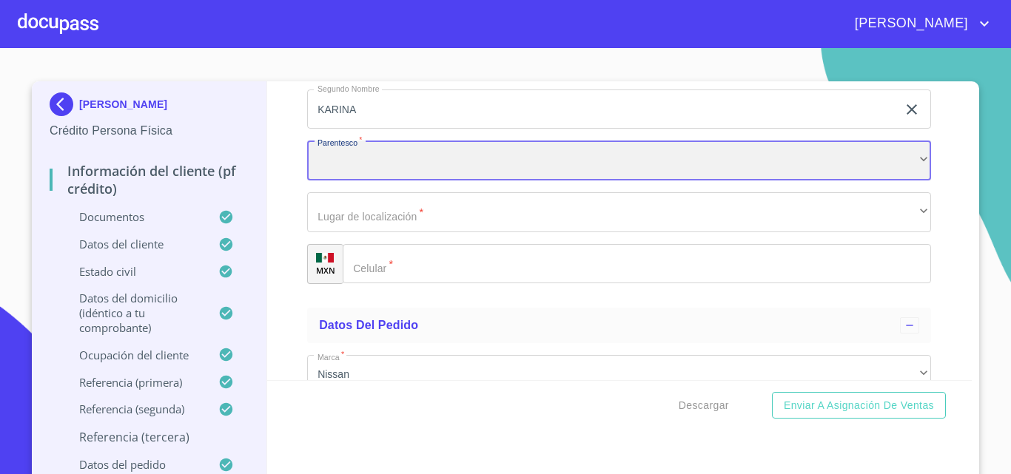
scroll to position [8621, 0]
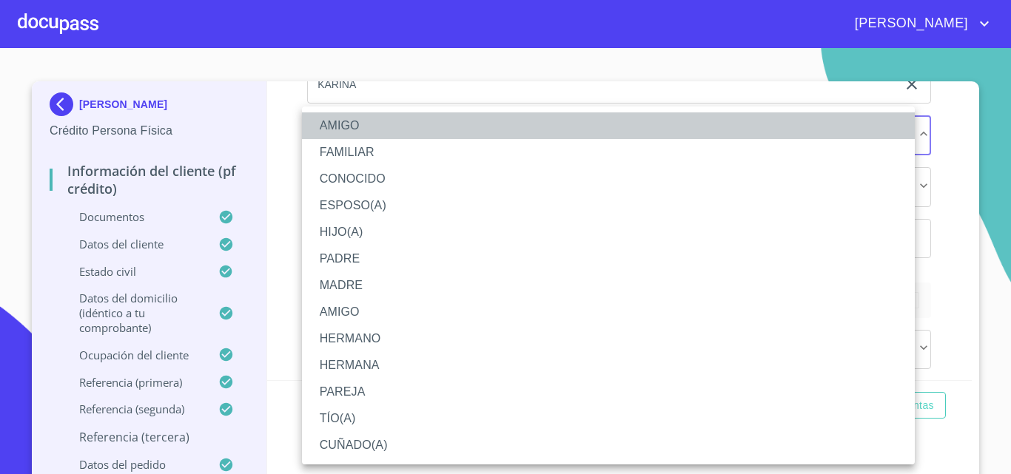
click at [347, 132] on li "AMIGO" at bounding box center [608, 125] width 613 height 27
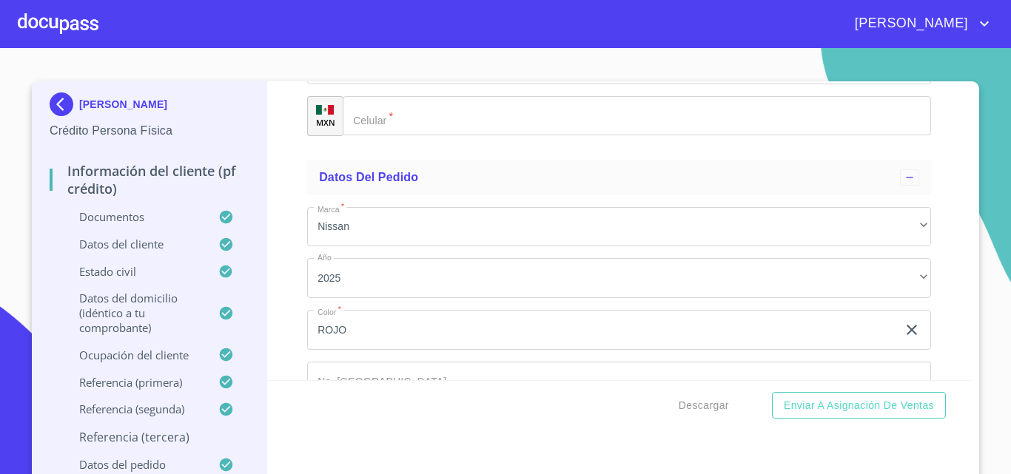
scroll to position [8769, 0]
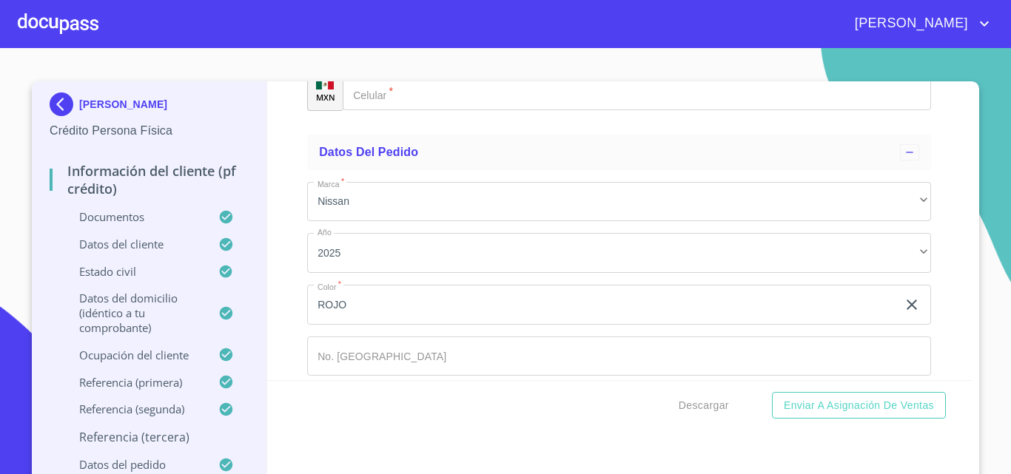
click at [327, 59] on div "​" at bounding box center [619, 39] width 624 height 40
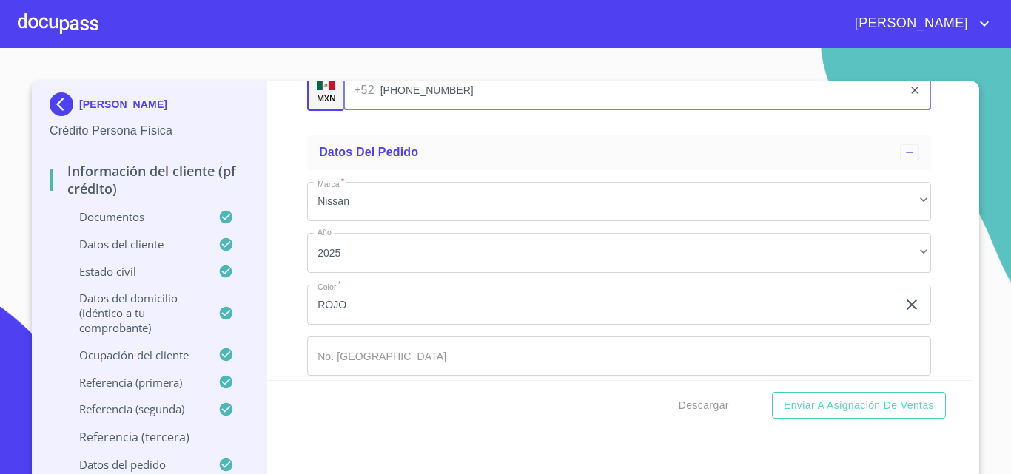
click at [275, 247] on div "Información del cliente (PF crédito) Documentos Documento de identificación.   …" at bounding box center [619, 230] width 705 height 299
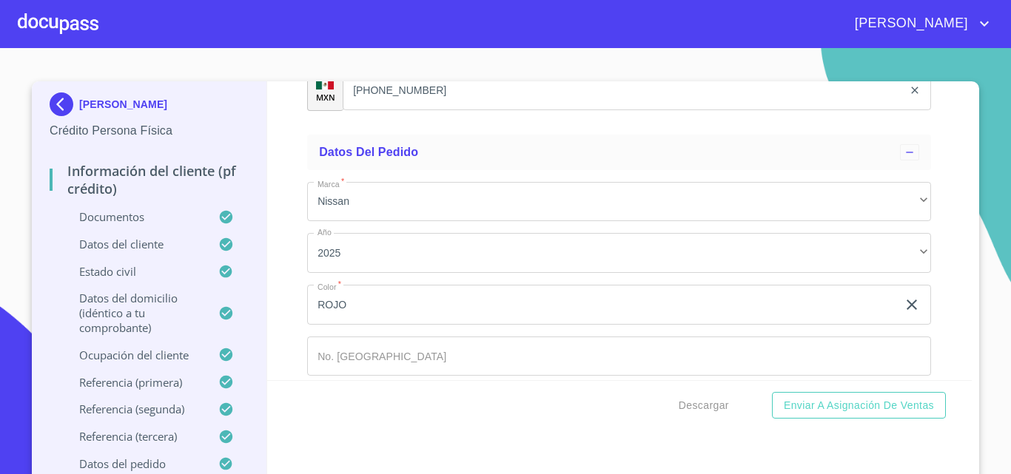
drag, startPoint x: 463, startPoint y: 315, endPoint x: 252, endPoint y: 299, distance: 211.5
click at [252, 299] on div "[PERSON_NAME] Persona Física Información del cliente (PF crédito) Documentos Da…" at bounding box center [502, 281] width 940 height 401
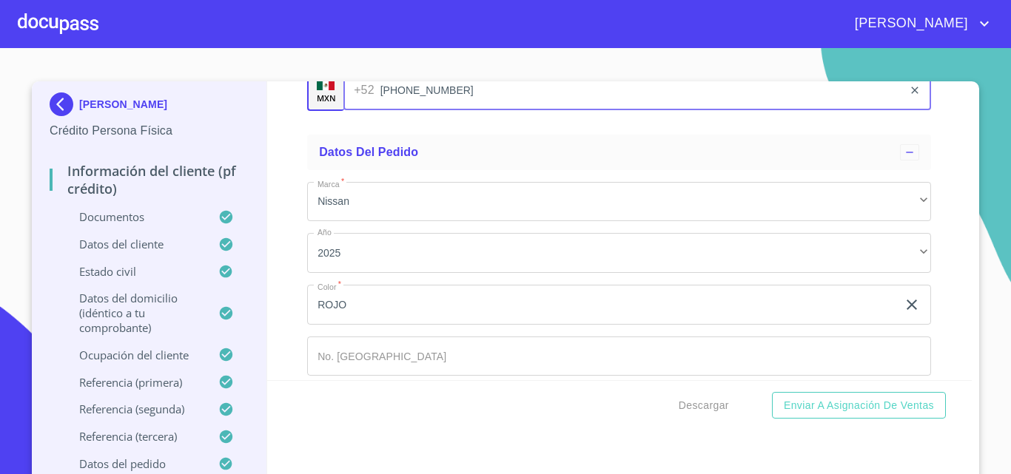
type input "[PHONE_NUMBER]"
click at [283, 318] on div "Información del cliente (PF crédito) Documentos Documento de identificación.   …" at bounding box center [619, 230] width 705 height 299
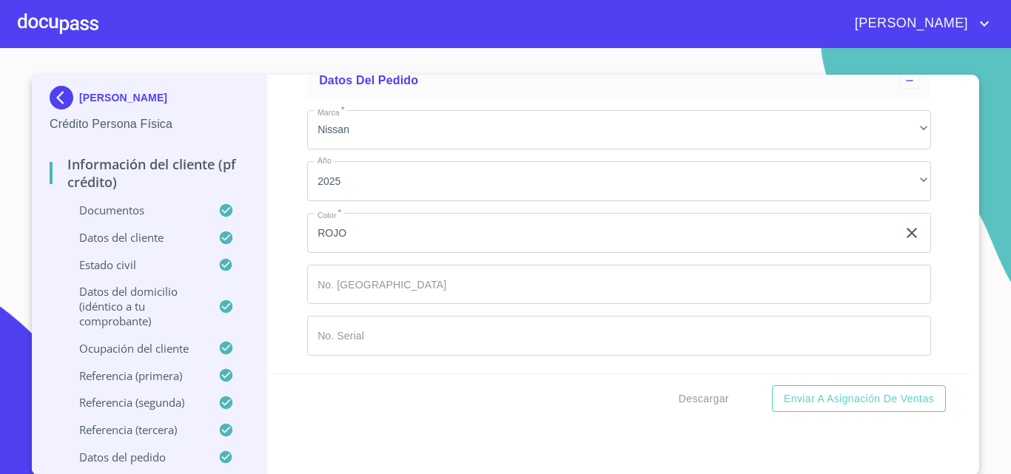
scroll to position [10, 0]
click at [664, 389] on div "Descargar Enviar a Asignación de Ventas" at bounding box center [619, 397] width 705 height 50
click at [688, 394] on span "Descargar" at bounding box center [703, 397] width 50 height 18
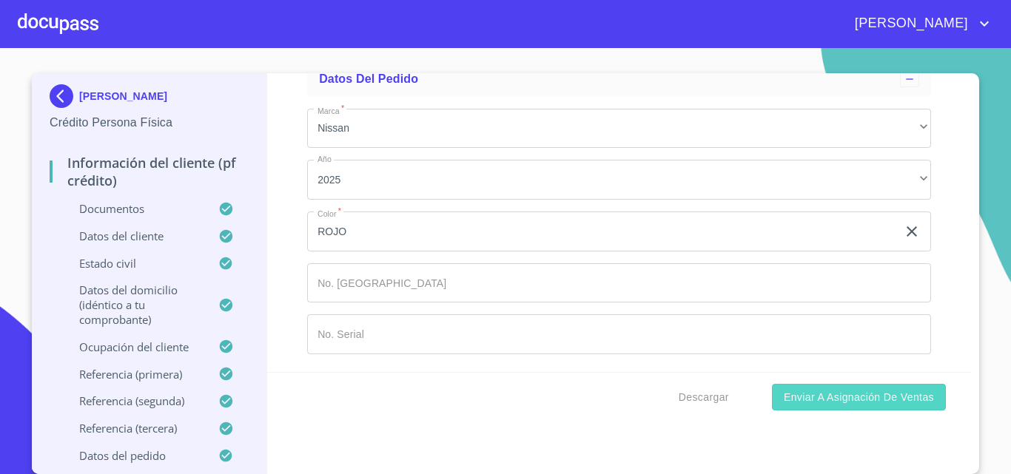
click at [811, 396] on span "Enviar a Asignación de Ventas" at bounding box center [858, 397] width 150 height 18
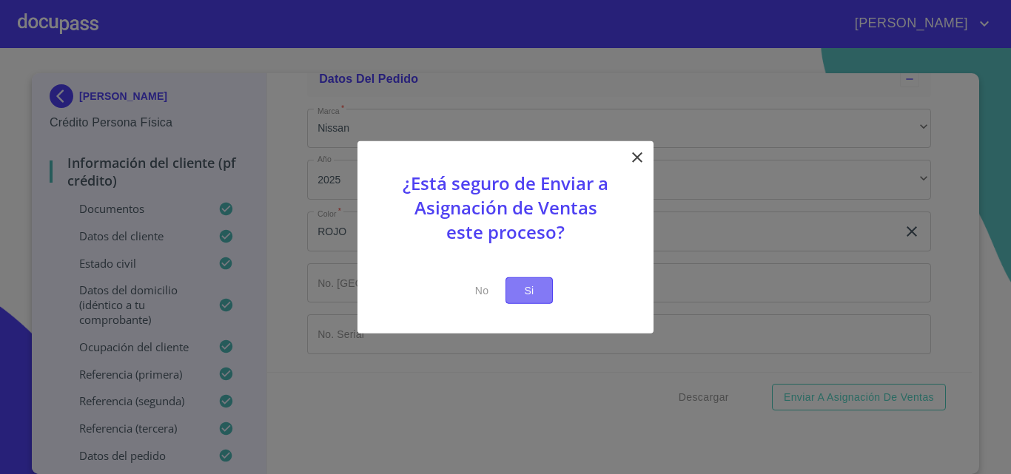
click at [533, 295] on span "Si" at bounding box center [529, 290] width 24 height 18
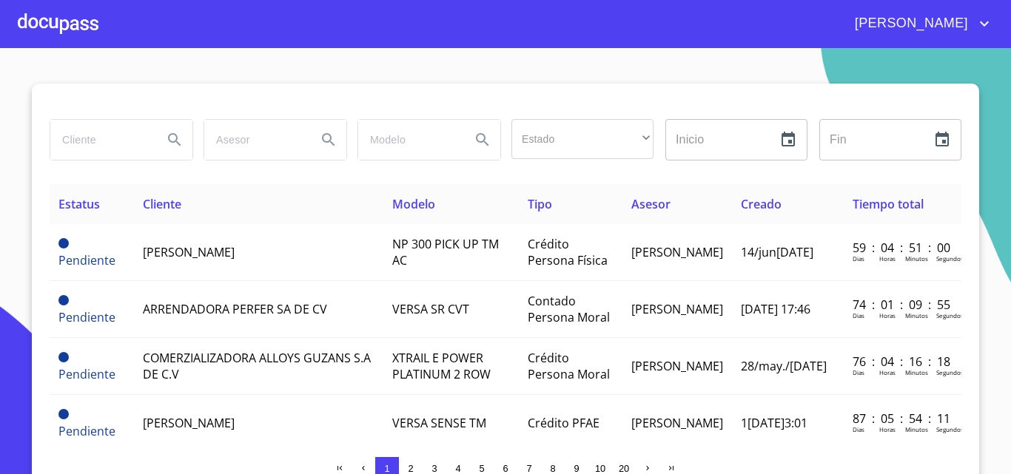
click at [64, 27] on div at bounding box center [58, 23] width 81 height 47
